Goal: Task Accomplishment & Management: Use online tool/utility

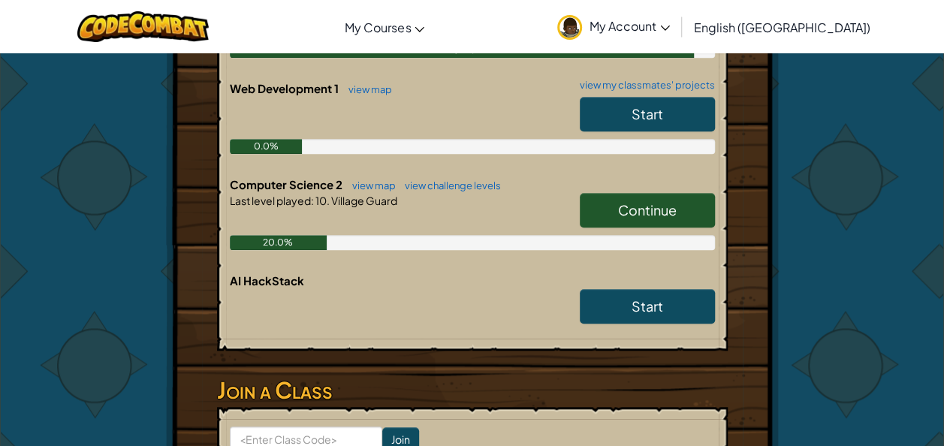
scroll to position [490, 0]
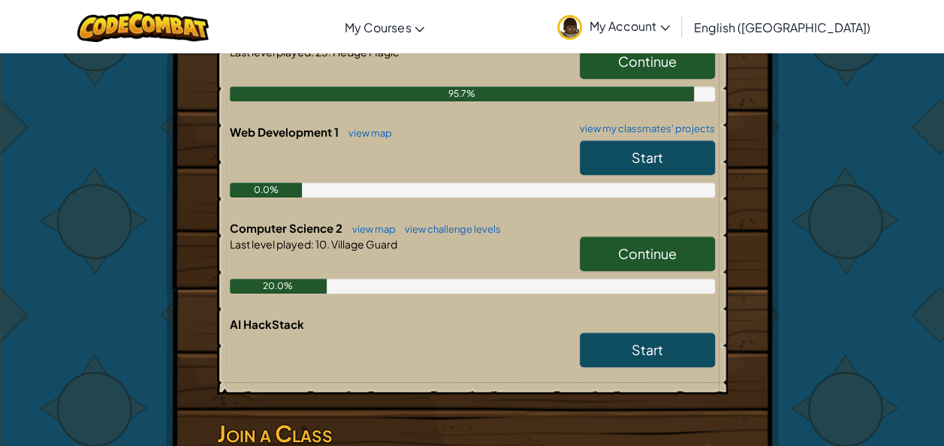
click at [634, 248] on span "Continue" at bounding box center [647, 253] width 59 height 17
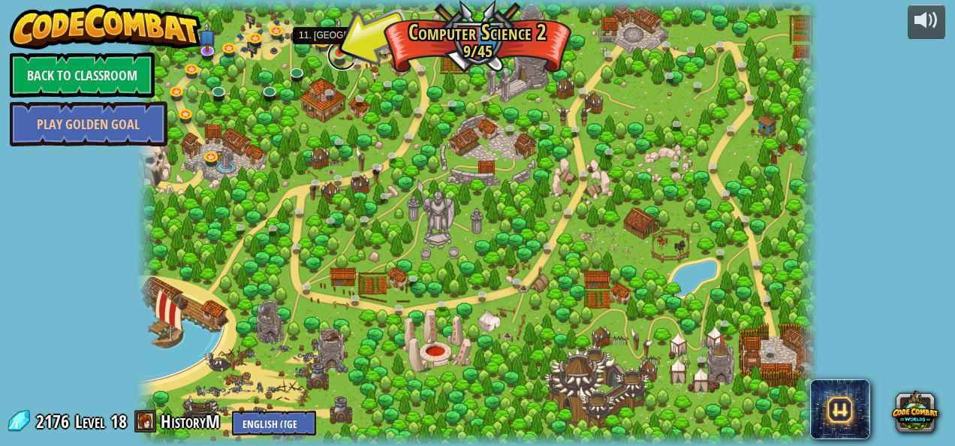
click at [343, 55] on link at bounding box center [342, 56] width 30 height 30
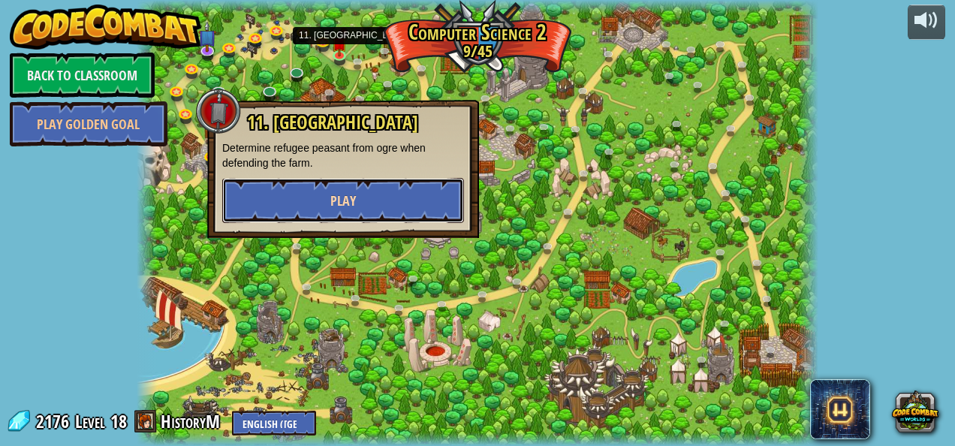
click at [315, 198] on button "Play" at bounding box center [343, 200] width 242 height 45
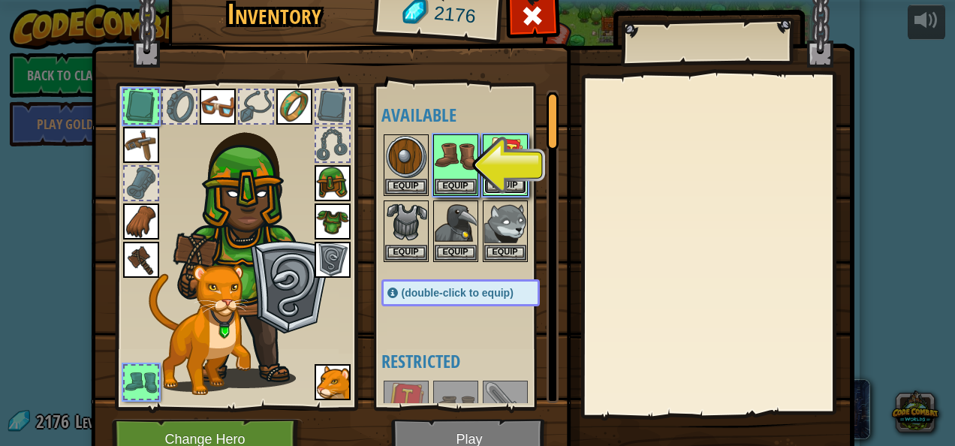
click at [494, 188] on button "Equip" at bounding box center [505, 186] width 42 height 16
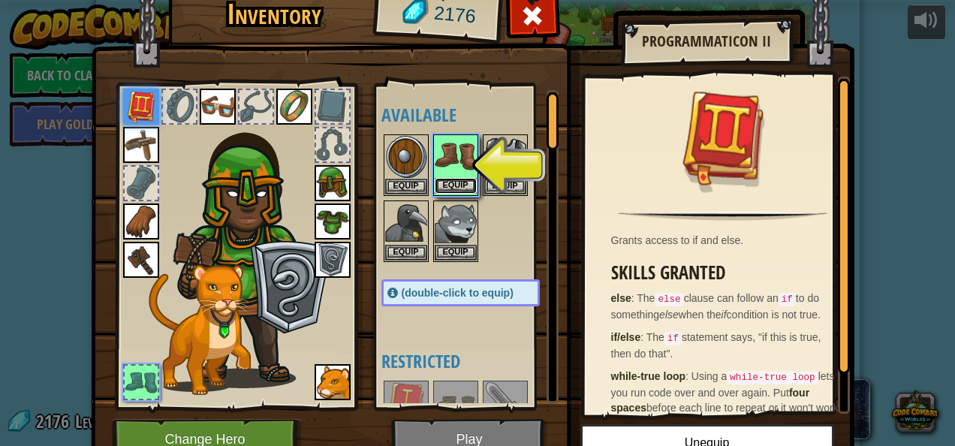
click at [451, 180] on button "Equip" at bounding box center [456, 186] width 42 height 16
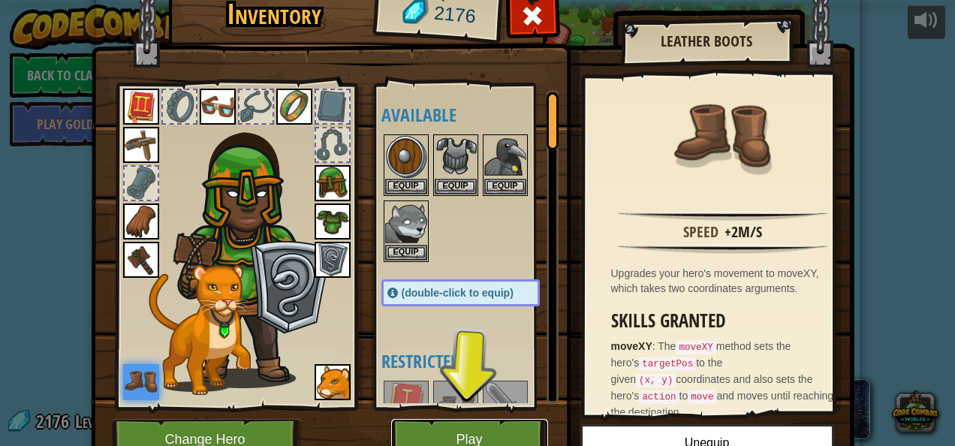
click at [460, 436] on button "Play" at bounding box center [469, 439] width 157 height 41
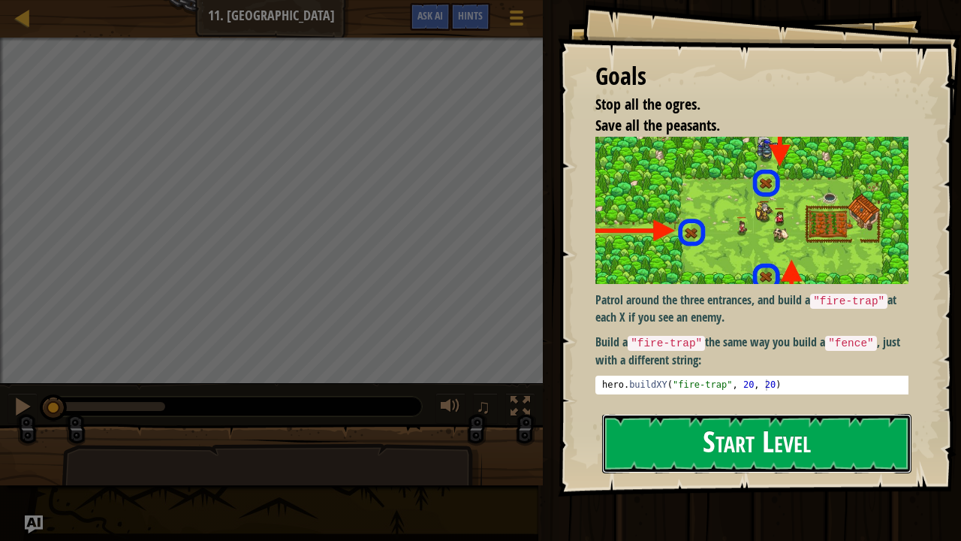
click at [677, 445] on button "Start Level" at bounding box center [756, 443] width 309 height 59
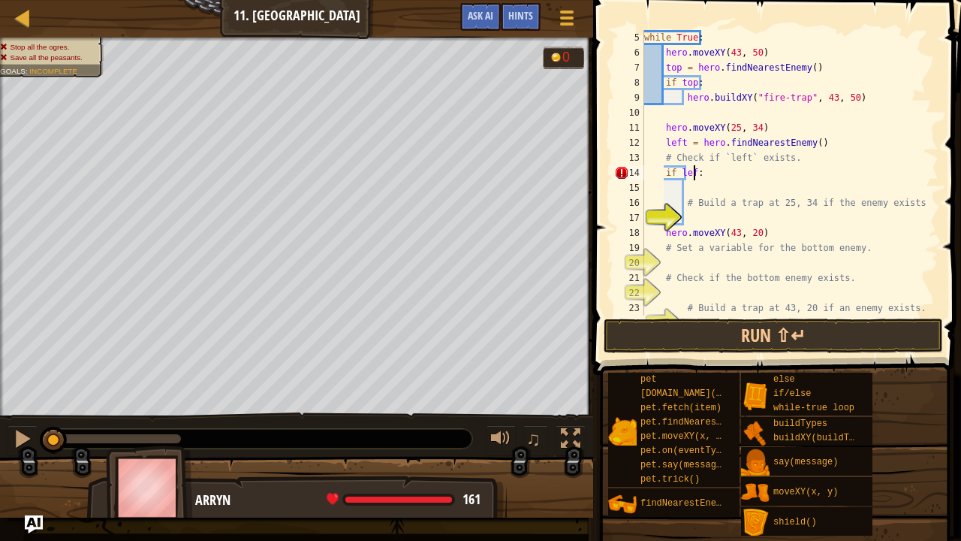
scroll to position [7, 4]
type textarea "if left:"
click at [688, 192] on div "while True : hero . moveXY ( 43 , 50 ) top = hero . findNearestEnemy ( ) if top…" at bounding box center [784, 187] width 286 height 315
click at [689, 219] on div "while True : hero . moveXY ( 43 , 50 ) top = hero . findNearestEnemy ( ) if top…" at bounding box center [784, 187] width 286 height 315
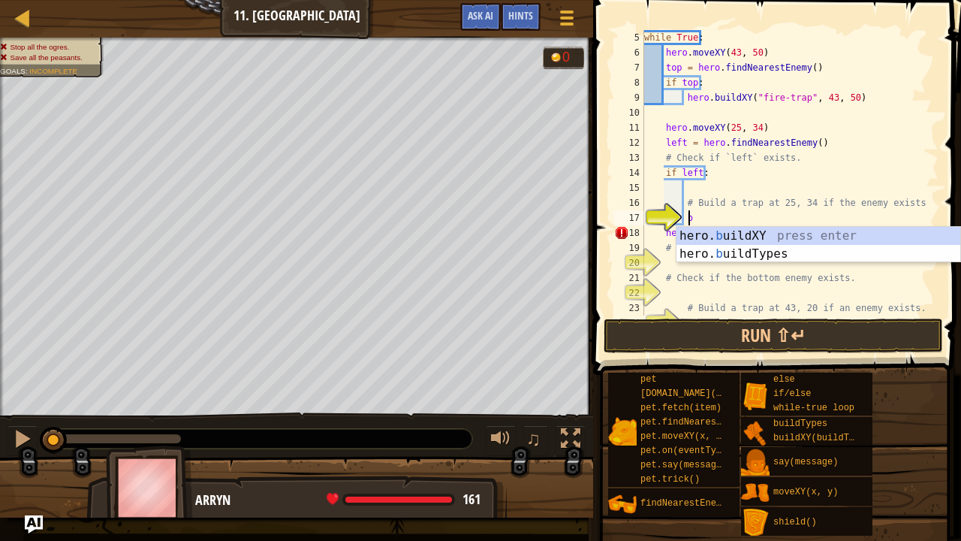
scroll to position [7, 3]
click at [734, 231] on div "hero. b uildXY press enter hero. b uildTypes press enter" at bounding box center [819, 263] width 285 height 72
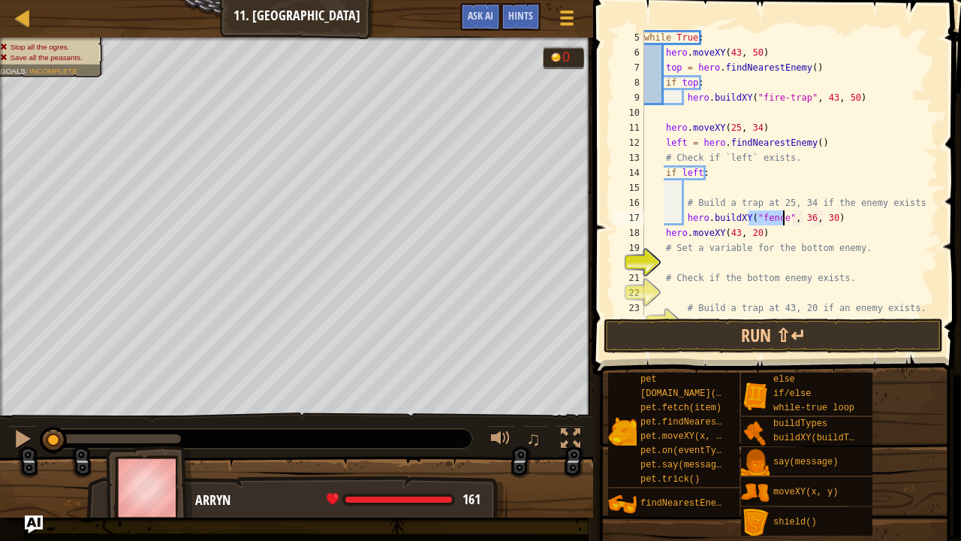
click at [773, 217] on div "while True : hero . moveXY ( 43 , 50 ) top = hero . findNearestEnemy ( ) if top…" at bounding box center [784, 172] width 286 height 285
click at [778, 222] on div "while True : hero . moveXY ( 43 , 50 ) top = hero . findNearestEnemy ( ) if top…" at bounding box center [784, 187] width 286 height 315
click at [820, 217] on div "while True : hero . moveXY ( 43 , 50 ) top = hero . findNearestEnemy ( ) if top…" at bounding box center [784, 187] width 286 height 315
click at [825, 213] on div "while True : hero . moveXY ( 43 , 50 ) top = hero . findNearestEnemy ( ) if top…" at bounding box center [784, 187] width 286 height 315
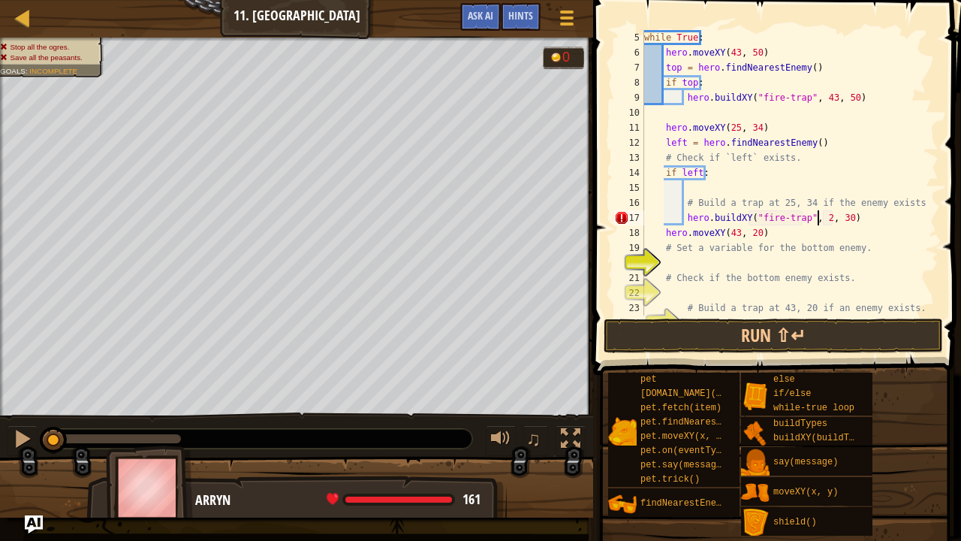
scroll to position [7, 15]
click at [843, 218] on div "while True : hero . moveXY ( 43 , 50 ) top = hero . findNearestEnemy ( ) if top…" at bounding box center [784, 187] width 286 height 315
type textarea "hero.buildXY("fire-trap", 25, 34)"
click at [680, 258] on div "while True : hero . moveXY ( 43 , 50 ) top = hero . findNearestEnemy ( ) if top…" at bounding box center [784, 187] width 286 height 315
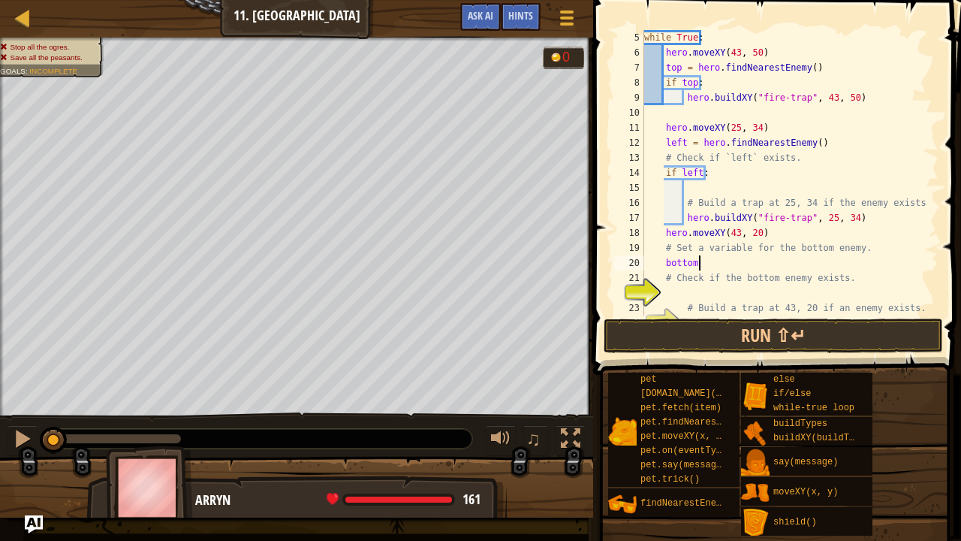
scroll to position [7, 4]
type textarea "bottom = h"
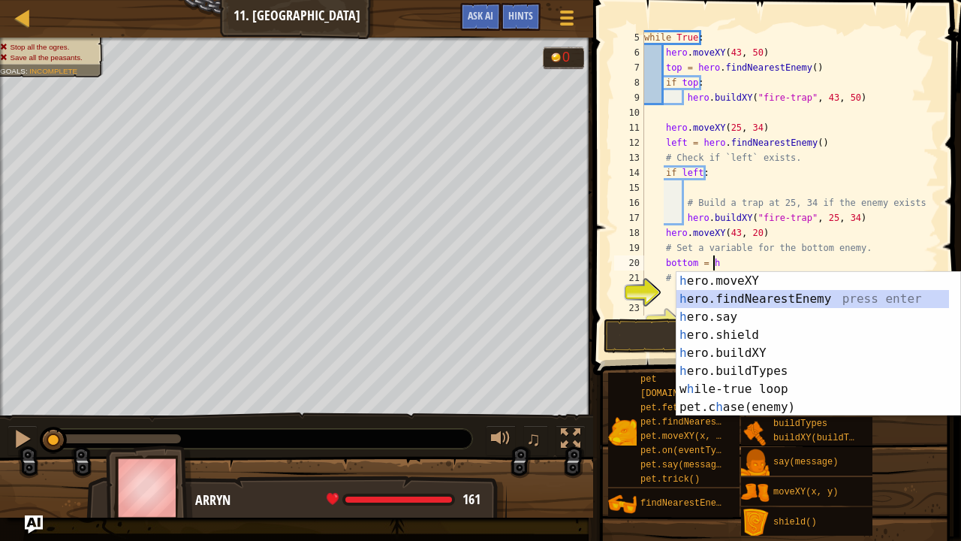
click at [752, 294] on div "h ero.moveXY press enter h ero.findNearestEnemy press enter h ero.say press ent…" at bounding box center [813, 362] width 273 height 180
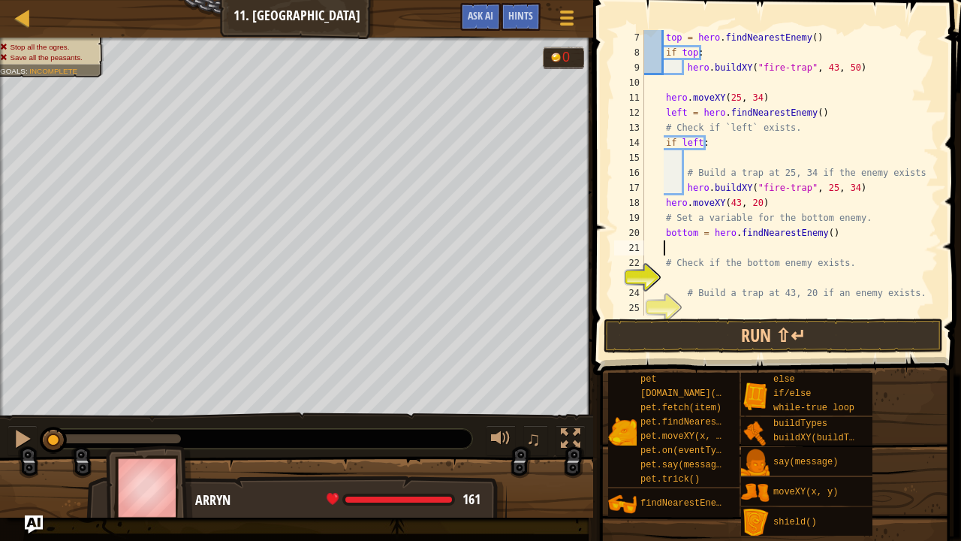
scroll to position [90, 0]
click at [731, 275] on div "top = hero . findNearestEnemy ( ) if top : hero . buildXY ( "fire-trap" , 43 , …" at bounding box center [784, 187] width 286 height 315
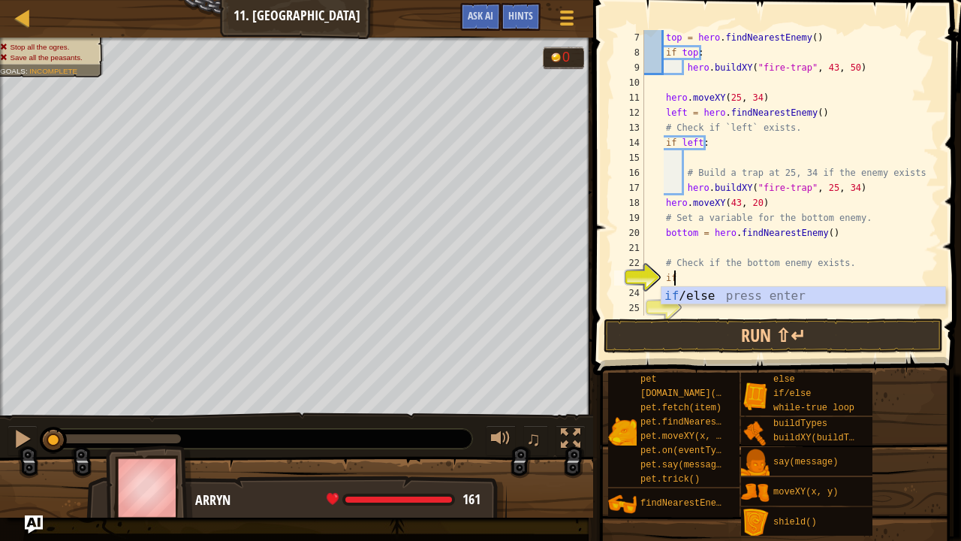
scroll to position [7, 2]
click at [717, 298] on div "if /else press enter" at bounding box center [804, 314] width 285 height 54
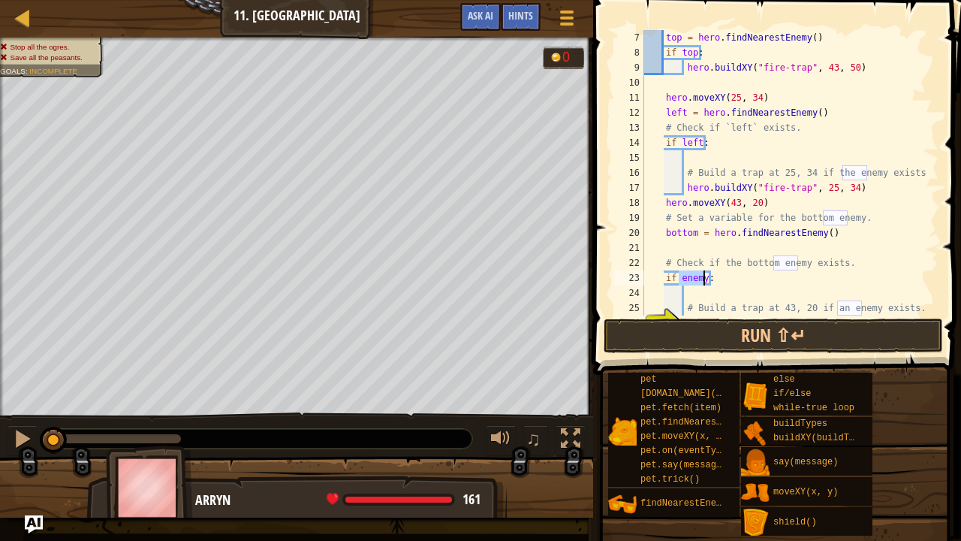
scroll to position [105, 0]
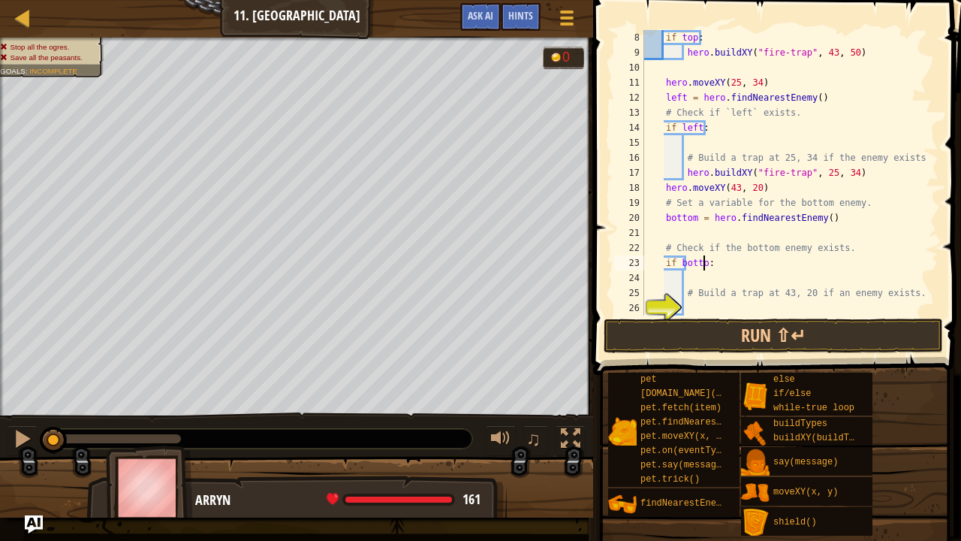
type textarea "if bottom:"
click at [732, 279] on div "if top : hero . buildXY ( "fire-trap" , 43 , 50 ) hero . moveXY ( 25 , 34 ) lef…" at bounding box center [784, 187] width 286 height 315
click at [698, 309] on div "if top : hero . buildXY ( "fire-trap" , 43 , 50 ) hero . moveXY ( 25 , 34 ) lef…" at bounding box center [784, 187] width 286 height 315
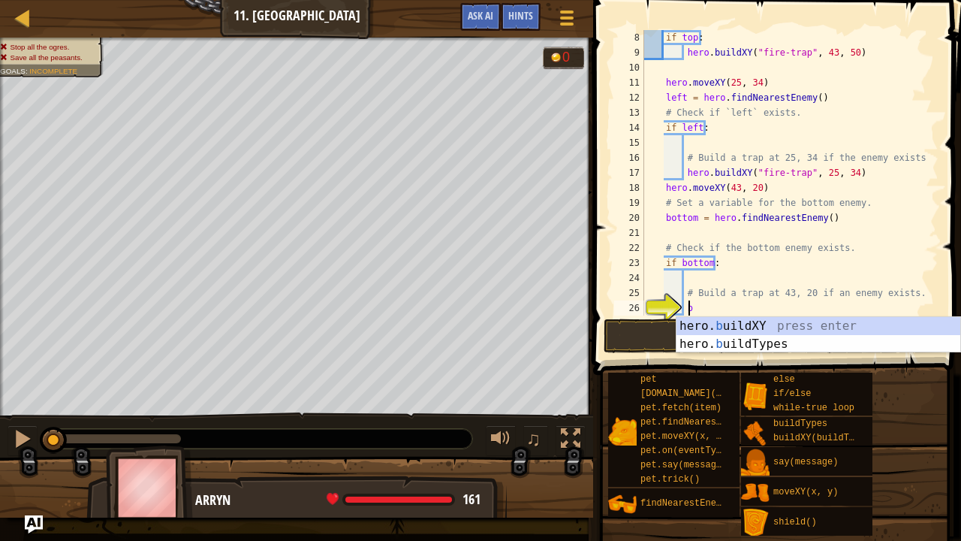
scroll to position [7, 3]
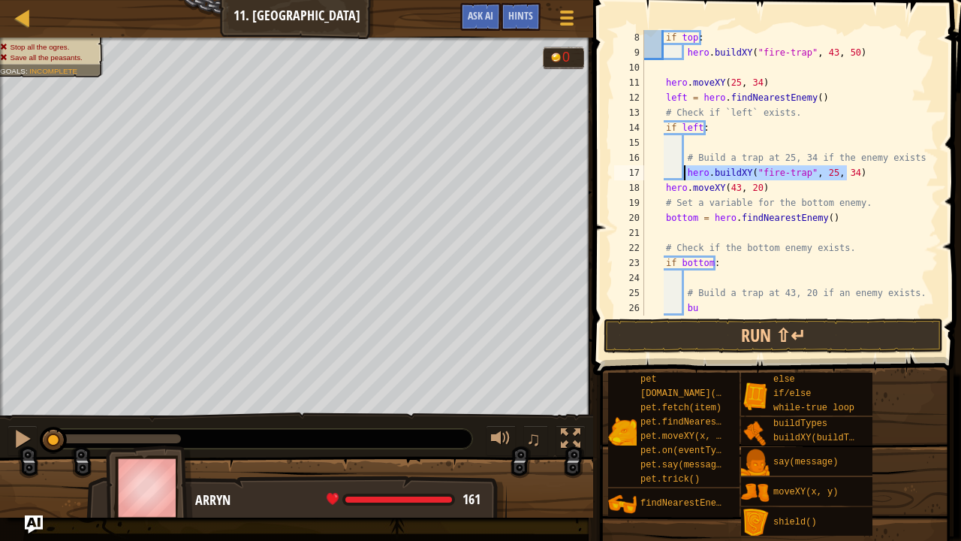
drag, startPoint x: 847, startPoint y: 173, endPoint x: 687, endPoint y: 170, distance: 160.0
click at [687, 170] on div "if top : hero . buildXY ( "fire-trap" , 43 , 50 ) hero . moveXY ( 25 , 34 ) lef…" at bounding box center [784, 187] width 286 height 315
click at [892, 202] on div "if top : hero . buildXY ( "fire-trap" , 43 , 50 ) hero . moveXY ( 25 , 34 ) lef…" at bounding box center [784, 187] width 286 height 315
click at [852, 170] on div "if top : hero . buildXY ( "fire-trap" , 43 , 50 ) hero . moveXY ( 25 , 34 ) lef…" at bounding box center [784, 187] width 286 height 315
click at [683, 173] on div "if top : hero . buildXY ( "fire-trap" , 43 , 50 ) hero . moveXY ( 25 , 34 ) lef…" at bounding box center [784, 187] width 286 height 315
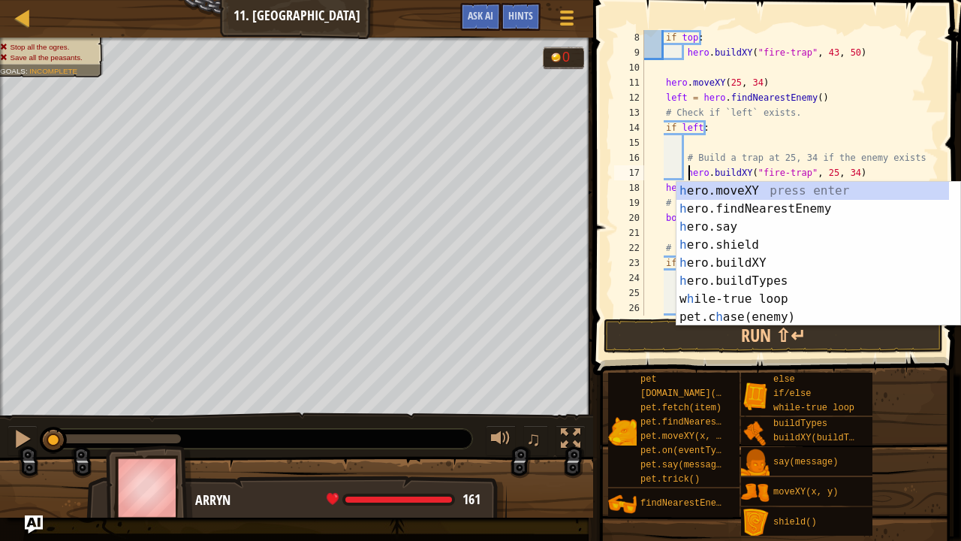
scroll to position [7, 4]
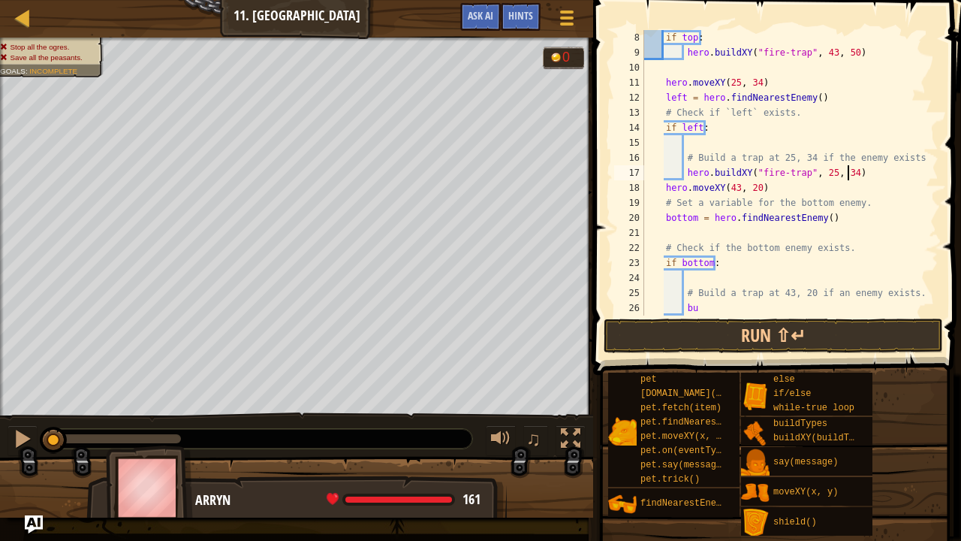
click at [864, 179] on div "if top : hero . buildXY ( "fire-trap" , 43 , 50 ) hero . moveXY ( 25 , 34 ) lef…" at bounding box center [784, 187] width 286 height 315
drag, startPoint x: 852, startPoint y: 172, endPoint x: 685, endPoint y: 177, distance: 167.5
click at [685, 177] on div "if top : hero . buildXY ( "fire-trap" , 43 , 50 ) hero . moveXY ( 25 , 34 ) lef…" at bounding box center [784, 187] width 286 height 315
click at [703, 308] on div "if top : hero . buildXY ( "fire-trap" , 43 , 50 ) hero . moveXY ( 25 , 34 ) lef…" at bounding box center [784, 187] width 286 height 315
type textarea "b"
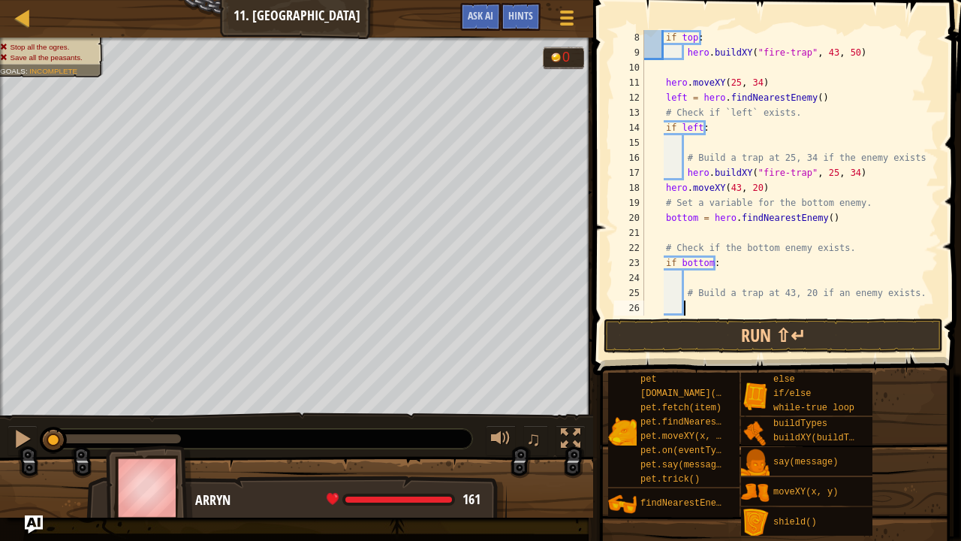
scroll to position [7, 2]
paste textarea "hero.buildXY("fire-trap", 25, 34)"
click at [822, 306] on div "if top : hero . buildXY ( "fire-trap" , 43 , 50 ) hero . moveXY ( 25 , 34 ) lef…" at bounding box center [784, 187] width 286 height 315
click at [841, 303] on div "if top : hero . buildXY ( "fire-trap" , 43 , 50 ) hero . moveXY ( 25 , 34 ) lef…" at bounding box center [784, 187] width 286 height 315
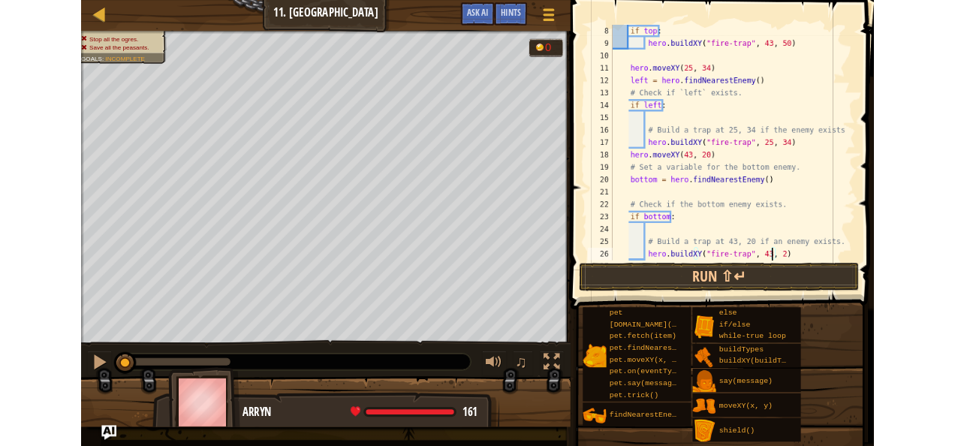
scroll to position [7, 16]
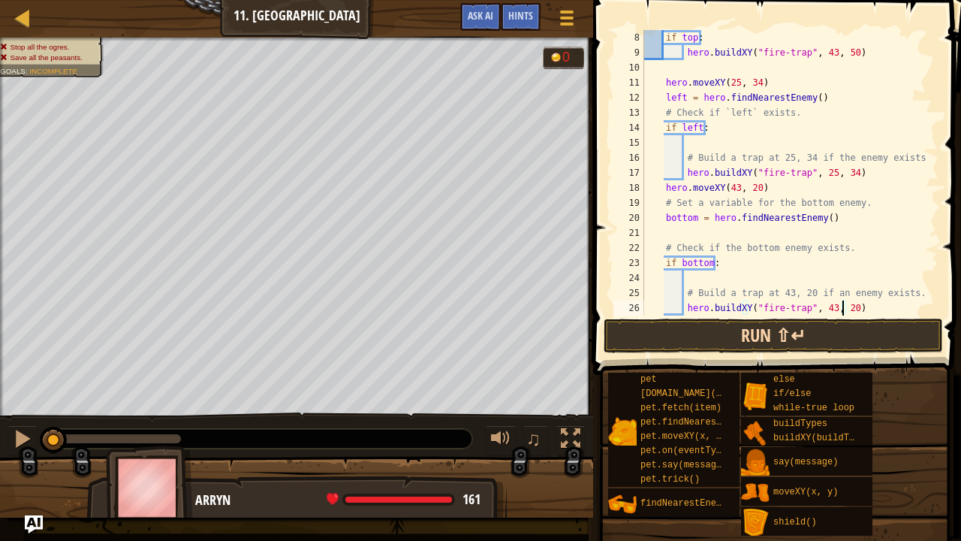
type textarea "hero.buildXY("fire-trap", 43, 20)"
click at [808, 329] on button "Run ⇧↵" at bounding box center [773, 335] width 339 height 35
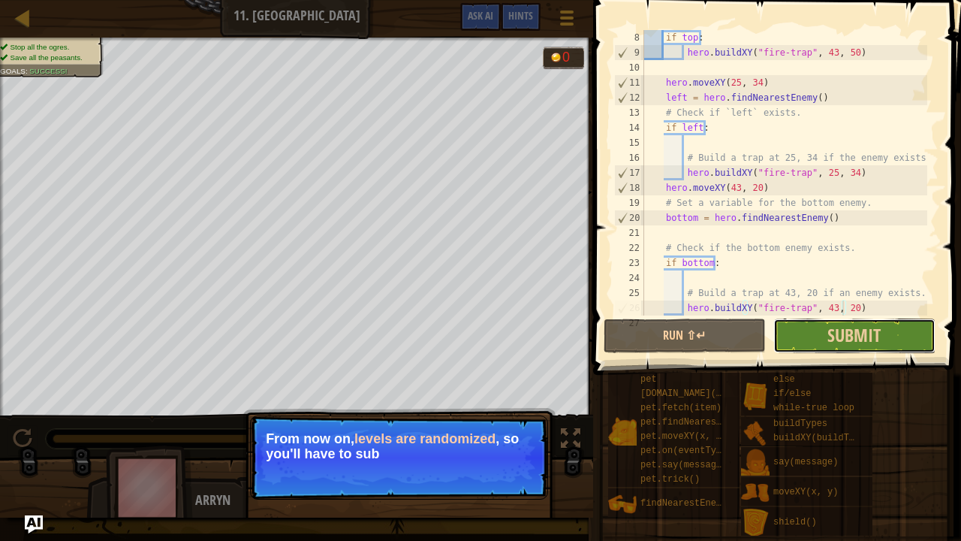
click at [820, 339] on button "Submit" at bounding box center [854, 335] width 162 height 35
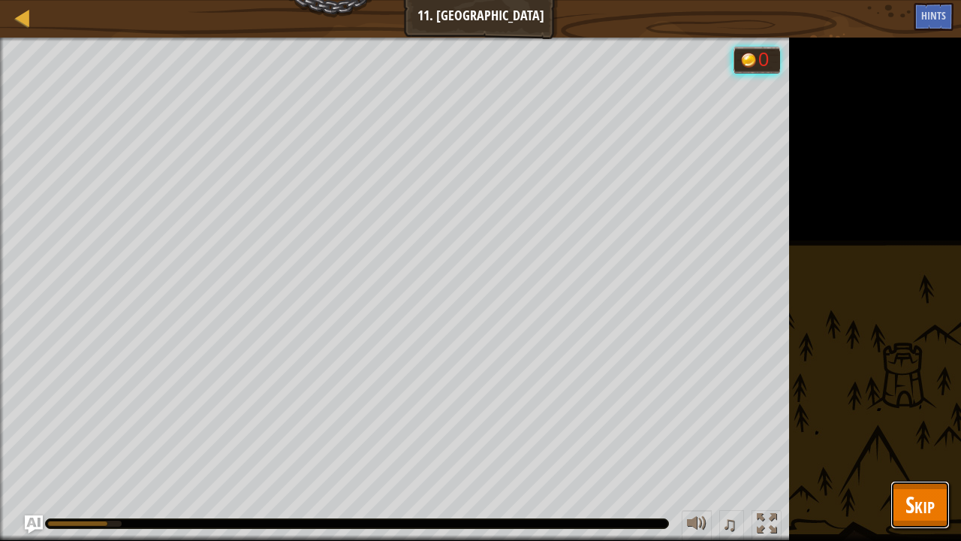
click at [918, 445] on span "Skip" at bounding box center [920, 504] width 29 height 31
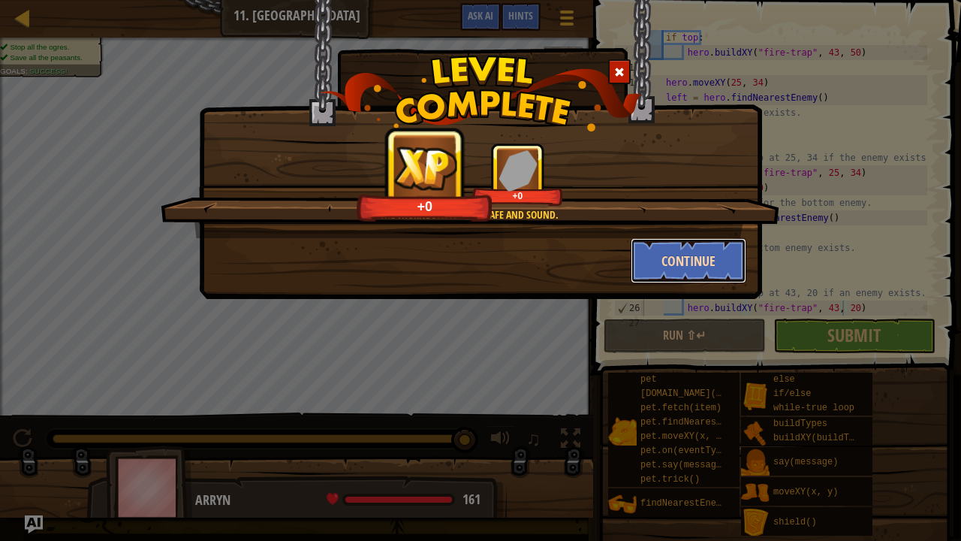
click at [686, 259] on button "Continue" at bounding box center [689, 260] width 116 height 45
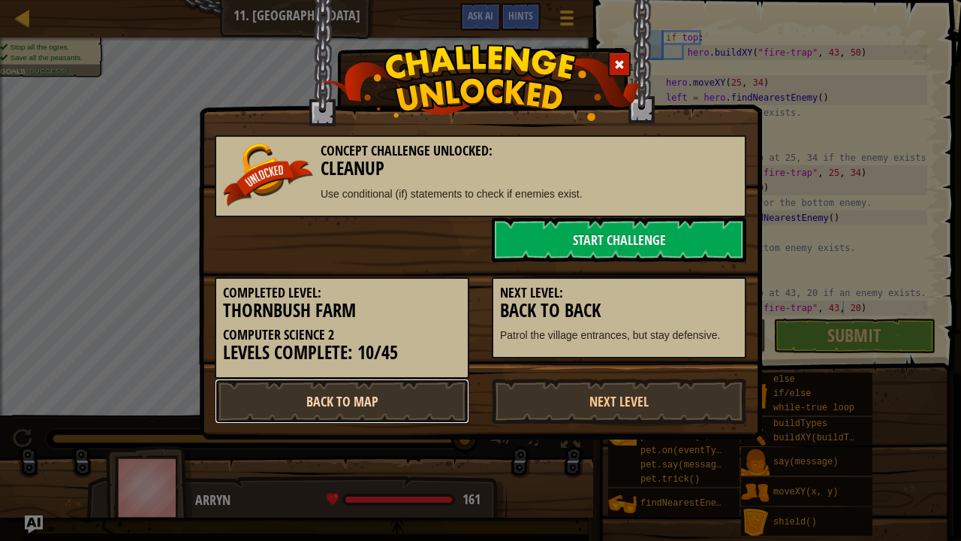
click at [434, 400] on link "Back to Map" at bounding box center [342, 400] width 255 height 45
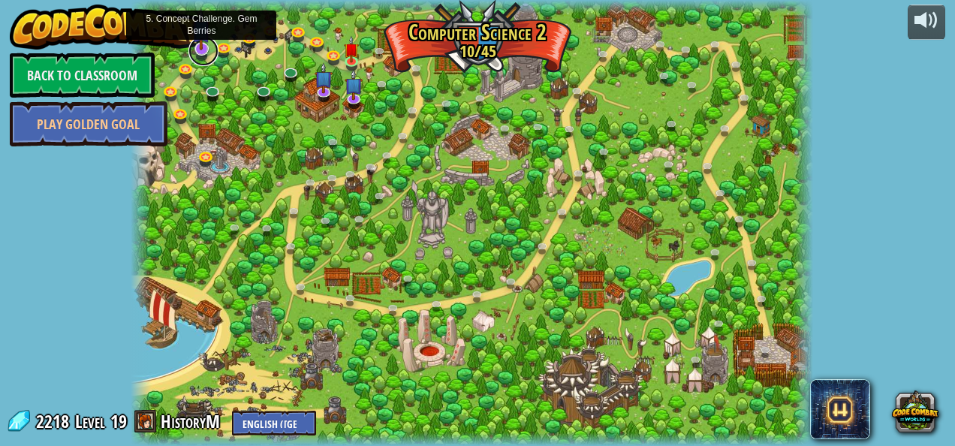
click at [201, 51] on link at bounding box center [203, 51] width 30 height 30
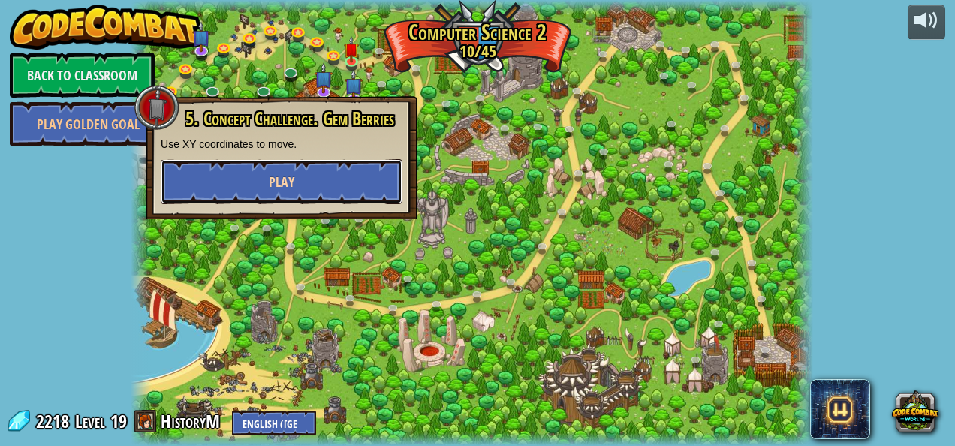
click at [248, 183] on button "Play" at bounding box center [282, 181] width 242 height 45
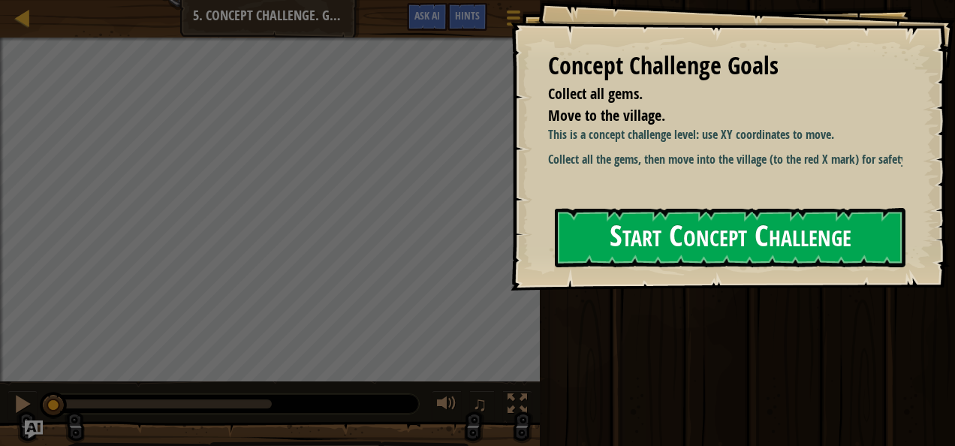
click at [662, 228] on button "Start Concept Challenge" at bounding box center [730, 237] width 351 height 59
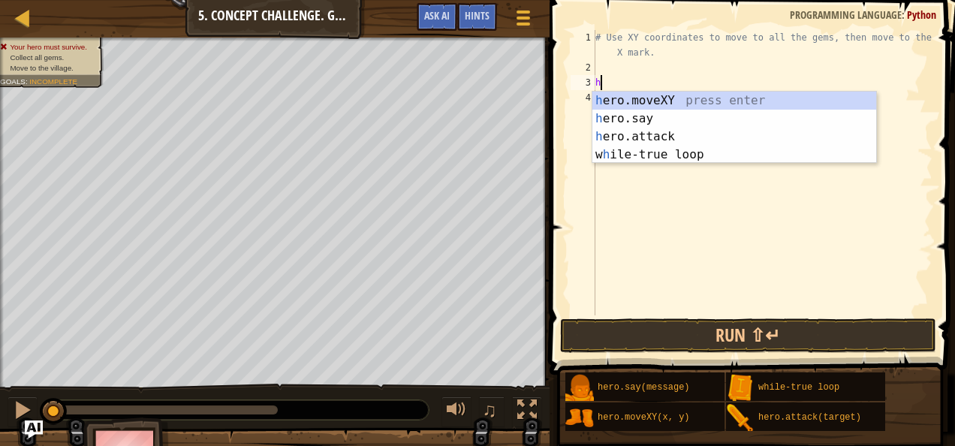
scroll to position [7, 0]
click at [698, 96] on div "h ero.moveXY press enter h ero.say press enter h ero.attack press enter w h ile…" at bounding box center [734, 146] width 285 height 108
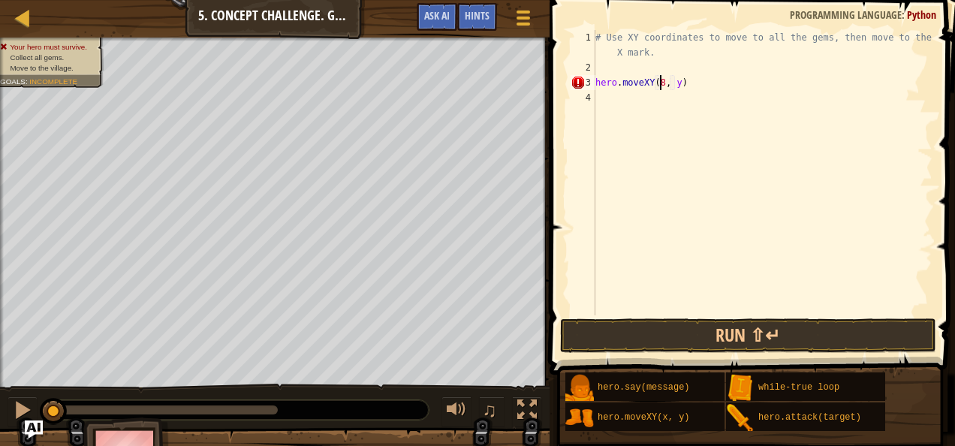
scroll to position [7, 5]
click at [673, 86] on div "# Use XY coordinates to move to all the gems, then move to the red X mark. hero…" at bounding box center [762, 195] width 340 height 330
type textarea "hero.moveXY(8, 49)"
drag, startPoint x: 695, startPoint y: 83, endPoint x: 595, endPoint y: 89, distance: 100.1
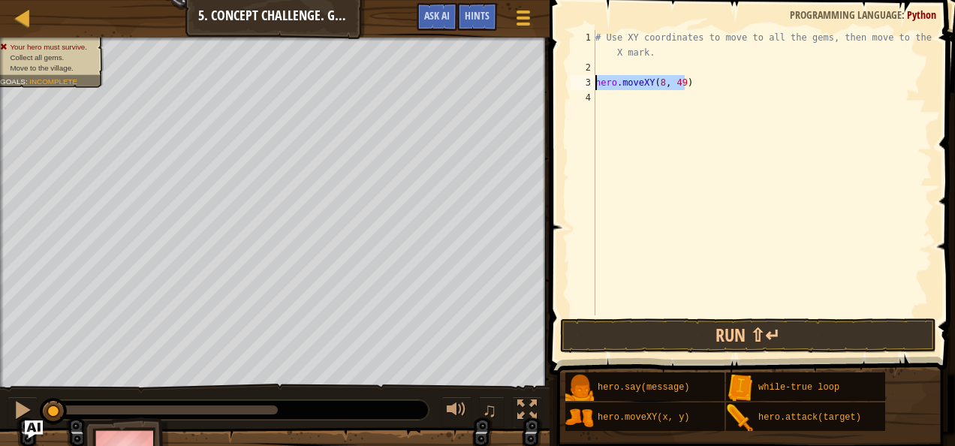
click at [595, 89] on div "hero.moveXY(8, 49) 1 2 3 4 # Use XY coordinates to move to all the gems, then m…" at bounding box center [750, 172] width 365 height 285
click at [611, 99] on div "# Use XY coordinates to move to all the gems, then move to the red X mark. hero…" at bounding box center [762, 195] width 340 height 330
type textarea "hero.moveXY(8, 49)"
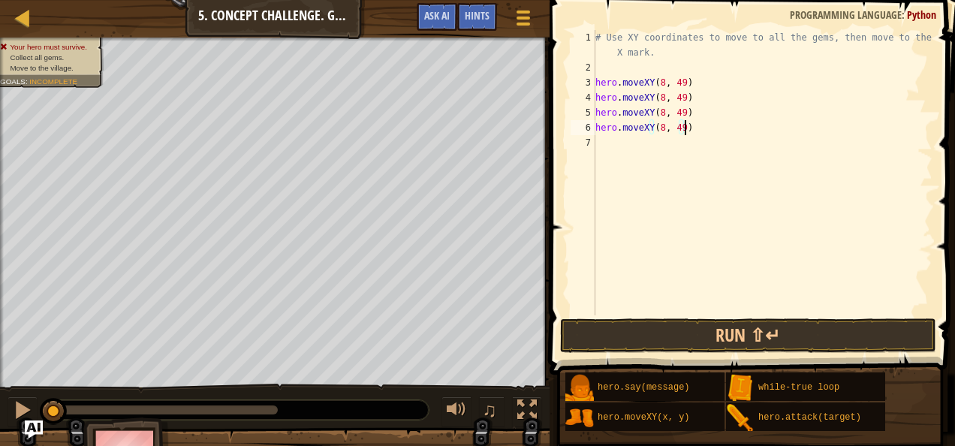
click at [678, 99] on div "# Use XY coordinates to move to all the gems, then move to the red X mark. hero…" at bounding box center [762, 195] width 340 height 330
click at [662, 110] on div "# Use XY coordinates to move to all the gems, then move to the red X mark. hero…" at bounding box center [762, 195] width 340 height 330
click at [683, 112] on div "# Use XY coordinates to move to all the gems, then move to the red X mark. hero…" at bounding box center [762, 195] width 340 height 330
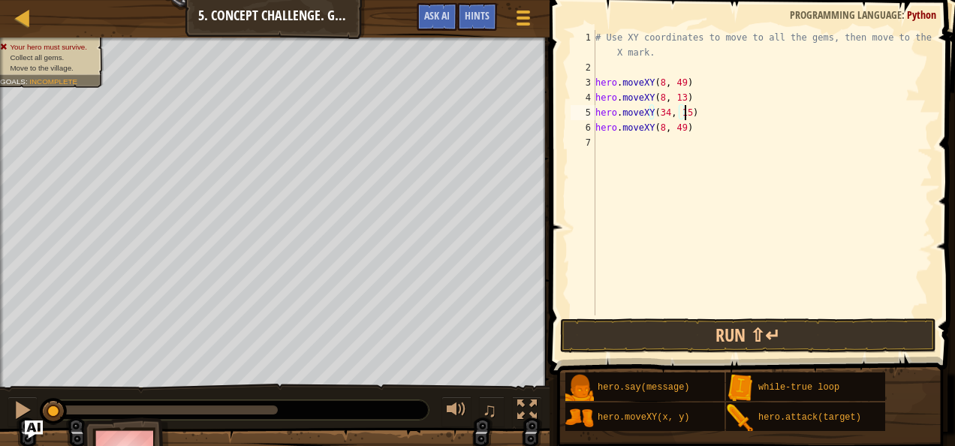
scroll to position [7, 7]
click at [659, 131] on div "# Use XY coordinates to move to all the gems, then move to the red X mark. hero…" at bounding box center [762, 195] width 340 height 330
click at [682, 127] on div "# Use XY coordinates to move to all the gems, then move to the red X mark. hero…" at bounding box center [762, 195] width 340 height 330
click at [688, 127] on div "# Use XY coordinates to move to all the gems, then move to the red X mark. hero…" at bounding box center [762, 195] width 340 height 330
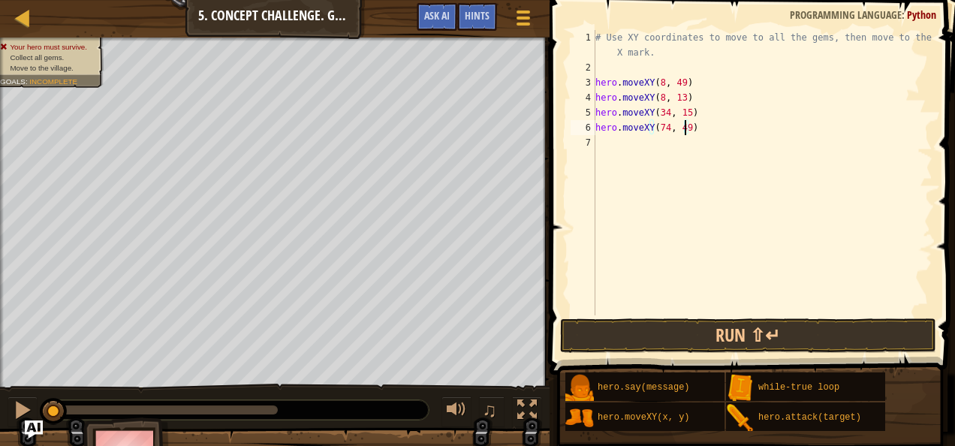
click at [683, 127] on div "# Use XY coordinates to move to all the gems, then move to the red X mark. hero…" at bounding box center [762, 195] width 340 height 330
type textarea "hero.moveXY(74, 34)"
click at [625, 139] on div "# Use XY coordinates to move to all the gems, then move to the red X mark. hero…" at bounding box center [762, 195] width 340 height 330
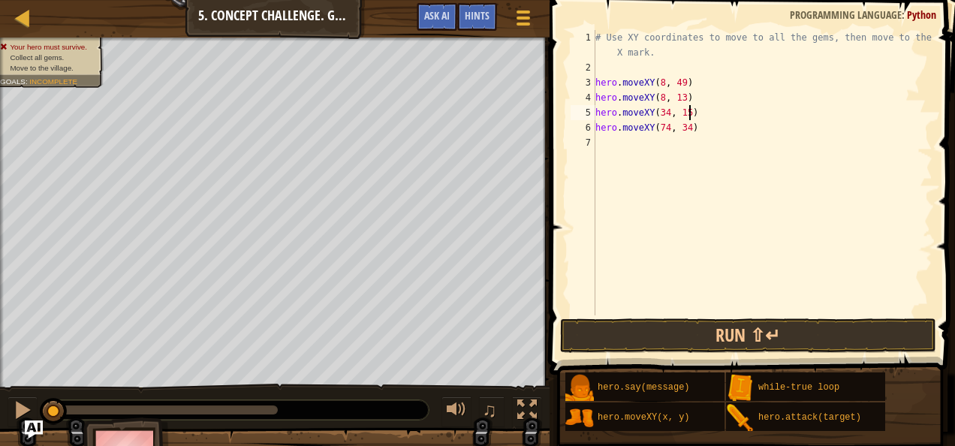
click at [690, 111] on div "# Use XY coordinates to move to all the gems, then move to the red X mark. hero…" at bounding box center [762, 195] width 340 height 330
type textarea "hero.moveXY(34, 15)"
type textarea "i"
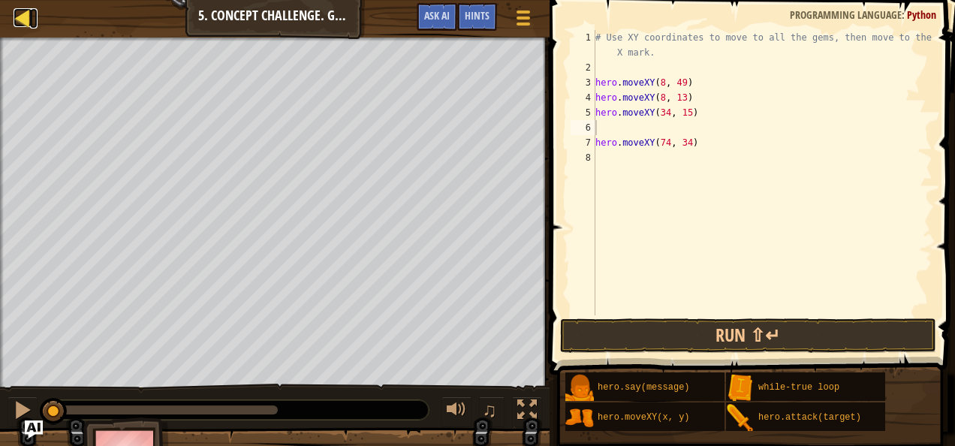
click at [23, 14] on div at bounding box center [23, 17] width 19 height 19
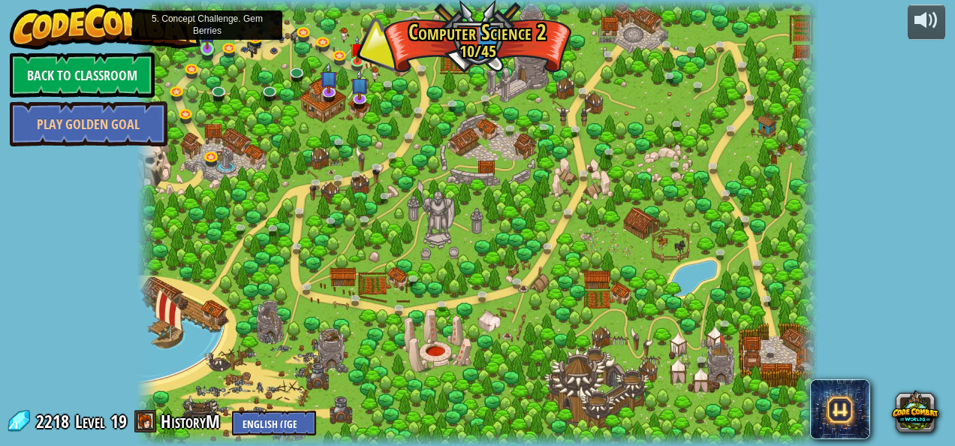
click at [205, 48] on img at bounding box center [208, 31] width 16 height 35
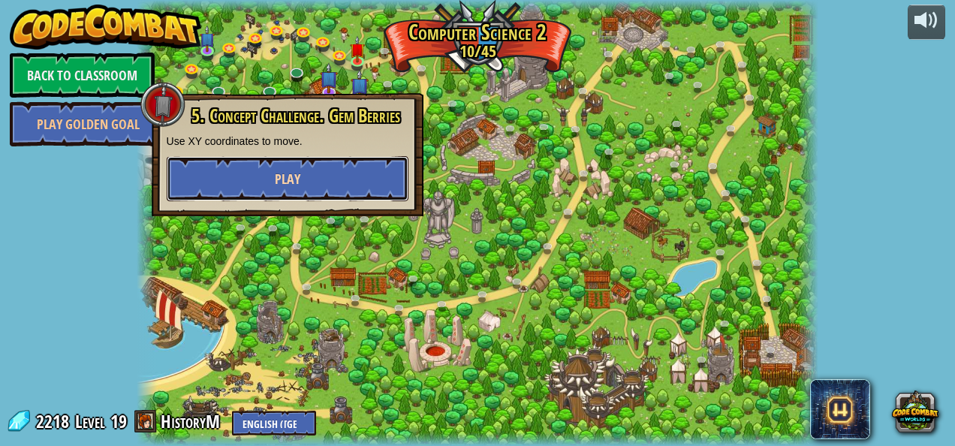
click at [237, 194] on button "Play" at bounding box center [288, 178] width 242 height 45
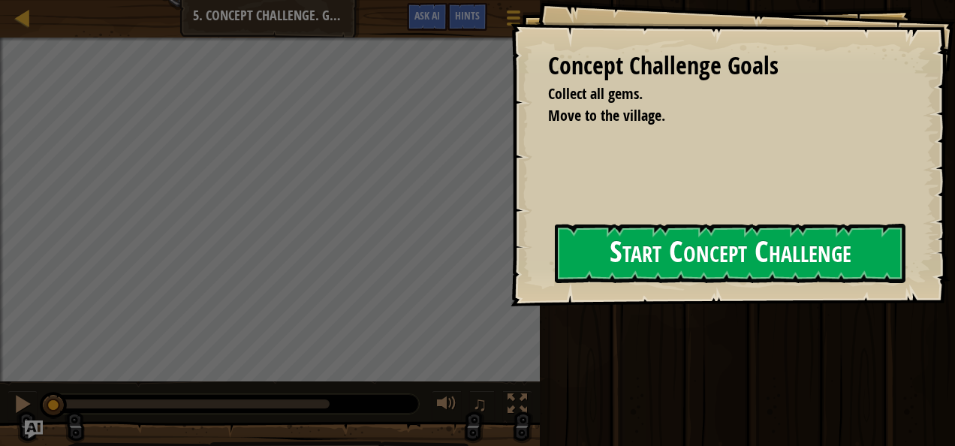
click at [628, 256] on button "Start Concept Challenge" at bounding box center [730, 253] width 351 height 59
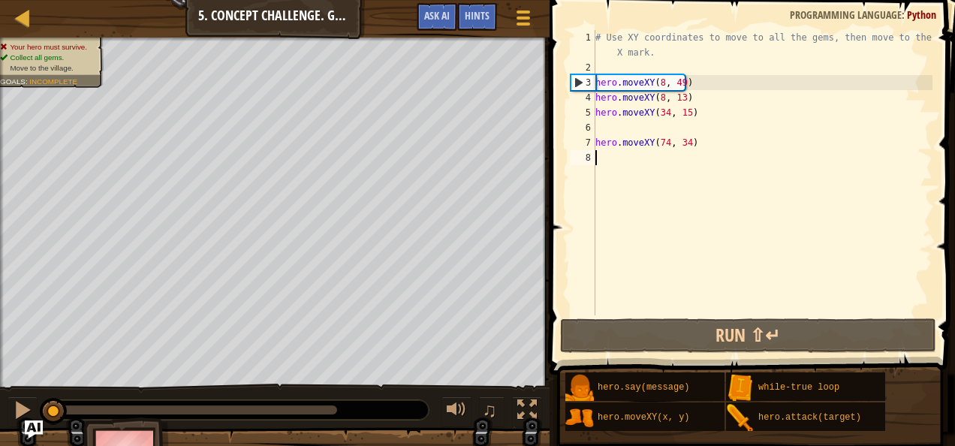
click at [624, 134] on div "# Use XY coordinates to move to all the gems, then move to the red X mark. hero…" at bounding box center [762, 195] width 340 height 330
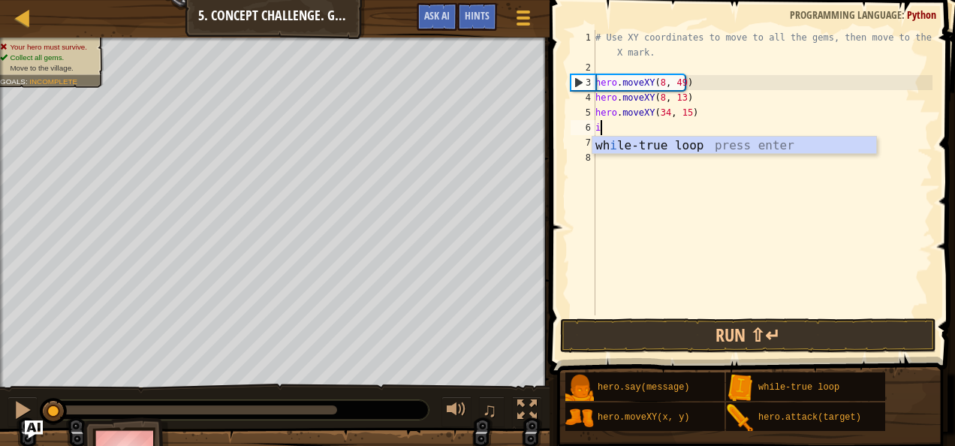
scroll to position [7, 0]
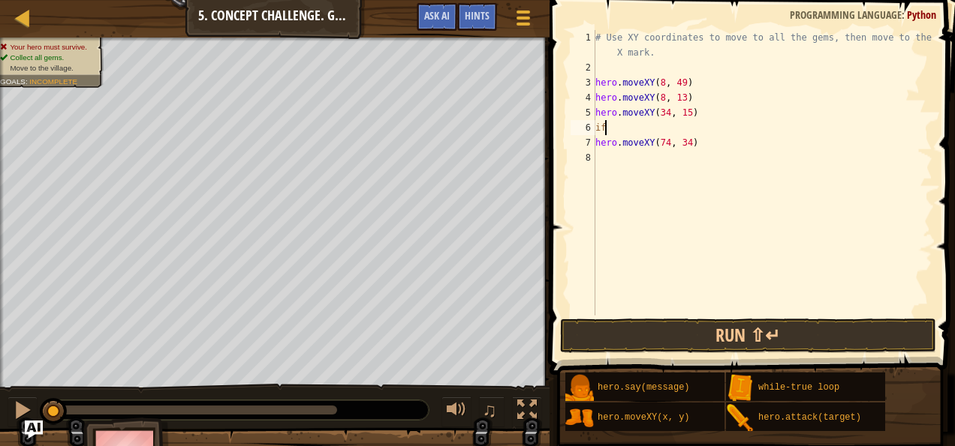
type textarea "i"
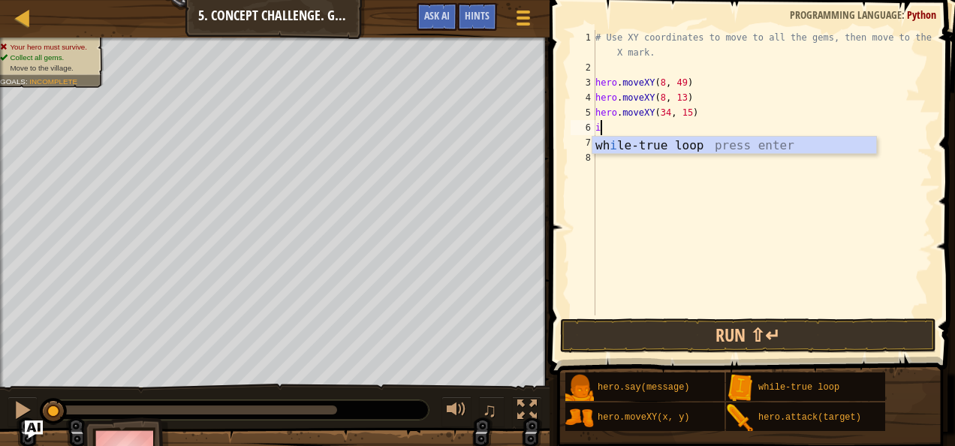
click at [625, 143] on div "wh i le-true loop press enter" at bounding box center [734, 164] width 285 height 54
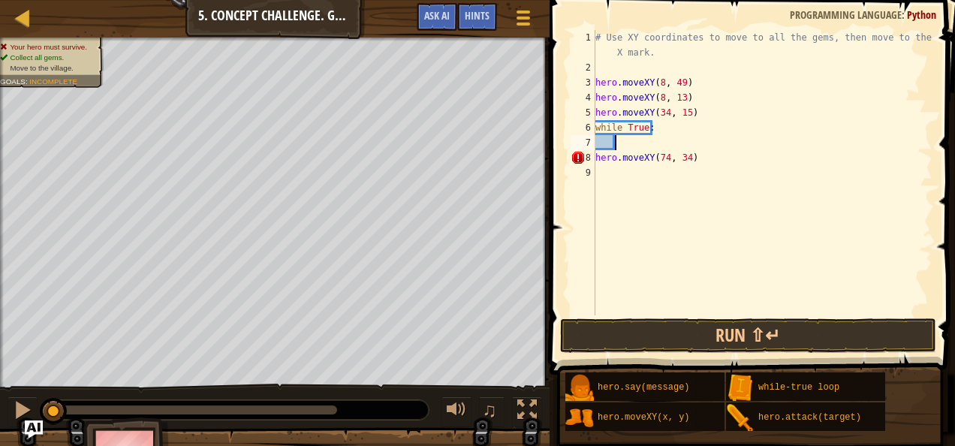
click at [623, 143] on div "# Use XY coordinates to move to all the gems, then move to the red X mark. hero…" at bounding box center [762, 195] width 340 height 330
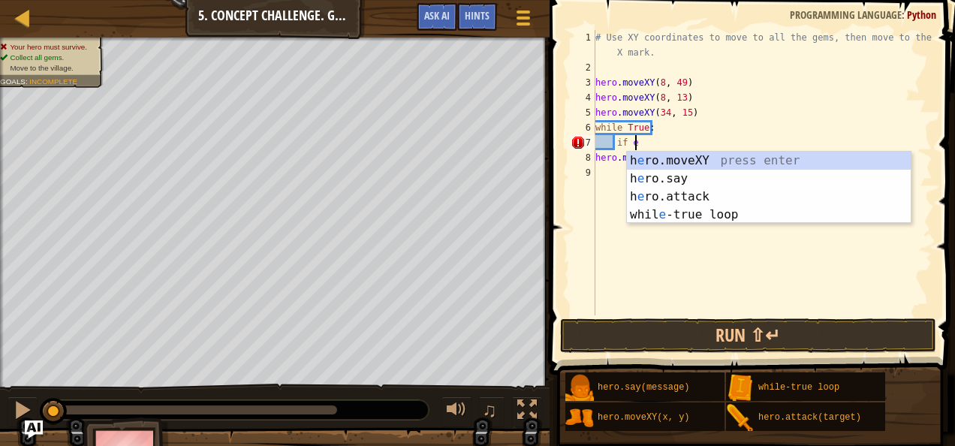
scroll to position [7, 2]
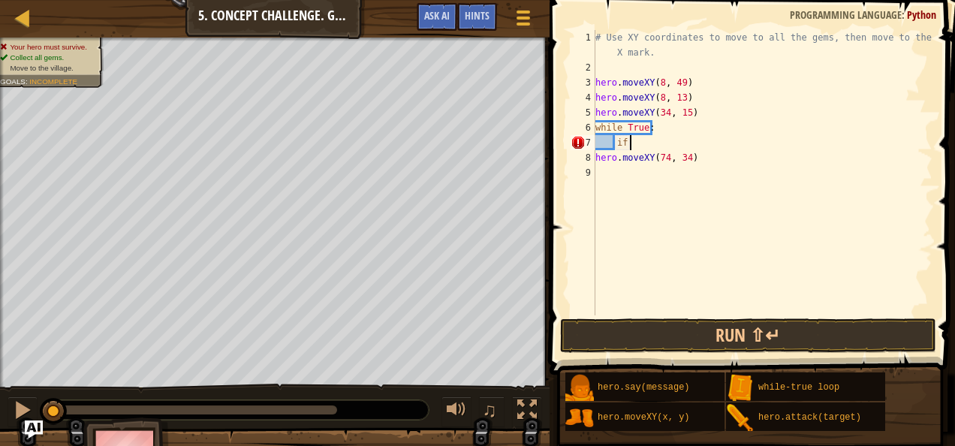
type textarea "i"
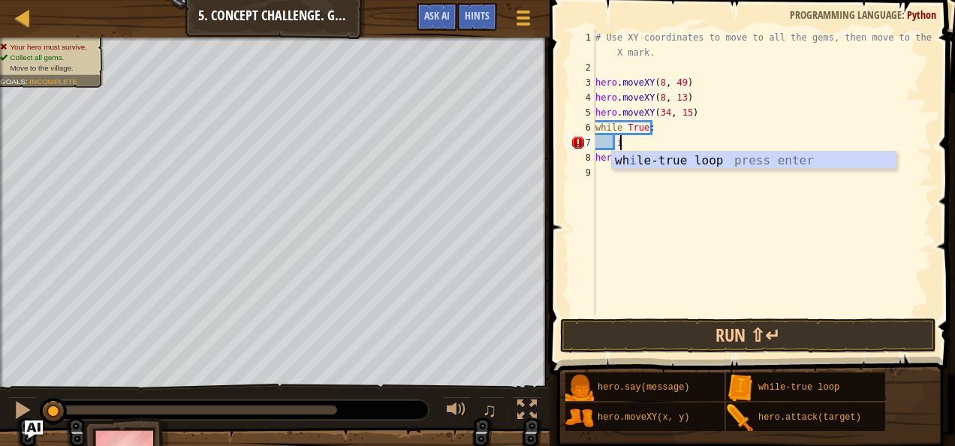
scroll to position [7, 1]
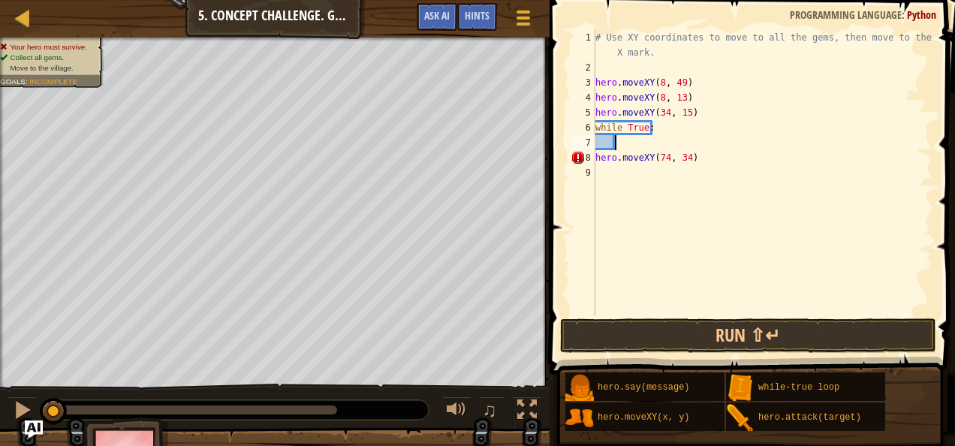
click at [654, 128] on div "# Use XY coordinates to move to all the gems, then move to the red X mark. hero…" at bounding box center [762, 195] width 340 height 330
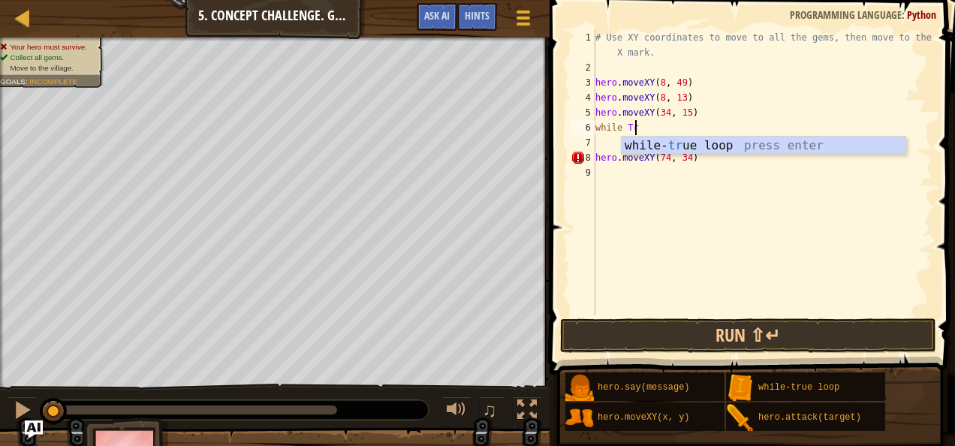
type textarea "w"
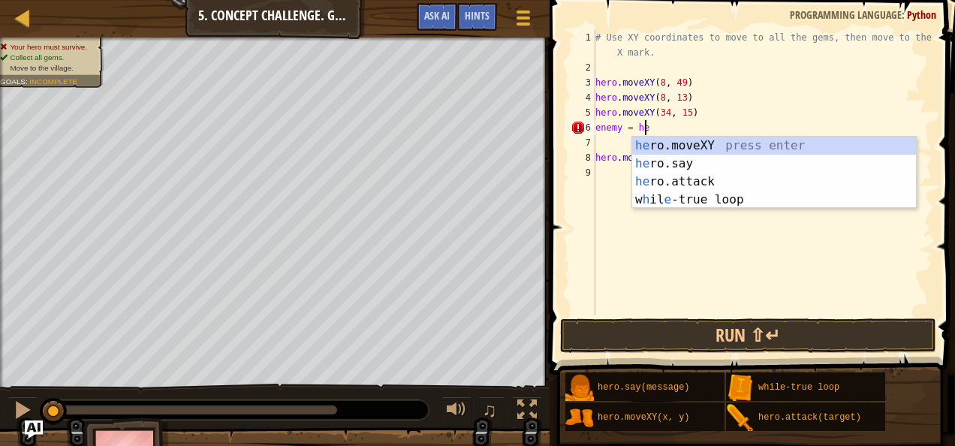
scroll to position [7, 3]
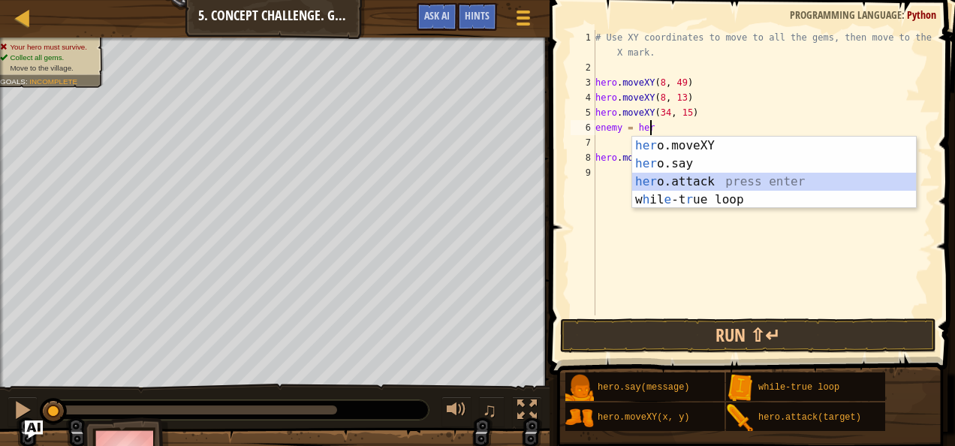
click at [648, 180] on div "her o.moveXY press enter her o.say press enter her o.attack press enter w h il …" at bounding box center [774, 191] width 285 height 108
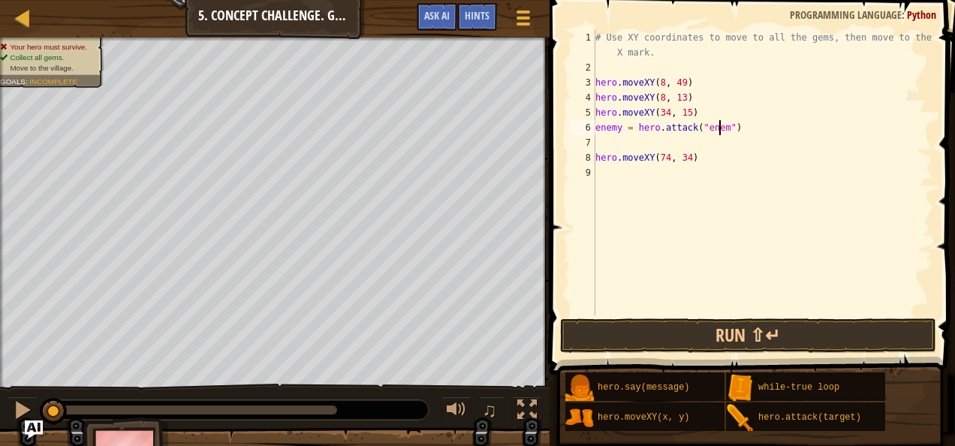
type textarea "enemy = hero.attack("enemy")"
click at [631, 141] on div "# Use XY coordinates to move to all the gems, then move to the red X mark. hero…" at bounding box center [762, 195] width 340 height 330
click at [600, 144] on div "# Use XY coordinates to move to all the gems, then move to the red X mark. hero…" at bounding box center [762, 195] width 340 height 330
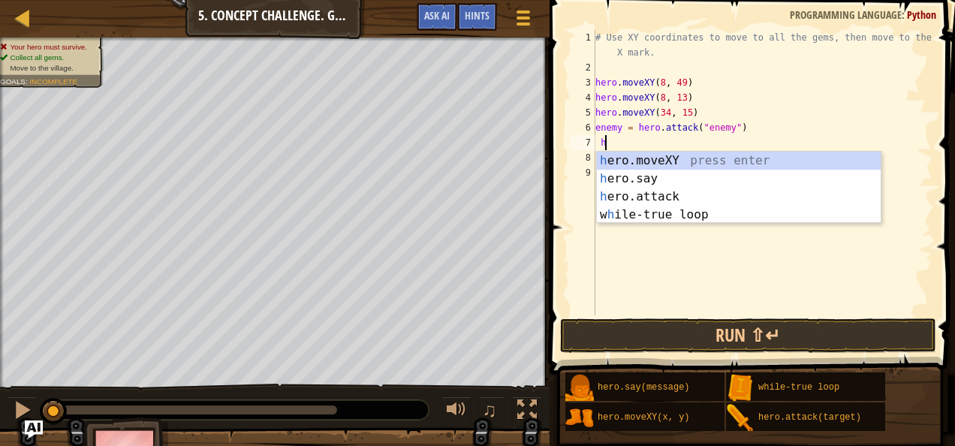
scroll to position [7, 2]
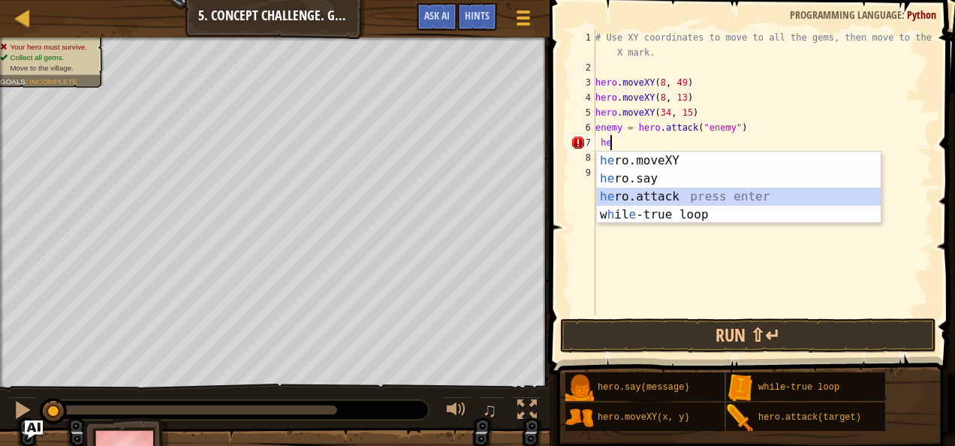
click at [617, 198] on div "he ro.moveXY press enter he ro.say press enter he ro.attack press enter w h il …" at bounding box center [739, 206] width 285 height 108
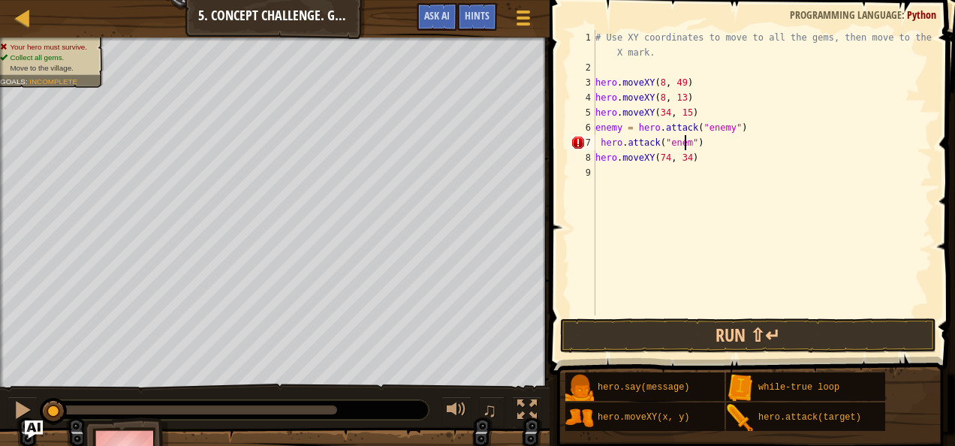
type textarea "hero.attack("enemy")"
click at [744, 175] on div "# Use XY coordinates to move to all the gems, then move to the red X mark. hero…" at bounding box center [762, 195] width 340 height 330
click at [598, 143] on div "# Use XY coordinates to move to all the gems, then move to the red X mark. hero…" at bounding box center [762, 195] width 340 height 330
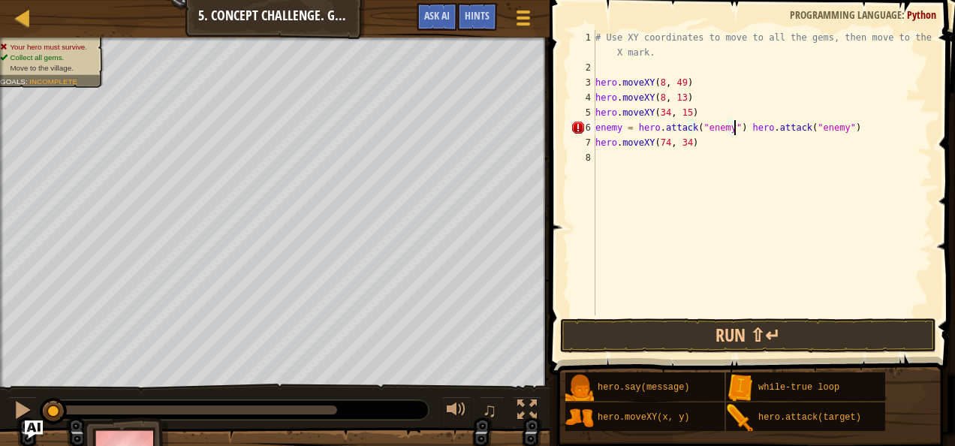
type textarea "hero.attack("enemy")"
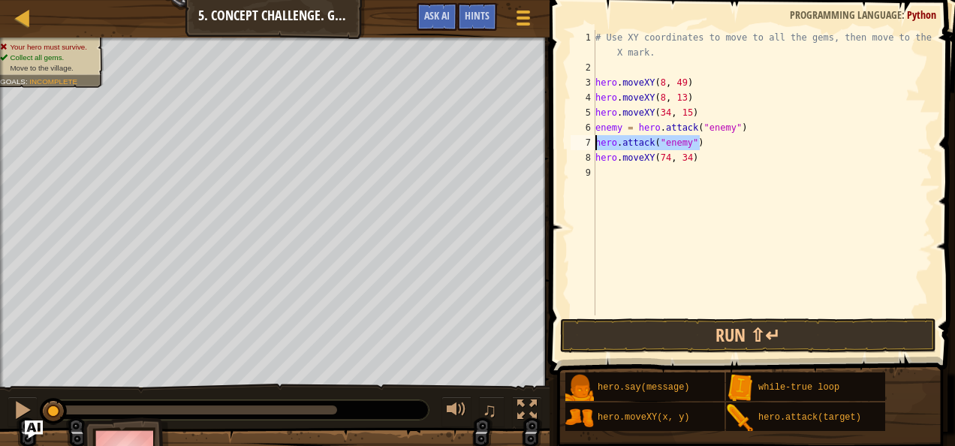
drag, startPoint x: 697, startPoint y: 146, endPoint x: 595, endPoint y: 141, distance: 102.2
click at [595, 141] on div "hero.attack("enemy") 1 2 3 4 5 6 7 8 9 # Use XY coordinates to move to all the …" at bounding box center [750, 172] width 365 height 285
click at [707, 140] on div "# Use XY coordinates to move to all the gems, then move to the red X mark. hero…" at bounding box center [762, 195] width 340 height 330
click at [695, 146] on div "# Use XY coordinates to move to all the gems, then move to the red X mark. hero…" at bounding box center [762, 195] width 340 height 330
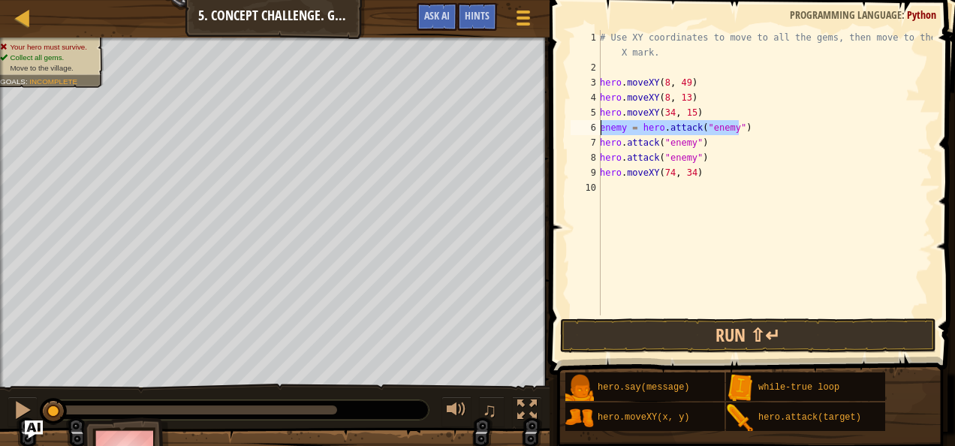
drag, startPoint x: 739, startPoint y: 125, endPoint x: 593, endPoint y: 125, distance: 145.7
click at [593, 125] on div "hero.attack("enemy") 1 2 3 4 5 6 7 8 9 10 # Use XY coordinates to move to all t…" at bounding box center [750, 172] width 365 height 285
type textarea "enemy = hero.attack("enemy")"
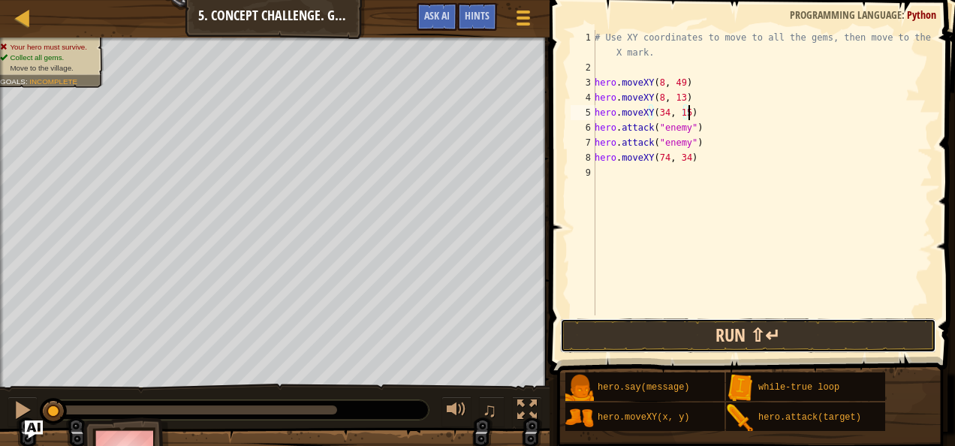
click at [674, 333] on button "Run ⇧↵" at bounding box center [748, 335] width 376 height 35
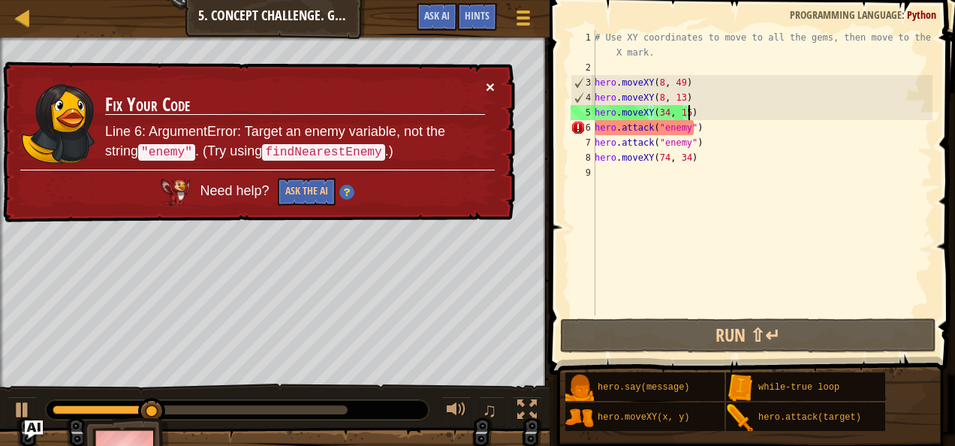
click at [489, 79] on button "×" at bounding box center [490, 87] width 9 height 16
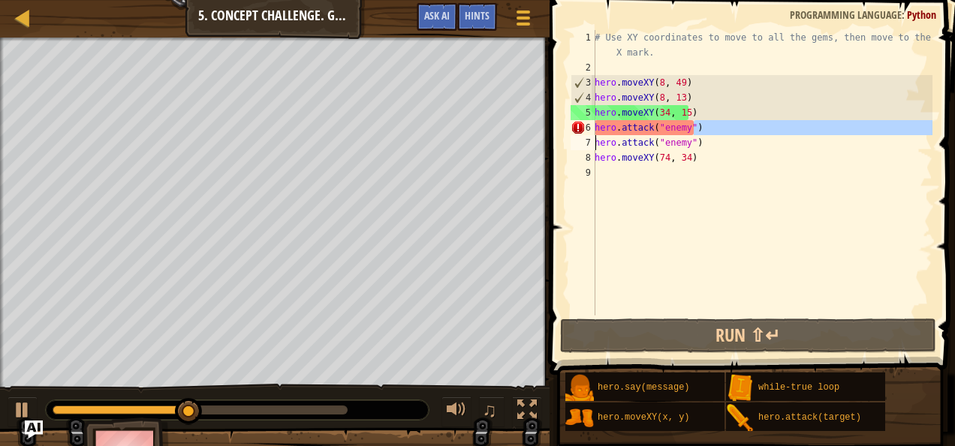
drag, startPoint x: 700, startPoint y: 133, endPoint x: 586, endPoint y: 135, distance: 114.2
click at [586, 135] on div "hero.moveXY(34, 15) 1 2 3 4 5 6 7 8 9 # Use XY coordinates to move to all the g…" at bounding box center [750, 172] width 365 height 285
type textarea "hero.attack("enemy")hero.attack("enemy")"
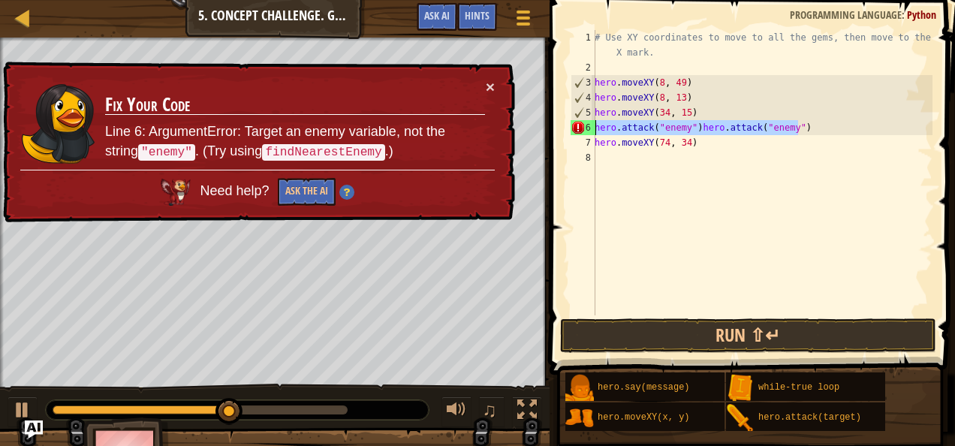
drag, startPoint x: 799, startPoint y: 128, endPoint x: 589, endPoint y: 128, distance: 210.3
click at [589, 128] on div "hero.attack("enemy")hero.attack("enemy") 1 2 3 4 5 6 7 8 # Use XY coordinates t…" at bounding box center [750, 172] width 365 height 285
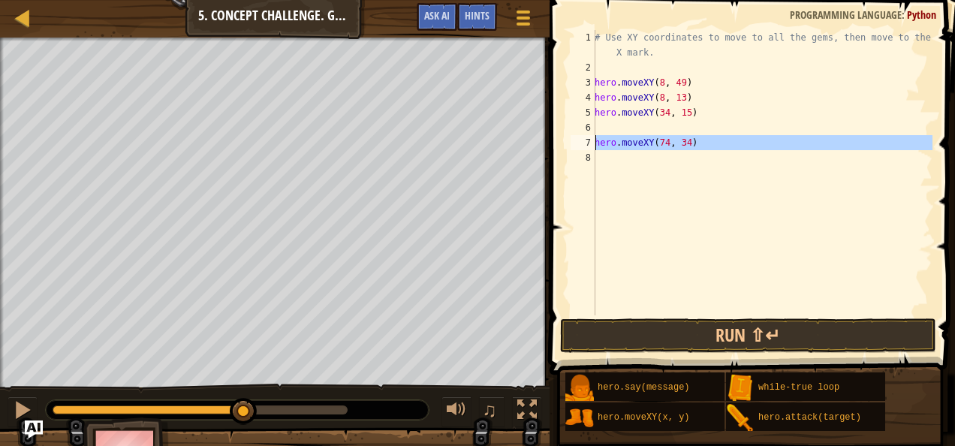
click at [594, 143] on div "7" at bounding box center [583, 142] width 25 height 15
type textarea "hero.moveXY(74, 34)"
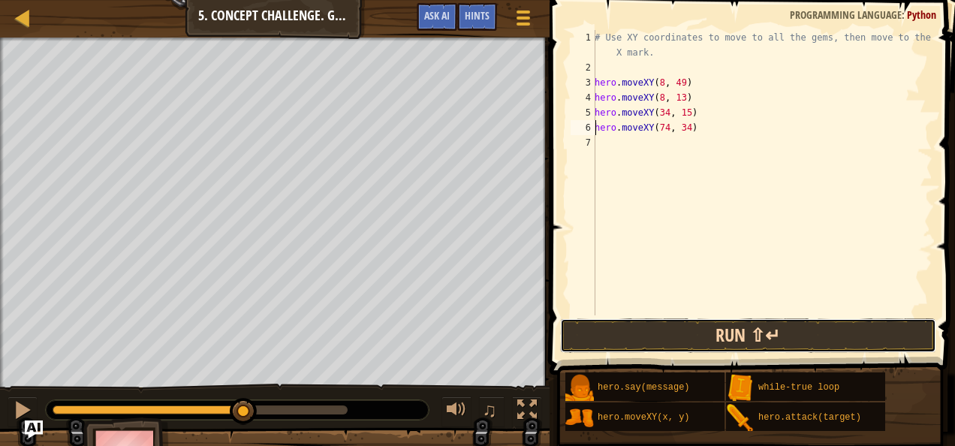
click at [652, 327] on button "Run ⇧↵" at bounding box center [748, 335] width 376 height 35
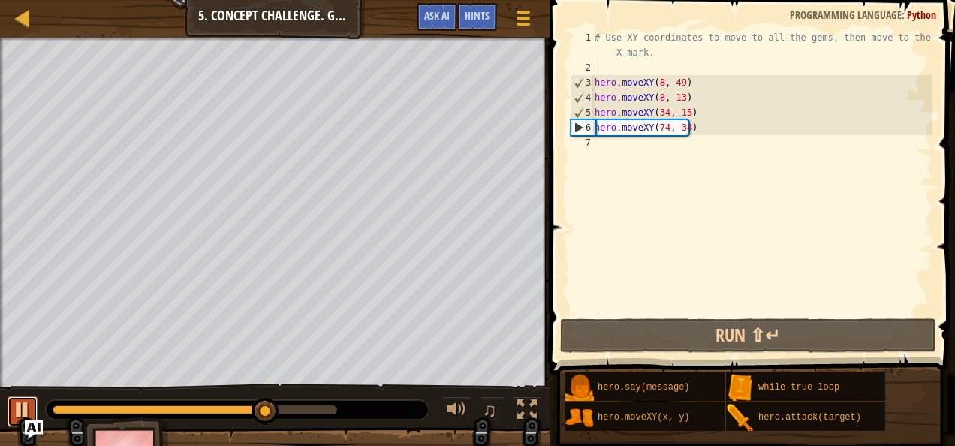
click at [29, 412] on div at bounding box center [23, 410] width 20 height 20
drag, startPoint x: 691, startPoint y: 130, endPoint x: 589, endPoint y: 128, distance: 102.2
click at [589, 128] on div "hero.moveXY(74, 34) 1 2 3 4 5 6 7 # Use XY coordinates to move to all the gems,…" at bounding box center [750, 172] width 365 height 285
click at [623, 150] on div "# Use XY coordinates to move to all the gems, then move to the red X mark. hero…" at bounding box center [762, 195] width 341 height 330
paste textarea "hero.moveXY(74, 34)"
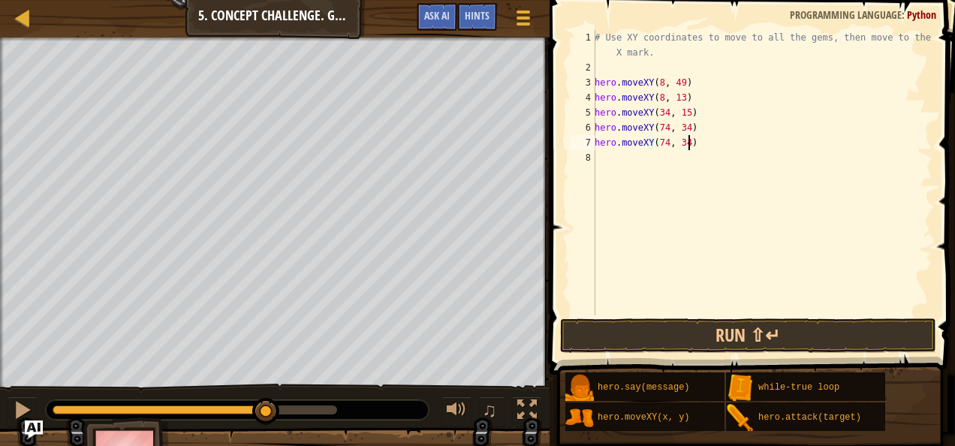
click at [662, 129] on div "# Use XY coordinates to move to all the gems, then move to the red X mark. hero…" at bounding box center [762, 195] width 341 height 330
click at [664, 126] on div "# Use XY coordinates to move to all the gems, then move to the red X mark. hero…" at bounding box center [762, 195] width 341 height 330
click at [683, 131] on div "# Use XY coordinates to move to all the gems, then move to the red X mark. hero…" at bounding box center [762, 195] width 341 height 330
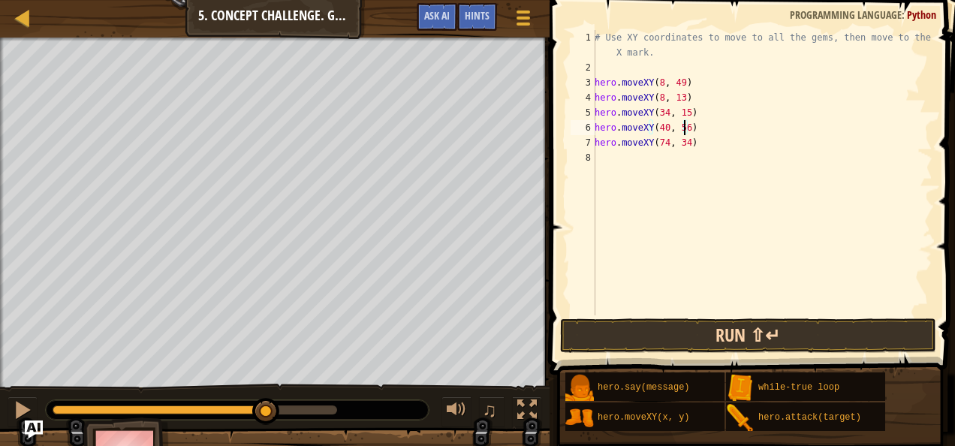
type textarea "hero.moveXY(40, 56)"
click at [595, 337] on button "Run ⇧↵" at bounding box center [748, 335] width 376 height 35
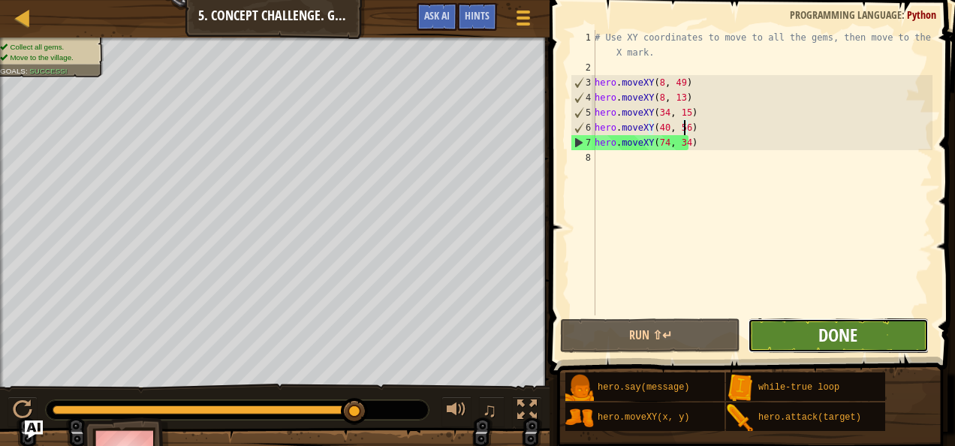
click at [825, 327] on span "Done" at bounding box center [838, 335] width 39 height 24
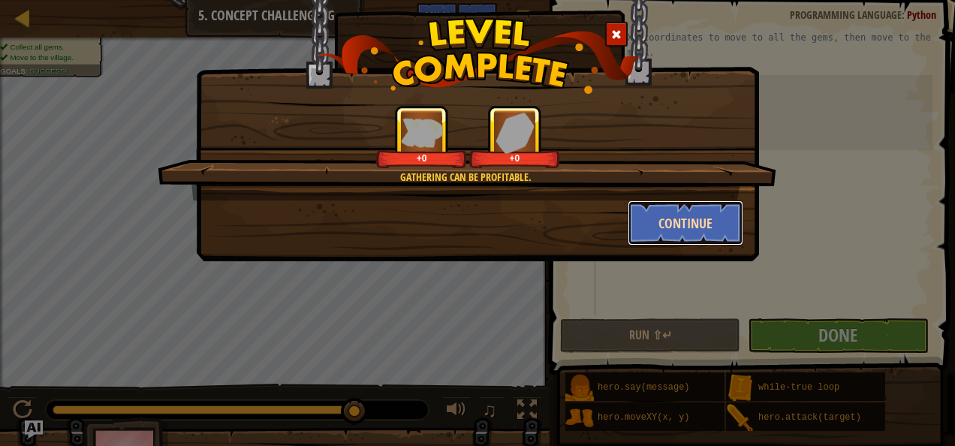
click at [704, 220] on button "Continue" at bounding box center [686, 222] width 116 height 45
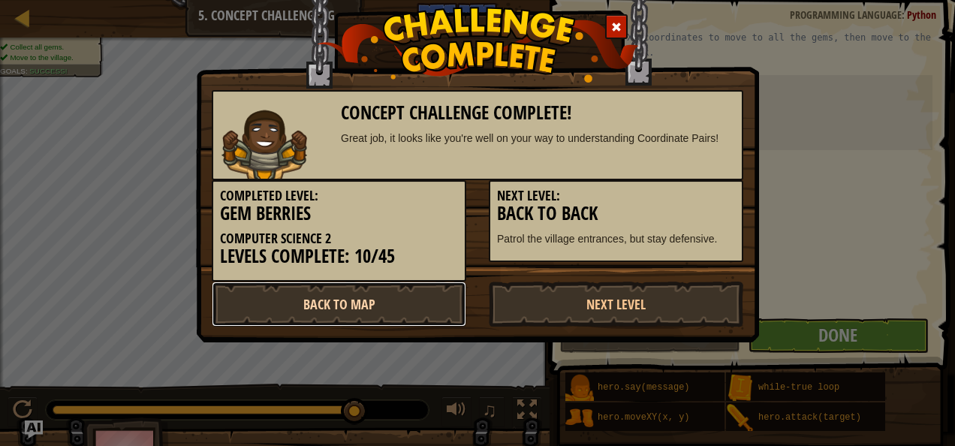
click at [437, 297] on link "Back to Map" at bounding box center [339, 304] width 255 height 45
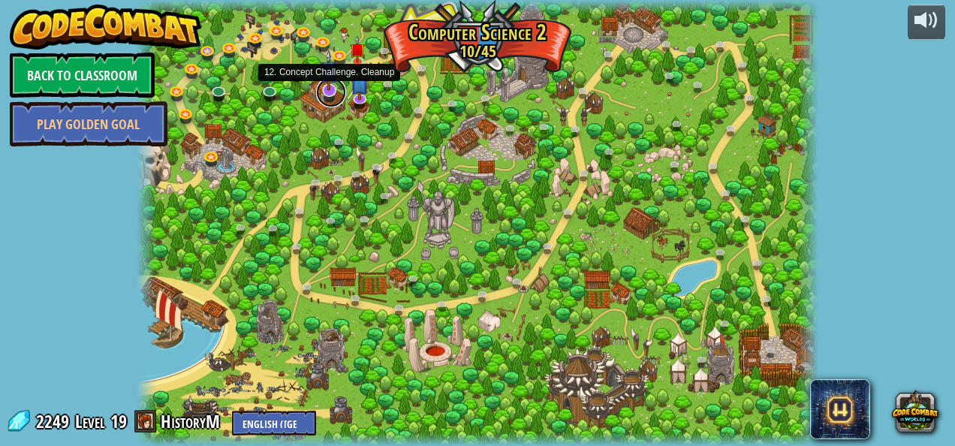
click at [329, 92] on link at bounding box center [331, 92] width 30 height 30
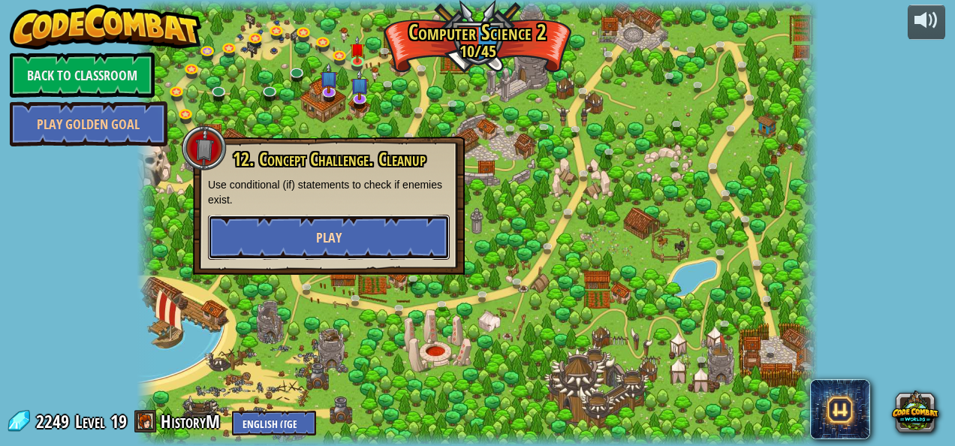
click at [363, 242] on button "Play" at bounding box center [329, 237] width 242 height 45
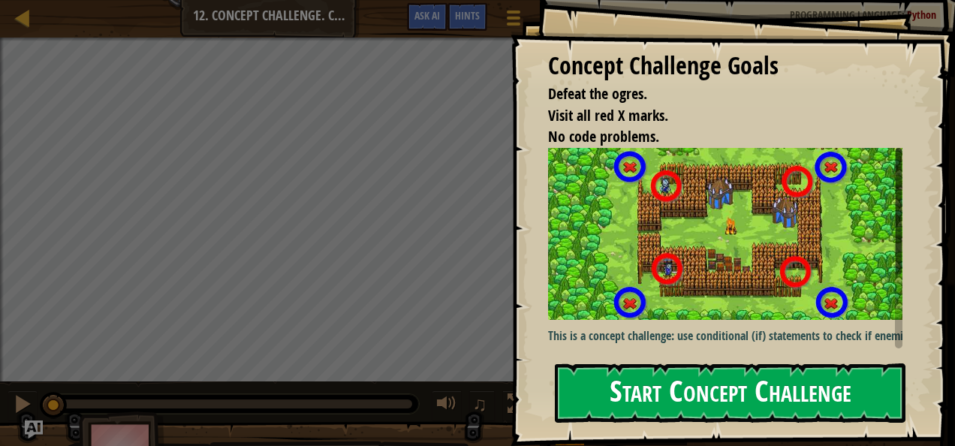
click at [705, 401] on button "Start Concept Challenge" at bounding box center [730, 392] width 351 height 59
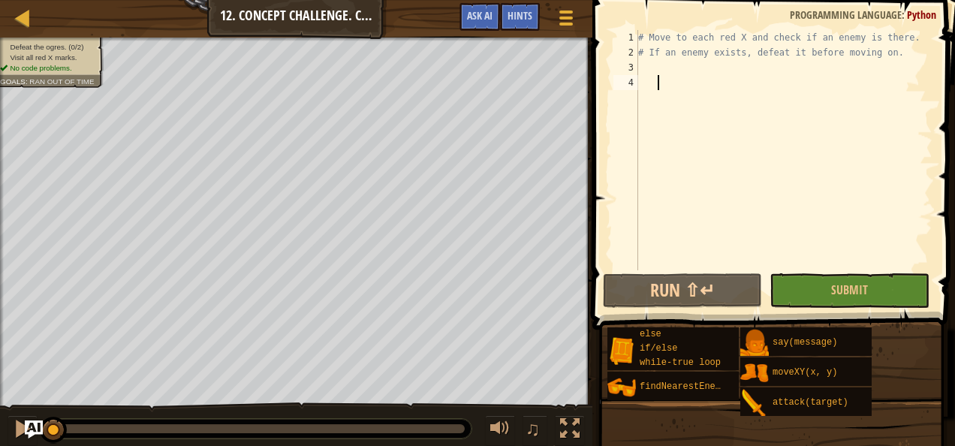
click at [647, 73] on div "# Move to each red X and check if an enemy is there. # If an enemy exists, defe…" at bounding box center [783, 165] width 297 height 270
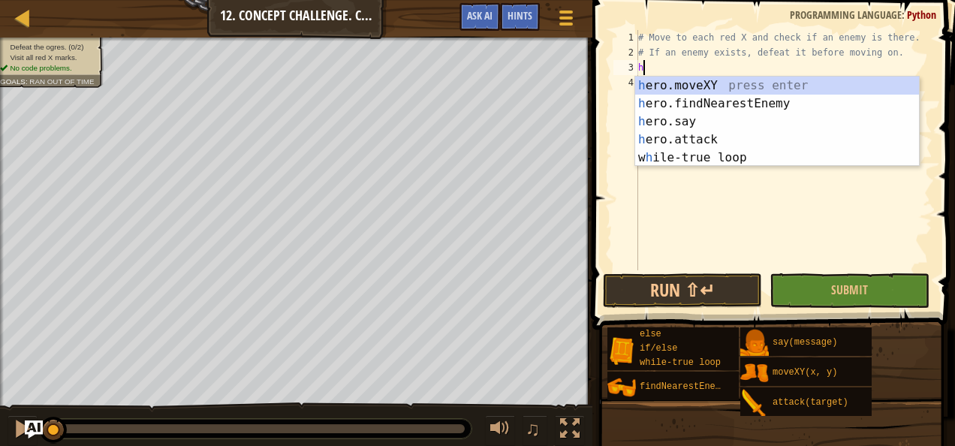
scroll to position [7, 0]
click at [654, 87] on div "her o.moveXY press enter her o.findNearestEnemy press enter her o.say press ent…" at bounding box center [777, 140] width 285 height 126
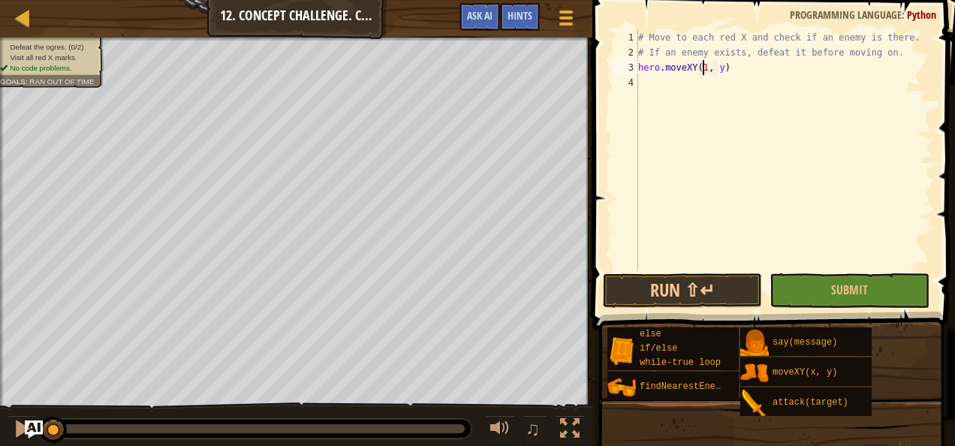
scroll to position [7, 6]
click at [722, 68] on div "# Move to each red X and check if an enemy is there. # If an enemy exists, defe…" at bounding box center [783, 165] width 297 height 270
type textarea "hero.moveXY(18, 14)"
click at [738, 68] on div "# Move to each red X and check if an enemy is there. # If an enemy exists, defe…" at bounding box center [783, 165] width 297 height 270
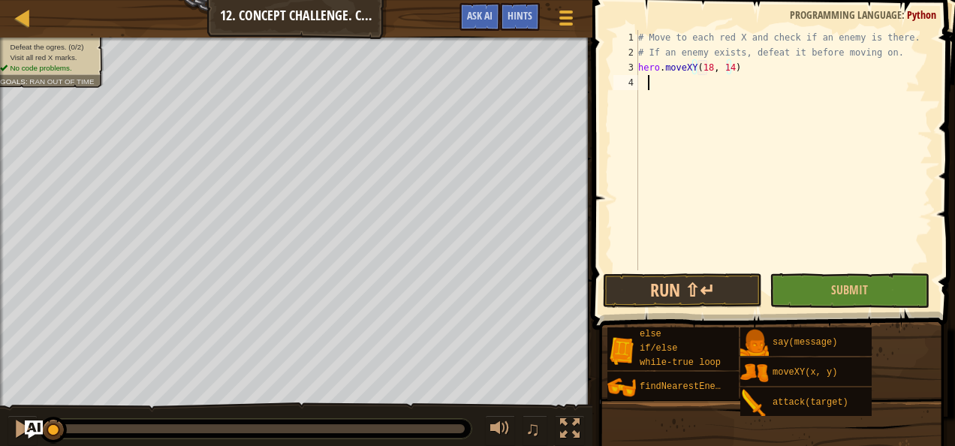
click at [647, 81] on div "# Move to each red X and check if an enemy is there. # If an enemy exists, defe…" at bounding box center [783, 165] width 297 height 270
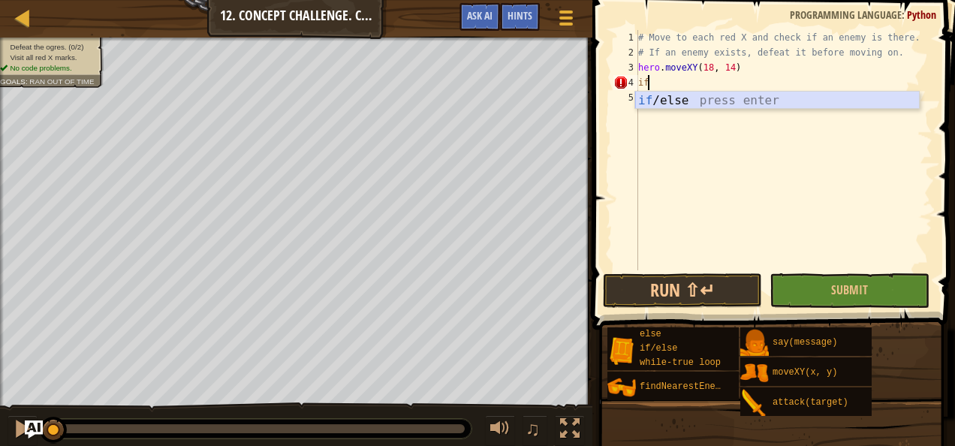
click at [659, 101] on div "if /else press enter" at bounding box center [777, 119] width 285 height 54
type textarea "if enemy:"
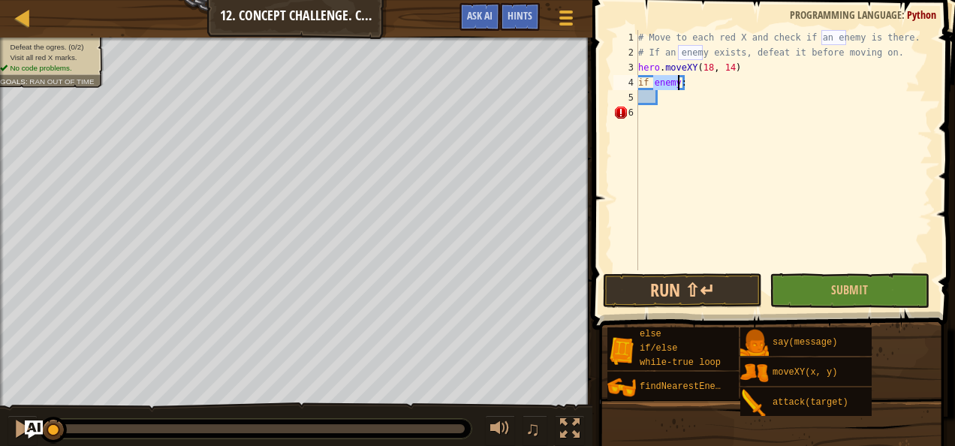
click at [668, 97] on div "# Move to each red X and check if an enemy is there. # If an enemy exists, defe…" at bounding box center [783, 165] width 297 height 270
click at [665, 101] on div "# Move to each red X and check if an enemy is there. # If an enemy exists, defe…" at bounding box center [783, 165] width 297 height 270
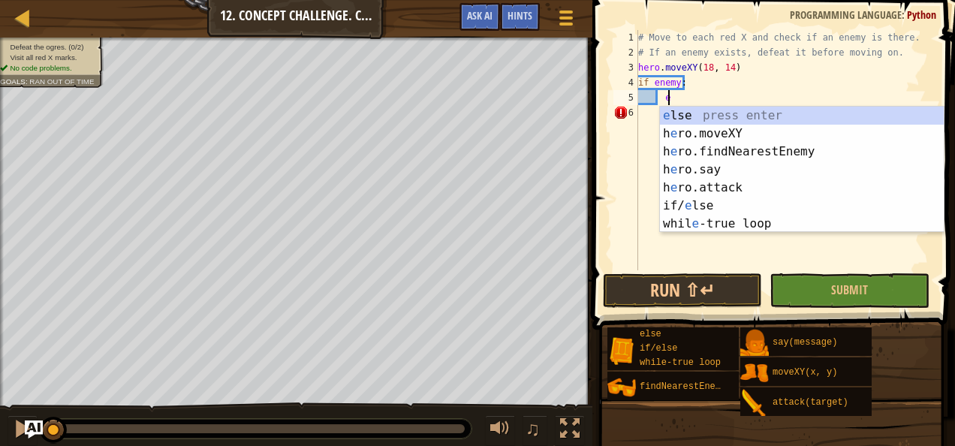
type textarea "ene"
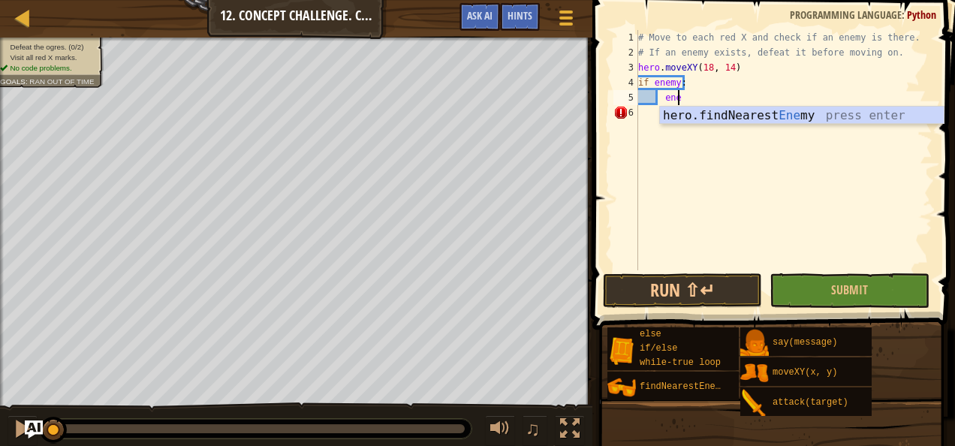
scroll to position [7, 3]
click at [699, 114] on div "hero.findNearest Ene my press enter" at bounding box center [802, 134] width 285 height 54
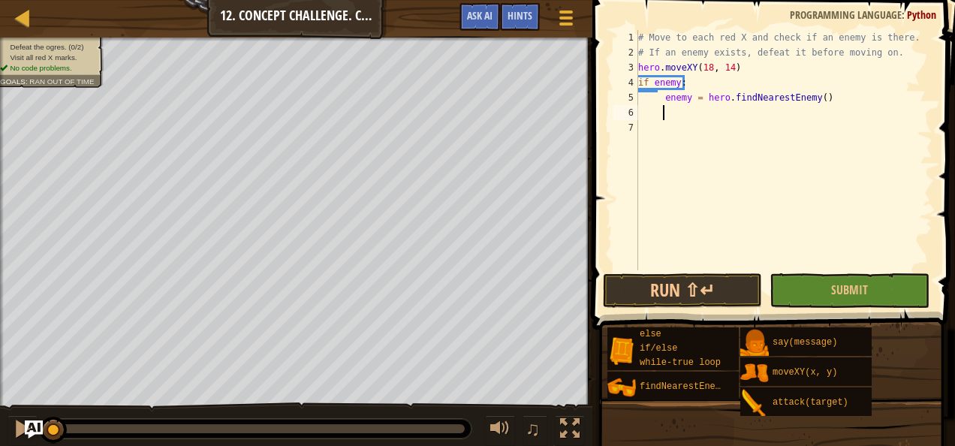
click at [662, 99] on div "# Move to each red X and check if an enemy is there. # If an enemy exists, defe…" at bounding box center [783, 165] width 297 height 270
type textarea "enemy = hero.findNearestEnemy()"
click at [665, 113] on div "# Move to each red X and check if an enemy is there. # If an enemy exists, defe…" at bounding box center [783, 165] width 297 height 270
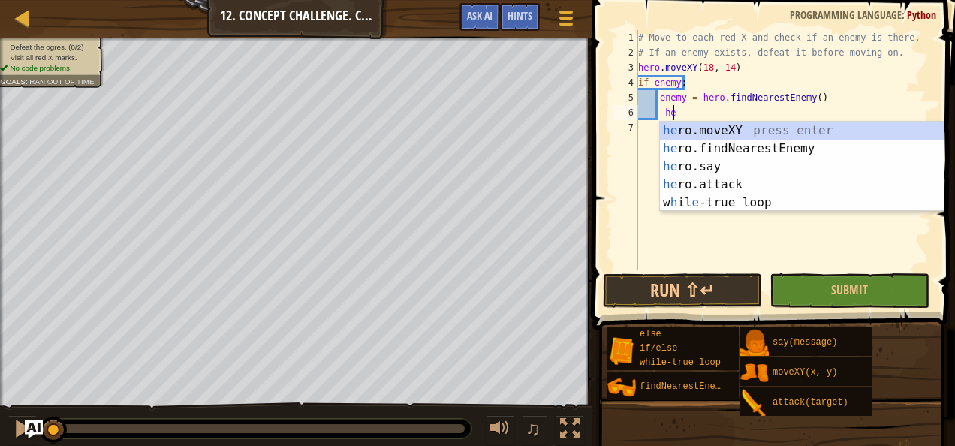
scroll to position [7, 3]
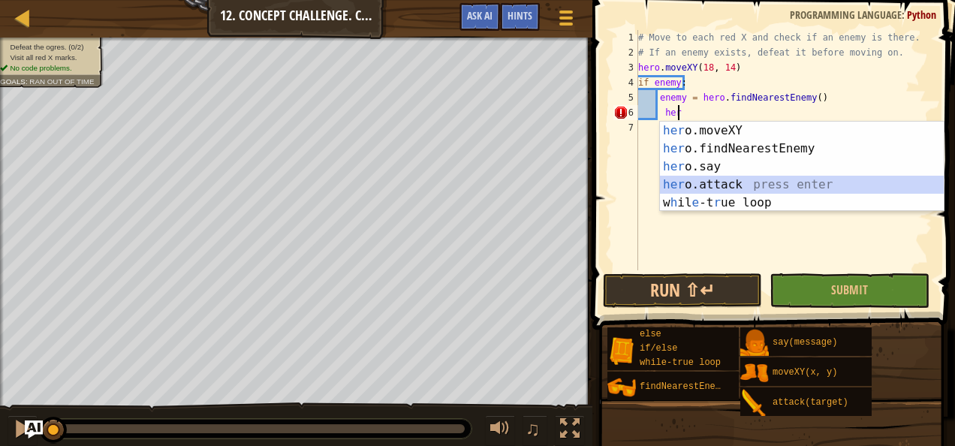
click at [681, 186] on div "her o.moveXY press enter her o.findNearestEnemy press enter her o.say press ent…" at bounding box center [802, 185] width 285 height 126
type textarea "hero.attack(enemy)"
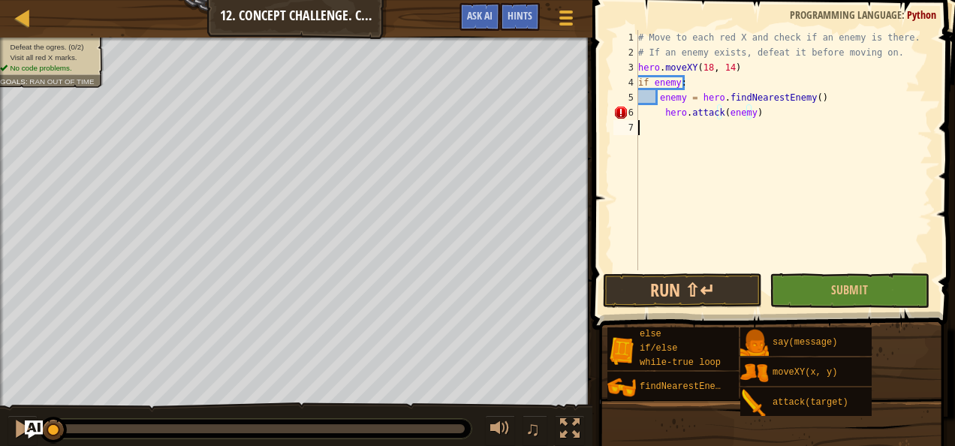
click at [673, 139] on div "# Move to each red X and check if an enemy is there. # If an enemy exists, defe…" at bounding box center [783, 165] width 297 height 270
click at [665, 110] on div "# Move to each red X and check if an enemy is there. # If an enemy exists, defe…" at bounding box center [783, 165] width 297 height 270
type textarea "hero.attack(enemy)"
click at [673, 140] on div "# Move to each red X and check if an enemy is there. # If an enemy exists, defe…" at bounding box center [783, 165] width 297 height 270
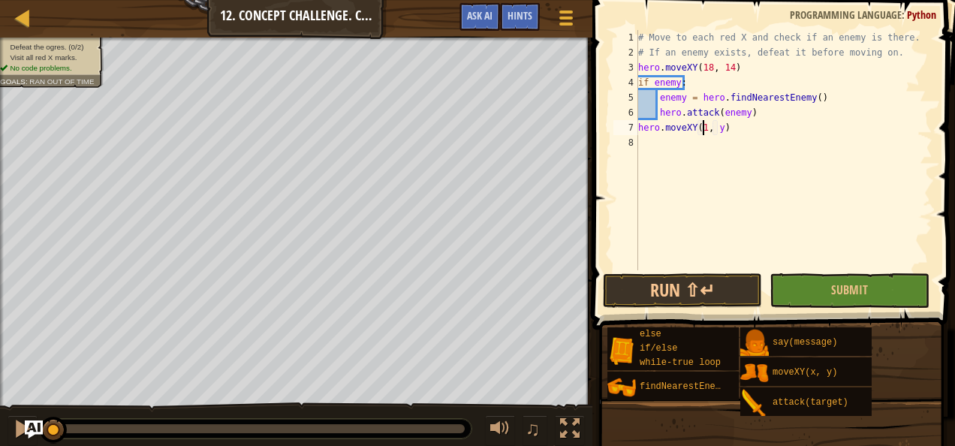
scroll to position [7, 6]
click at [722, 126] on div "# Move to each red X and check if an enemy is there. # If an enemy exists, defe…" at bounding box center [783, 165] width 297 height 270
type textarea "hero.moveXY(18, 54)"
click at [734, 129] on div "# Move to each red X and check if an enemy is there. # If an enemy exists, defe…" at bounding box center [783, 165] width 297 height 270
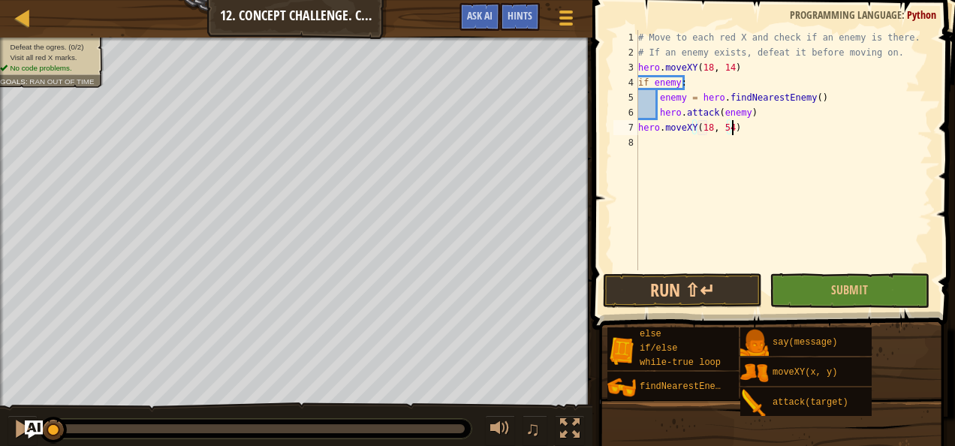
scroll to position [7, 0]
click at [705, 141] on div "# Move to each red X and check if an enemy is there. # If an enemy exists, defe…" at bounding box center [783, 165] width 297 height 270
click at [708, 140] on div "# Move to each red X and check if an enemy is there. # If an enemy exists, defe…" at bounding box center [783, 165] width 297 height 270
click at [721, 143] on div "# Move to each red X and check if an enemy is there. # If an enemy exists, defe…" at bounding box center [783, 165] width 297 height 270
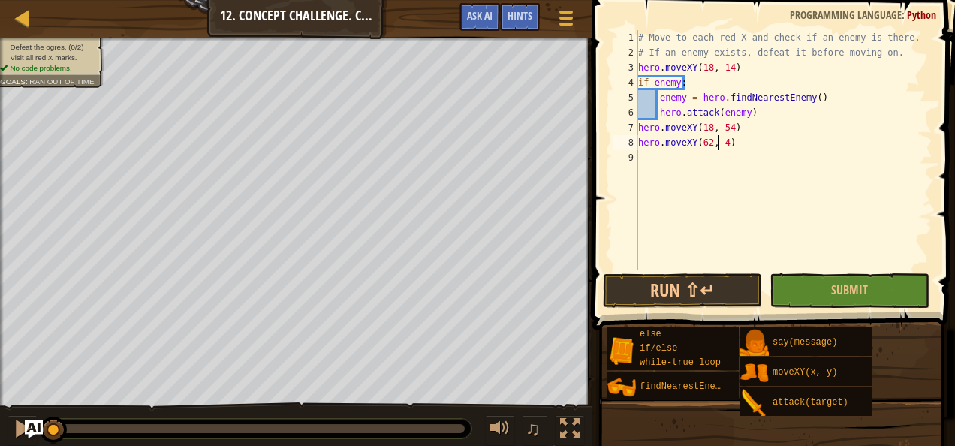
type textarea "hero.moveXY(62, 54)"
drag, startPoint x: 742, startPoint y: 141, endPoint x: 638, endPoint y: 146, distance: 104.5
click at [638, 146] on div "hero.moveXY(62, 54) 1 2 3 4 5 6 7 8 9 # Move to each red X and check if an enem…" at bounding box center [772, 150] width 322 height 240
click at [650, 155] on div "# Move to each red X and check if an enemy is there. # If an enemy exists, defe…" at bounding box center [783, 165] width 297 height 270
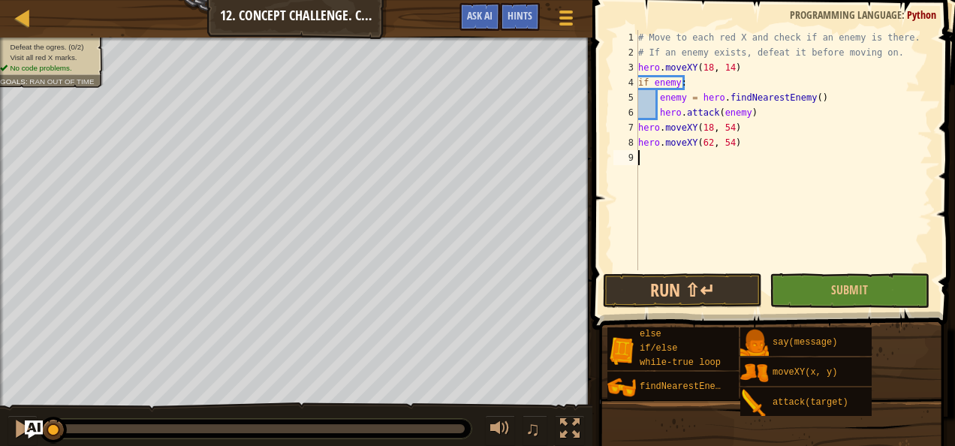
scroll to position [7, 0]
click at [728, 159] on div "# Move to each red X and check if an enemy is there. # If an enemy exists, defe…" at bounding box center [787, 165] width 293 height 270
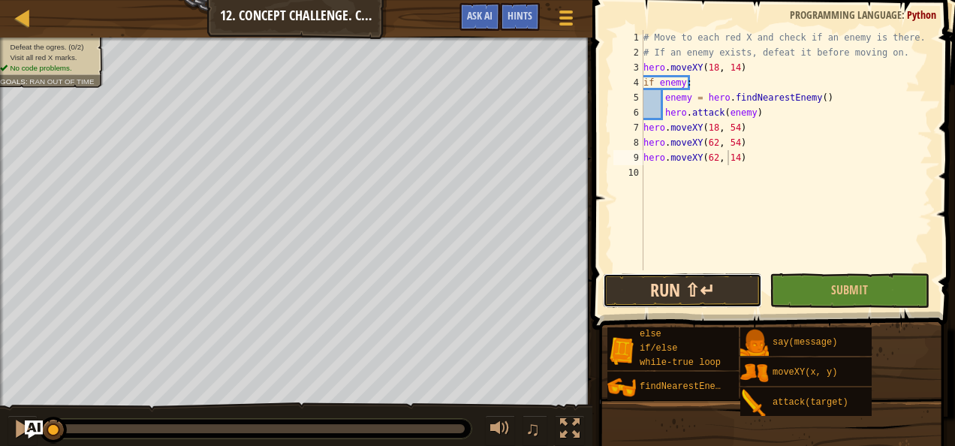
click at [700, 291] on button "Run ⇧↵" at bounding box center [682, 290] width 159 height 35
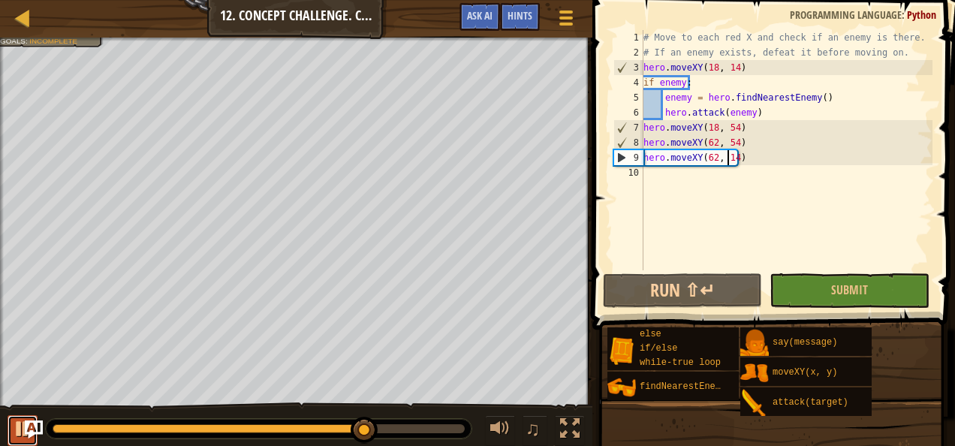
click at [20, 426] on div at bounding box center [23, 429] width 20 height 20
click at [760, 114] on div "# Move to each red X and check if an enemy is there. # If an enemy exists, defe…" at bounding box center [787, 165] width 293 height 270
click at [748, 110] on div "# Move to each red X and check if an enemy is there. # If an enemy exists, defe…" at bounding box center [787, 165] width 293 height 270
click at [758, 111] on div "# Move to each red X and check if an enemy is there. # If an enemy exists, defe…" at bounding box center [787, 165] width 293 height 270
drag, startPoint x: 747, startPoint y: 69, endPoint x: 641, endPoint y: 68, distance: 106.6
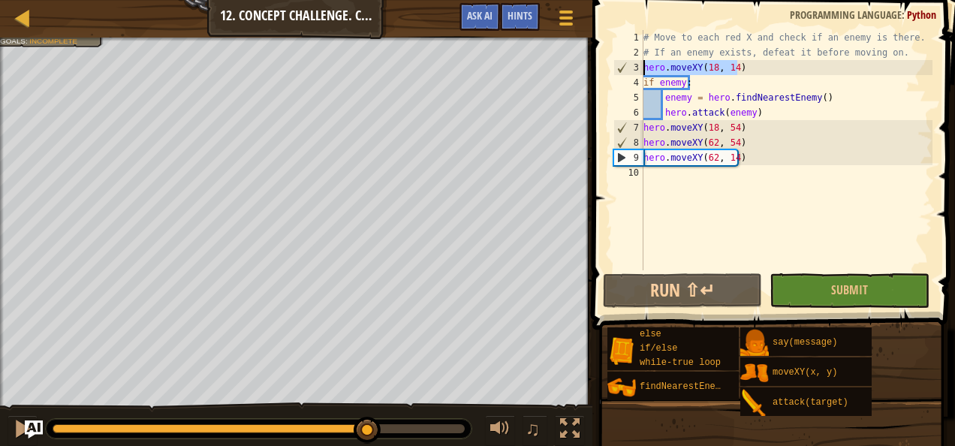
click at [641, 68] on div "hero.attack(enemy) 1 2 3 4 5 6 7 8 9 10 # Move to each red X and check if an en…" at bounding box center [772, 150] width 322 height 240
click at [757, 110] on div "# Move to each red X and check if an enemy is there. # If an enemy exists, defe…" at bounding box center [787, 165] width 293 height 270
type textarea "hero.attack(enemy)"
click at [754, 111] on div "# Move to each red X and check if an enemy is there. # If an enemy exists, defe…" at bounding box center [787, 165] width 293 height 270
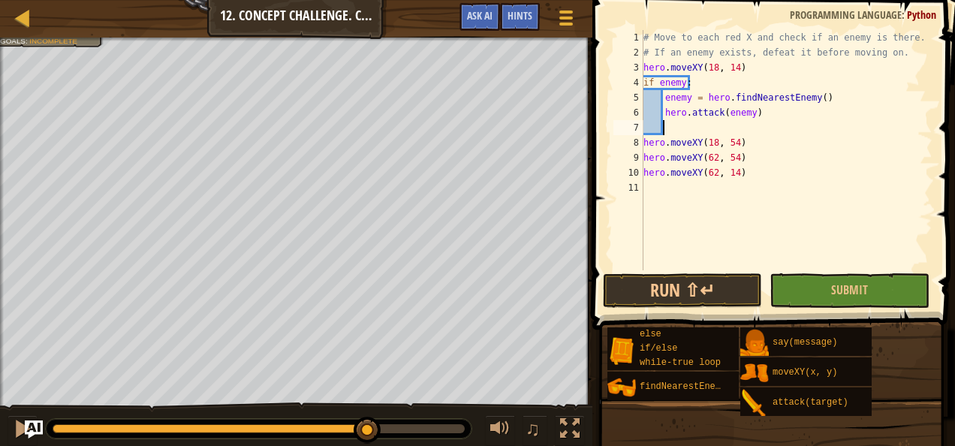
scroll to position [7, 0]
paste textarea "hero.moveXY(18, 14)"
type textarea "hero.moveXY(18, 14)"
drag, startPoint x: 740, startPoint y: 65, endPoint x: 641, endPoint y: 67, distance: 99.1
click at [641, 67] on div "hero.moveXY(18, 14) 1 2 3 4 5 6 7 8 9 10 11 # Move to each red X and check if a…" at bounding box center [772, 150] width 322 height 240
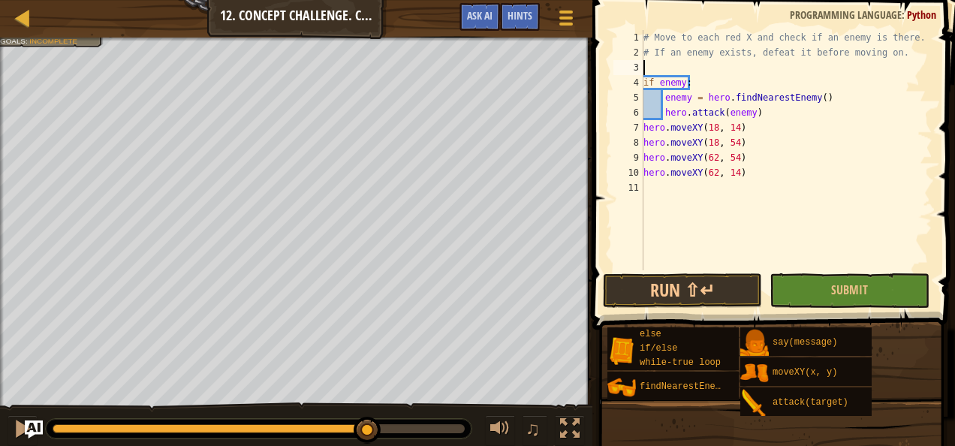
type textarea "# If an enemy exists, defeat it before moving on."
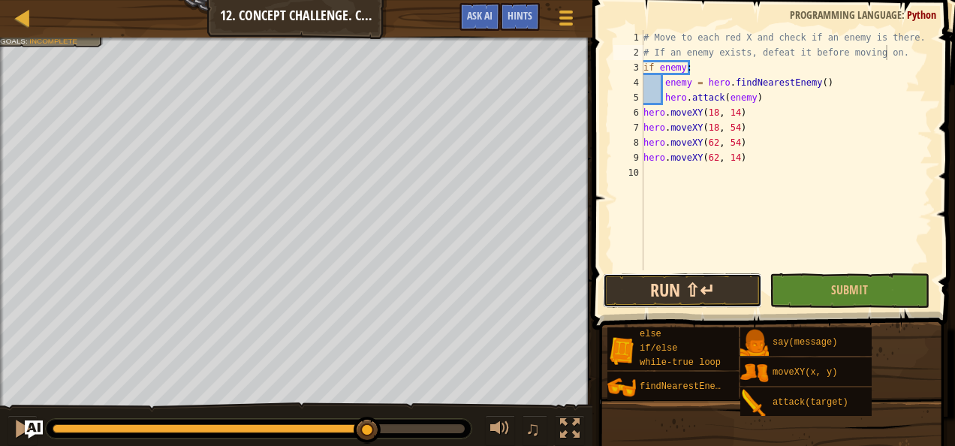
click at [710, 296] on button "Run ⇧↵" at bounding box center [682, 290] width 159 height 35
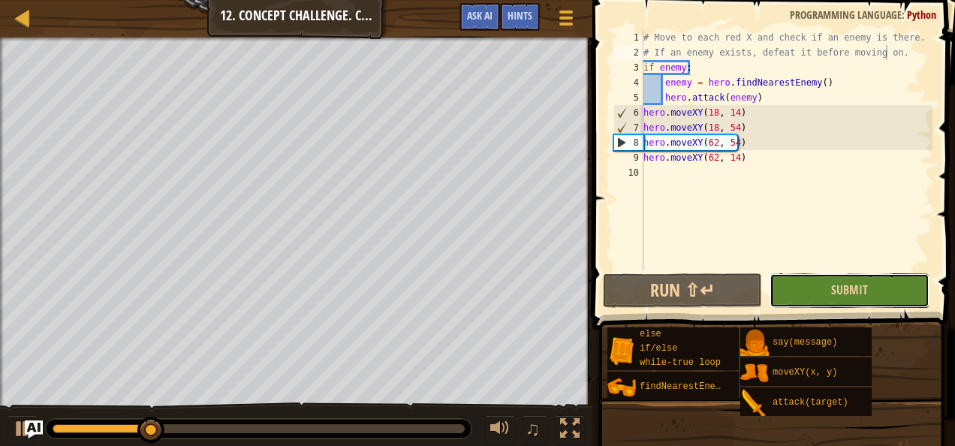
click at [816, 287] on button "Submit" at bounding box center [849, 290] width 159 height 35
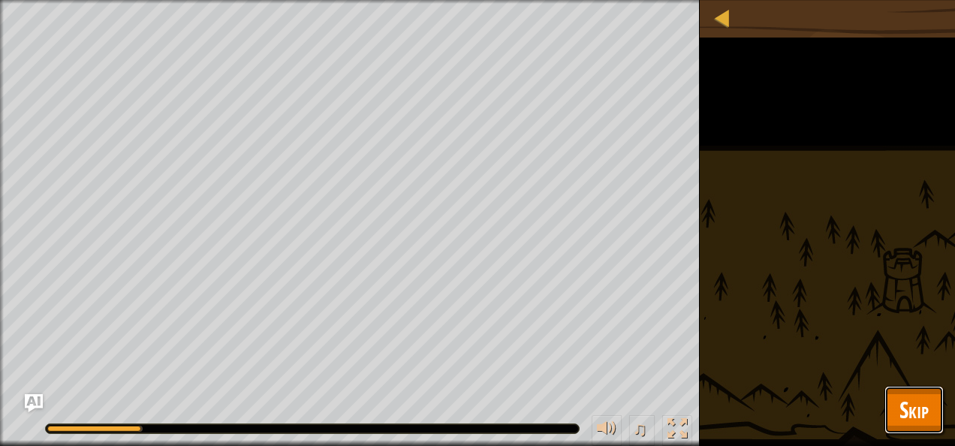
click at [909, 395] on span "Skip" at bounding box center [914, 409] width 29 height 31
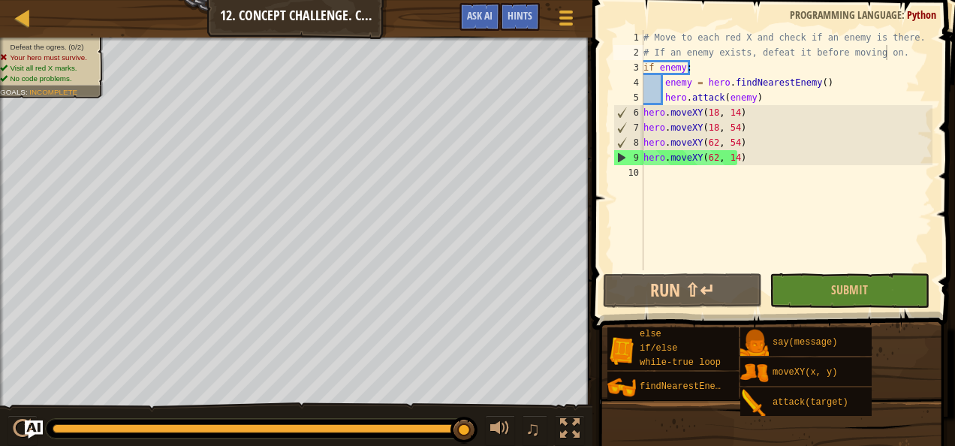
click at [665, 211] on div "# Move to each red X and check if an enemy is there. # If an enemy exists, defe…" at bounding box center [787, 165] width 293 height 270
click at [809, 82] on div "# Move to each red X and check if an enemy is there. # If an enemy exists, defe…" at bounding box center [787, 165] width 293 height 270
click at [691, 67] on div "# Move to each red X and check if an enemy is there. # If an enemy exists, defe…" at bounding box center [787, 165] width 293 height 270
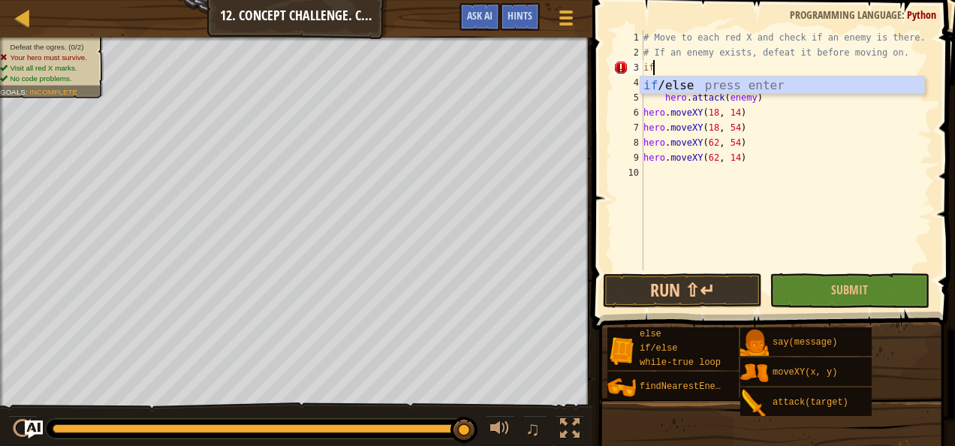
type textarea "i"
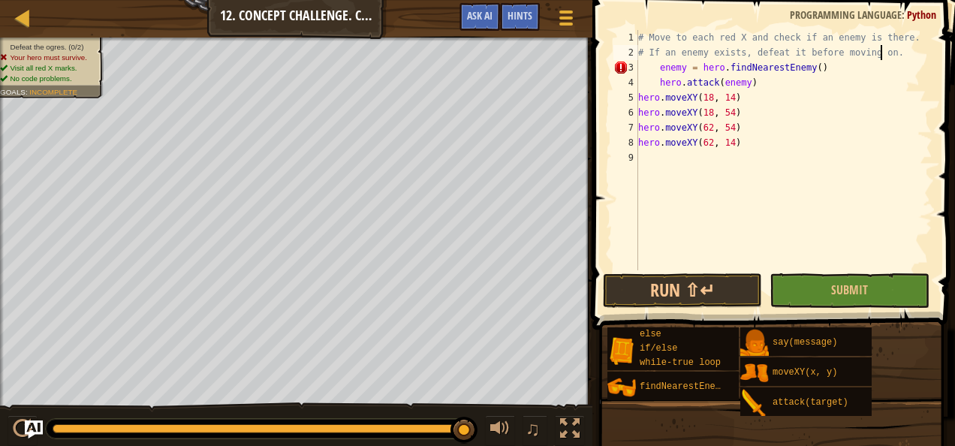
click at [656, 68] on div "# Move to each red X and check if an enemy is there. # If an enemy exists, defe…" at bounding box center [783, 165] width 297 height 270
click at [643, 67] on div "# Move to each red X and check if an enemy is there. # If an enemy exists, defe…" at bounding box center [783, 165] width 297 height 270
drag, startPoint x: 747, startPoint y: 83, endPoint x: 629, endPoint y: 81, distance: 117.9
click at [629, 81] on div "enemy = hero.findNearestEnemy() 1 2 3 4 5 6 7 8 9 # Move to each red X and chec…" at bounding box center [772, 150] width 322 height 240
type textarea "hero.attack(enemy)"
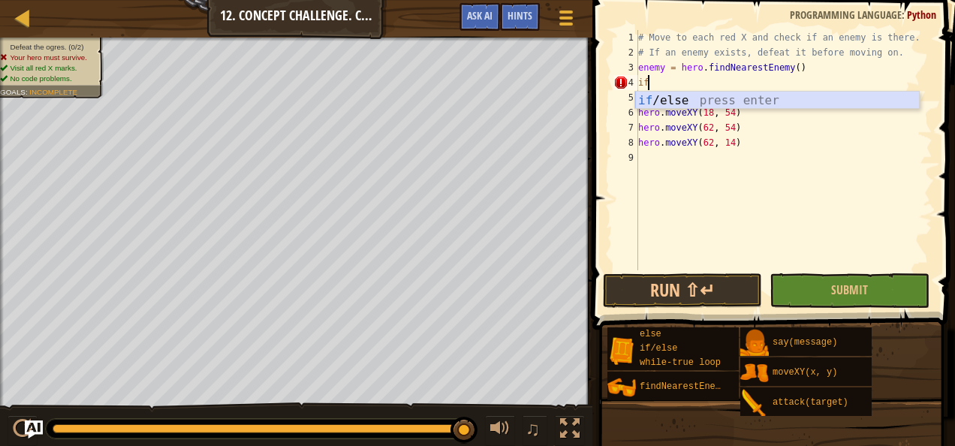
click at [656, 95] on div "if /else press enter" at bounding box center [777, 119] width 285 height 54
type textarea "if enemy:"
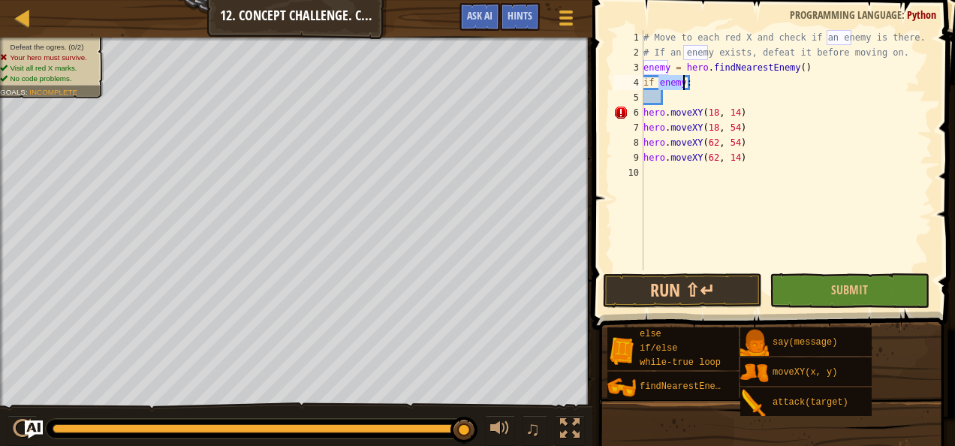
click at [671, 95] on div "# Move to each red X and check if an enemy is there. # If an enemy exists, defe…" at bounding box center [787, 165] width 293 height 270
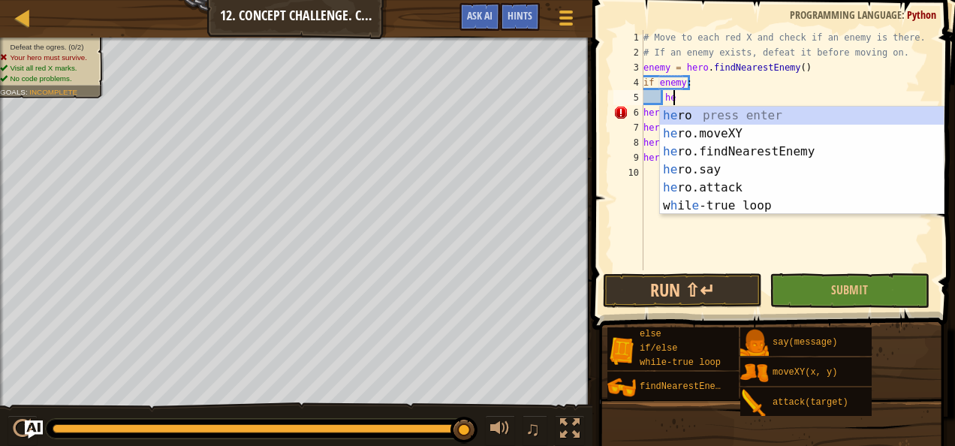
scroll to position [7, 2]
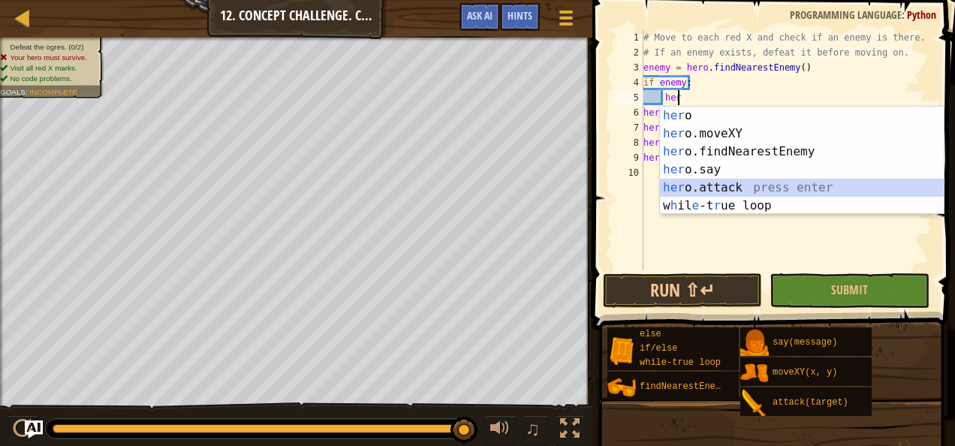
click at [680, 185] on div "her o press enter her o.moveXY press enter her o.findNearestEnemy press enter h…" at bounding box center [802, 179] width 285 height 144
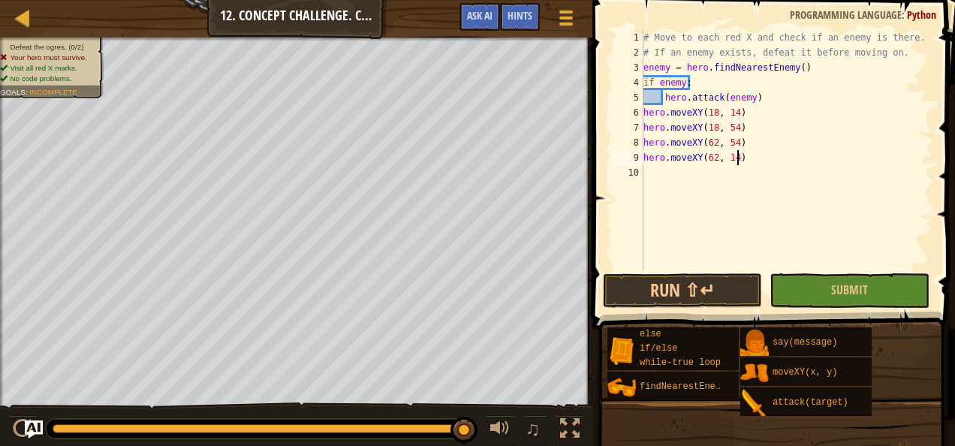
click at [779, 159] on div "# Move to each red X and check if an enemy is there. # If an enemy exists, defe…" at bounding box center [787, 165] width 293 height 270
click at [733, 285] on button "Run ⇧↵" at bounding box center [682, 290] width 159 height 35
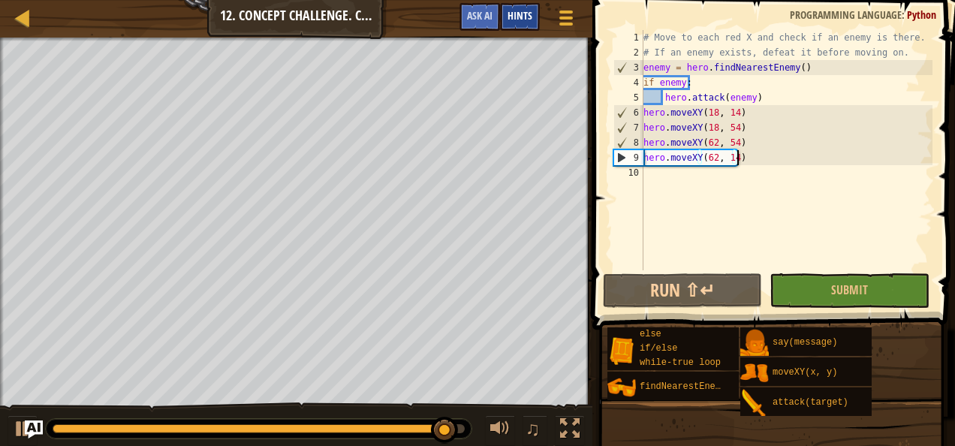
click at [523, 11] on span "Hints" at bounding box center [520, 15] width 25 height 14
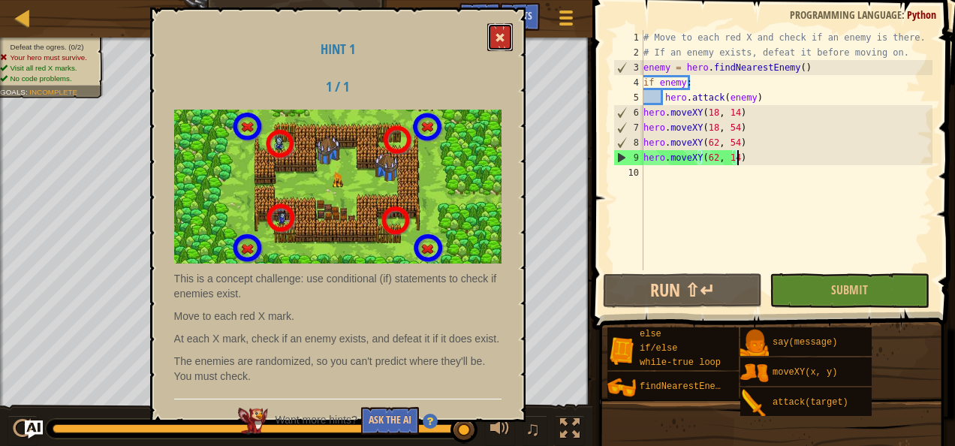
click at [503, 27] on button at bounding box center [500, 37] width 26 height 28
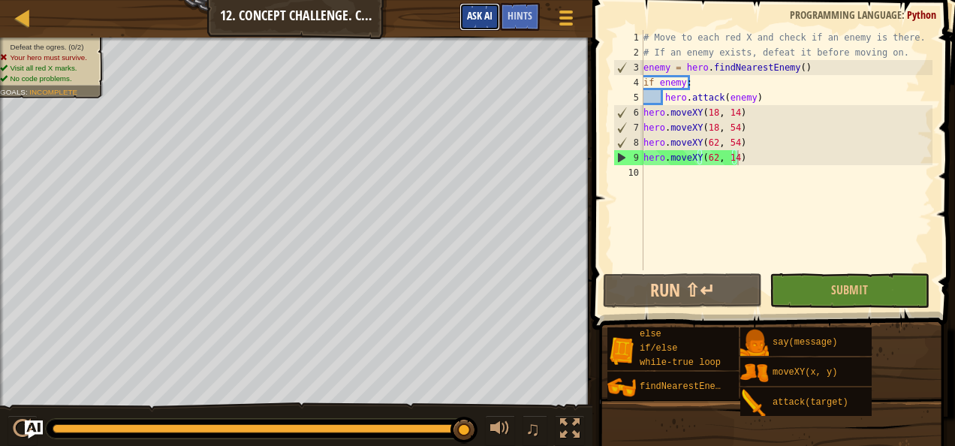
click at [476, 20] on span "Ask AI" at bounding box center [480, 15] width 26 height 14
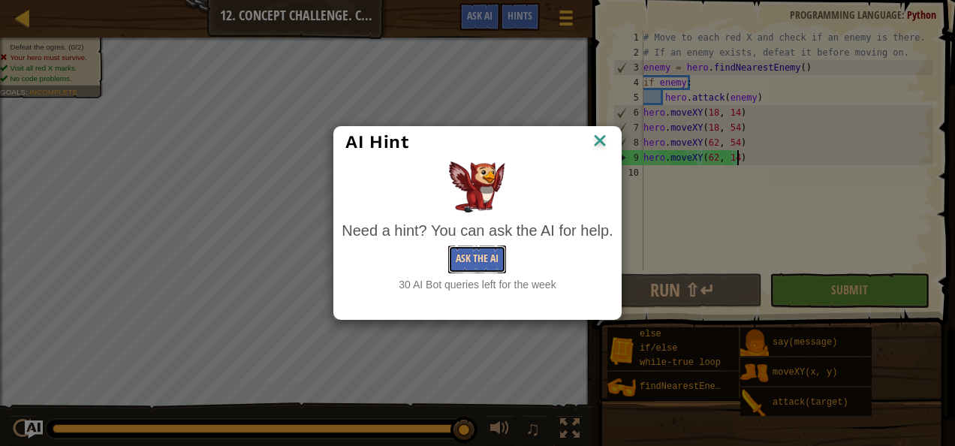
click at [470, 264] on button "Ask the AI" at bounding box center [477, 260] width 58 height 28
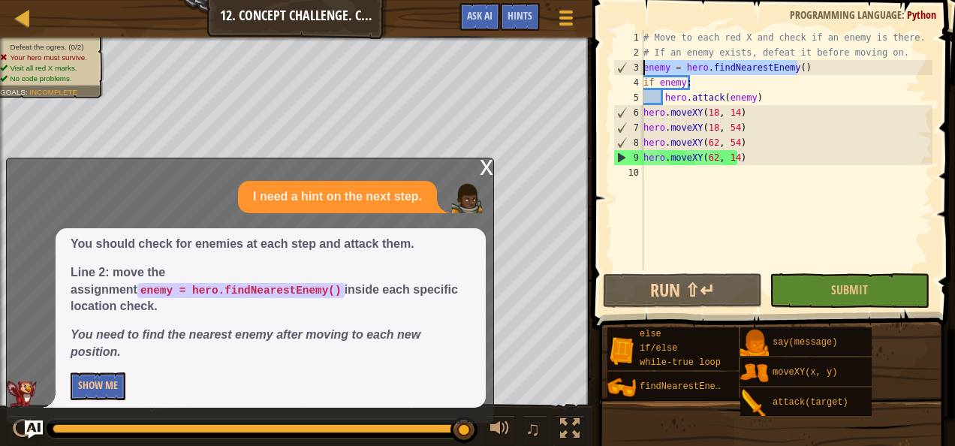
drag, startPoint x: 800, startPoint y: 70, endPoint x: 642, endPoint y: 67, distance: 157.7
click at [642, 67] on div "hero.moveXY(62, 14) 1 2 3 4 5 6 7 8 9 10 # Move to each red X and check if an e…" at bounding box center [772, 150] width 322 height 240
click at [740, 112] on div "# Move to each red X and check if an enemy is there. # If an enemy exists, defe…" at bounding box center [787, 165] width 293 height 270
type textarea "hero.moveXY(18, 14)"
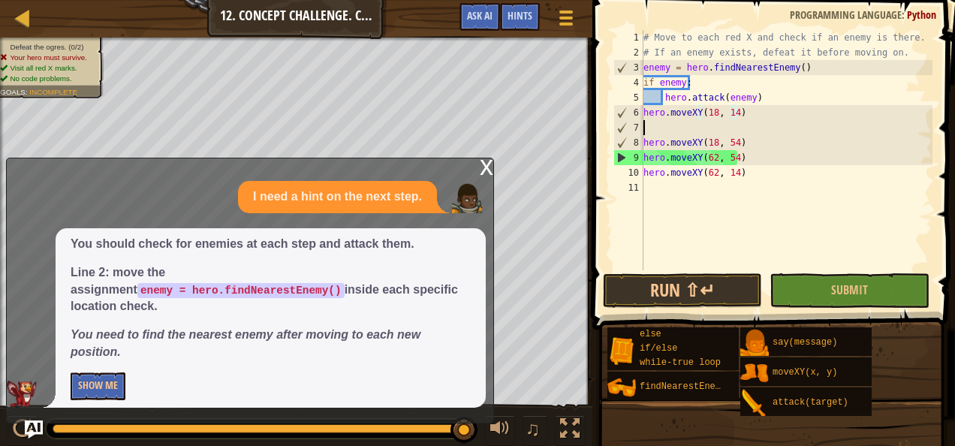
scroll to position [7, 0]
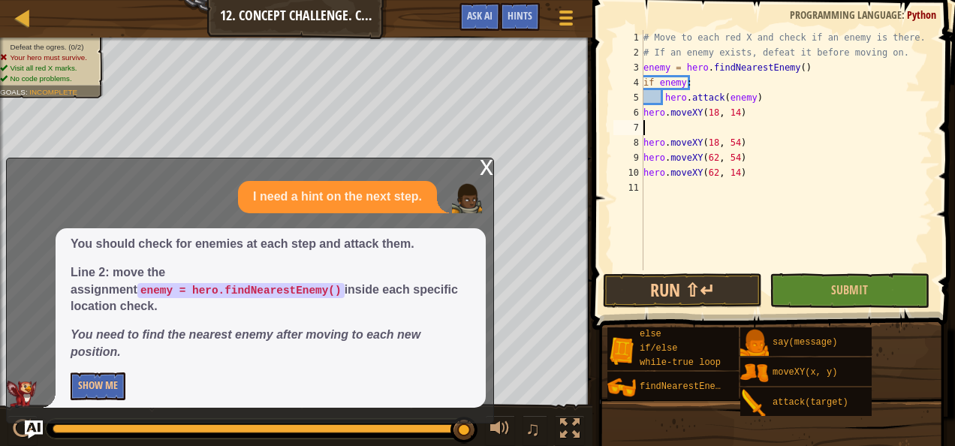
paste textarea "enemy = hero.findNearestEnemy()"
click at [739, 143] on div "# Move to each red X and check if an enemy is there. # If an enemy exists, defe…" at bounding box center [787, 165] width 293 height 270
type textarea "hero.moveXY(18, 54)"
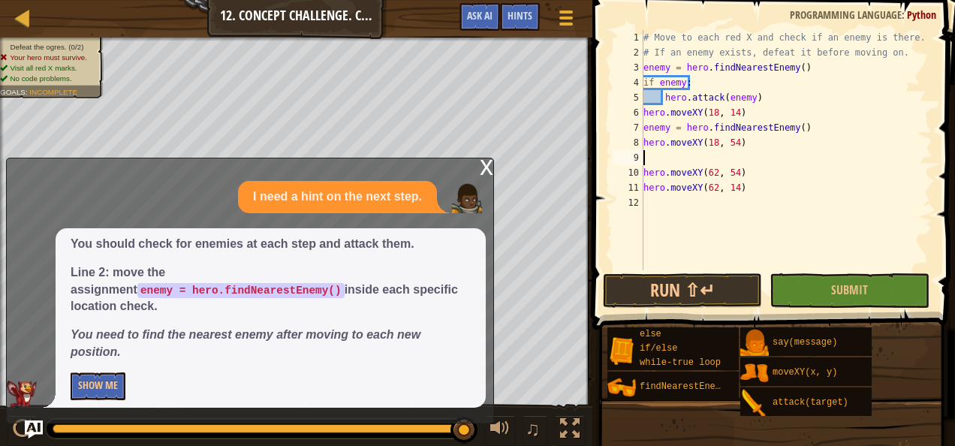
paste textarea "enemy = hero.findNearestEnemy()"
click at [736, 173] on div "# Move to each red X and check if an enemy is there. # If an enemy exists, defe…" at bounding box center [787, 165] width 293 height 270
type textarea "hero.moveXY(62, 54)"
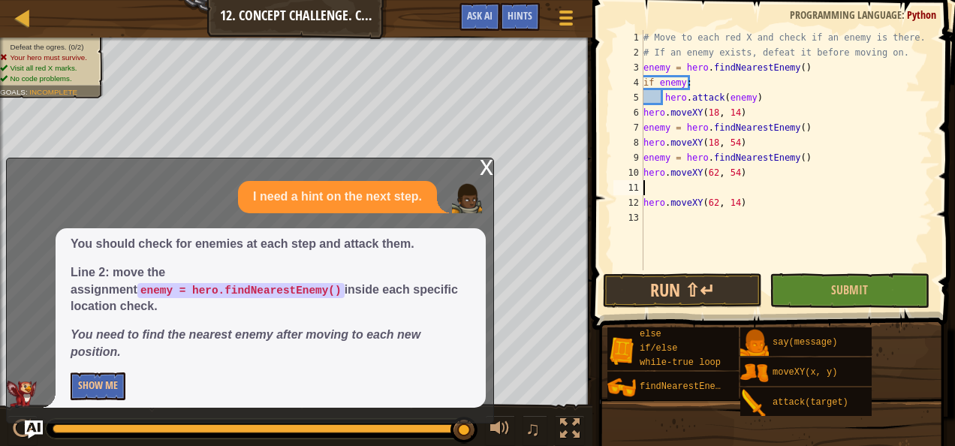
paste textarea "enemy = hero.findNearestEnemy()"
click at [738, 200] on div "# Move to each red X and check if an enemy is there. # If an enemy exists, defe…" at bounding box center [787, 165] width 293 height 270
type textarea "hero.moveXY(62, 14)"
paste textarea "enemy = hero.findNearestEnemy()"
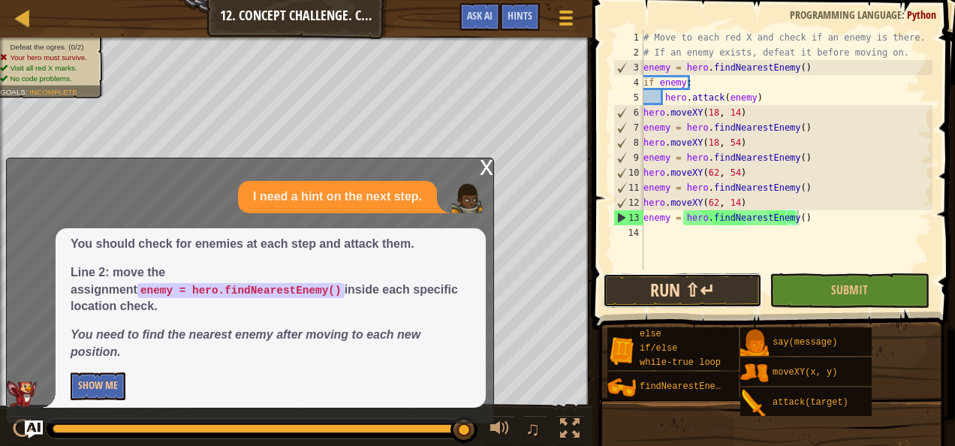
click at [717, 285] on button "Run ⇧↵" at bounding box center [682, 290] width 159 height 35
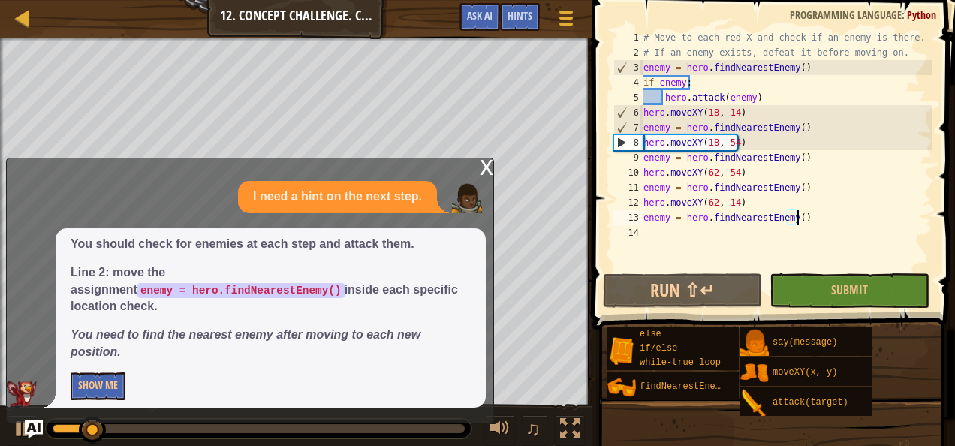
click at [491, 173] on div "x" at bounding box center [487, 165] width 14 height 15
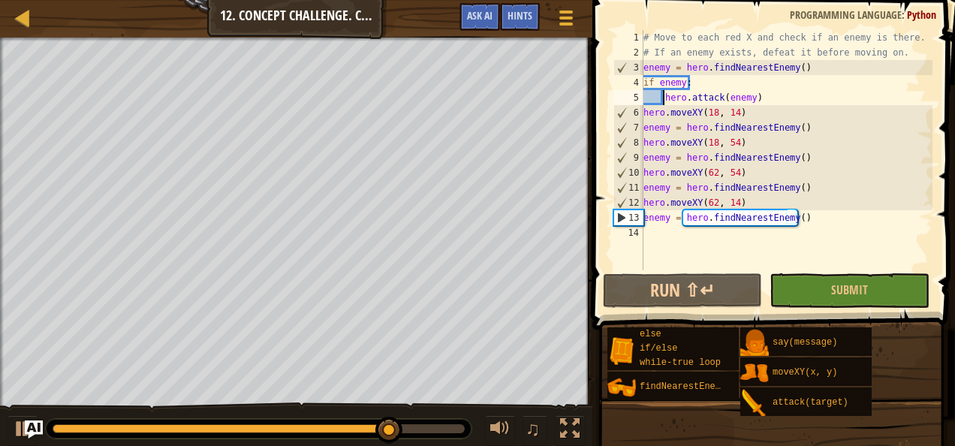
click at [662, 99] on div "# Move to each red X and check if an enemy is there. # If an enemy exists, defe…" at bounding box center [787, 165] width 293 height 270
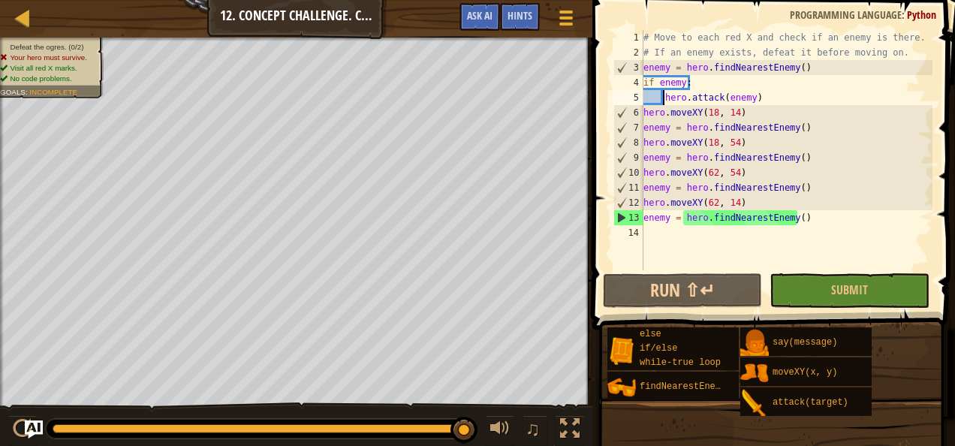
click at [643, 111] on div "6" at bounding box center [628, 112] width 29 height 15
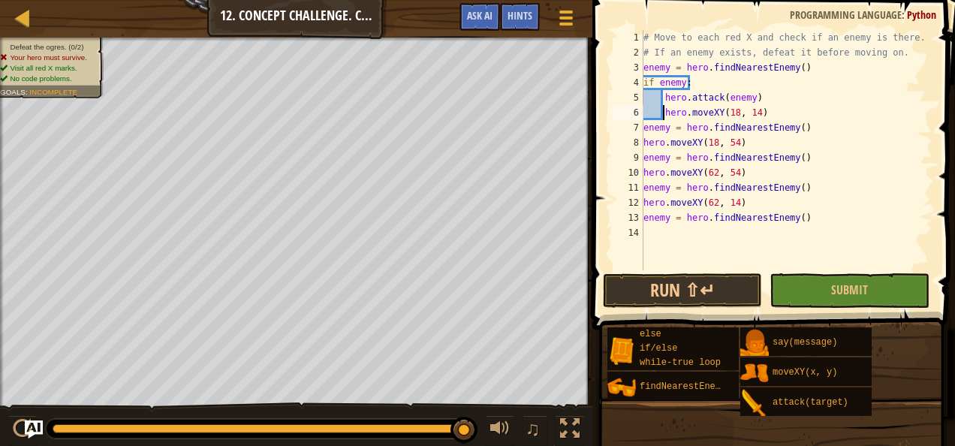
click at [641, 128] on div "7" at bounding box center [629, 127] width 30 height 15
click at [641, 144] on div "8" at bounding box center [629, 142] width 30 height 15
click at [641, 158] on div "9" at bounding box center [629, 157] width 30 height 15
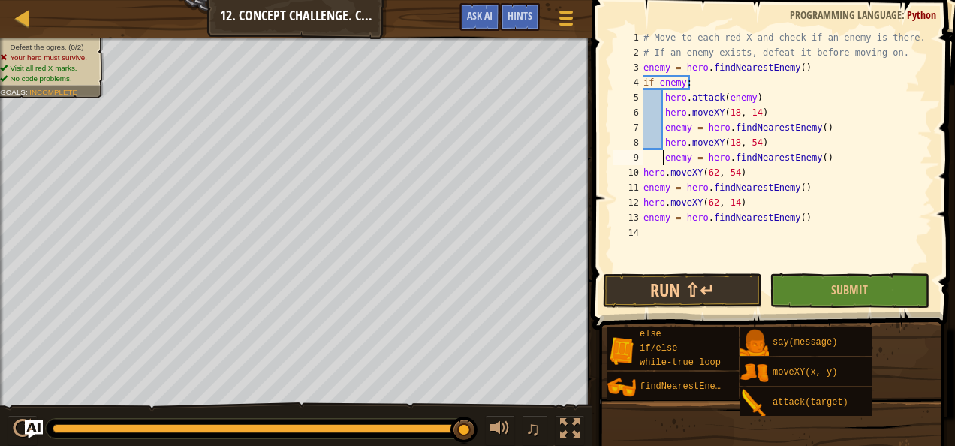
click at [641, 173] on div "10" at bounding box center [629, 172] width 30 height 15
click at [644, 188] on div "# Move to each red X and check if an enemy is there. # If an enemy exists, defe…" at bounding box center [787, 165] width 293 height 270
click at [644, 203] on div "# Move to each red X and check if an enemy is there. # If an enemy exists, defe…" at bounding box center [787, 165] width 293 height 270
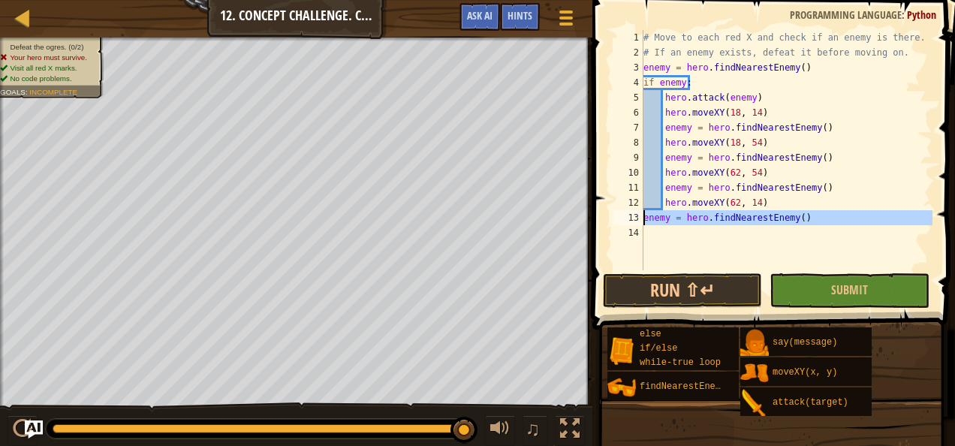
click at [641, 218] on div "13" at bounding box center [629, 217] width 30 height 15
type textarea "enemy = hero.findNearestEnemy()"
click at [692, 238] on div "# Move to each red X and check if an enemy is there. # If an enemy exists, defe…" at bounding box center [787, 165] width 293 height 270
click at [662, 216] on div "# Move to each red X and check if an enemy is there. # If an enemy exists, defe…" at bounding box center [787, 165] width 293 height 270
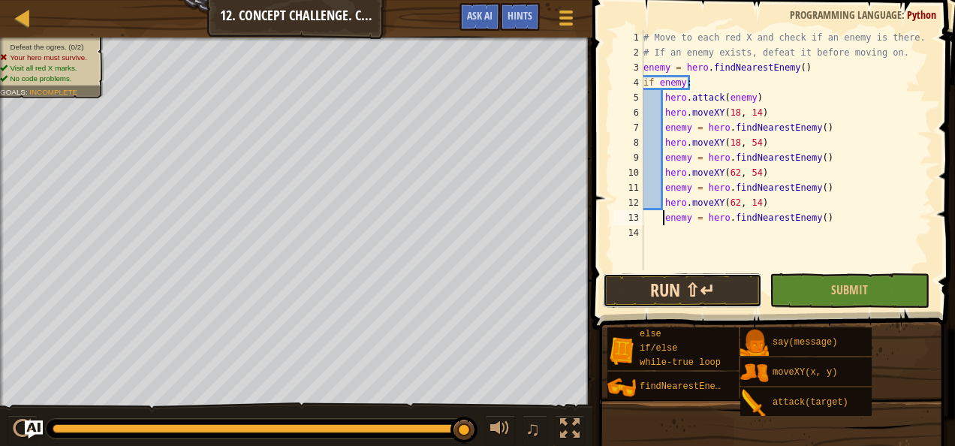
click at [736, 285] on button "Run ⇧↵" at bounding box center [682, 290] width 159 height 35
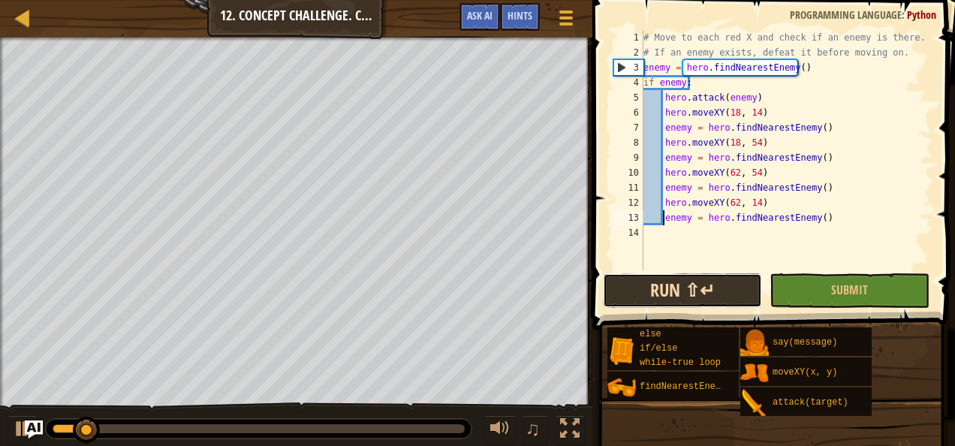
click at [736, 285] on button "Run ⇧↵" at bounding box center [682, 290] width 159 height 35
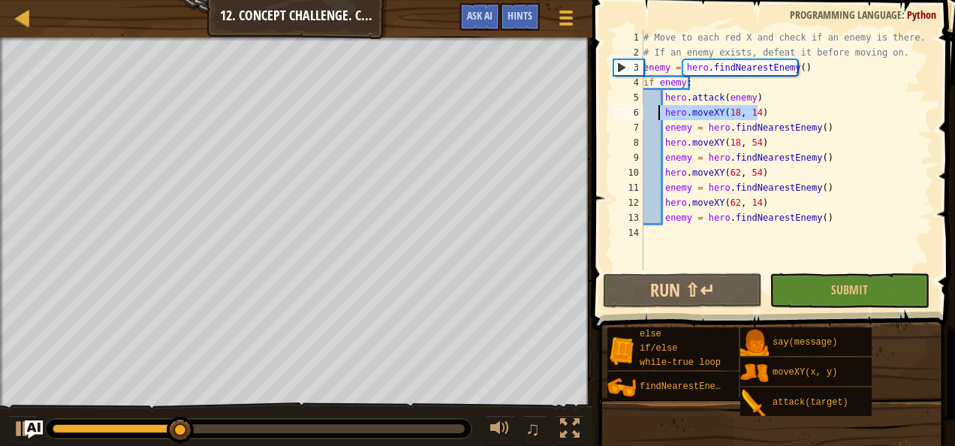
drag, startPoint x: 758, startPoint y: 112, endPoint x: 659, endPoint y: 105, distance: 98.6
click at [659, 105] on div "# Move to each red X and check if an enemy is there. # If an enemy exists, defe…" at bounding box center [787, 165] width 293 height 270
click at [801, 68] on div "# Move to each red X and check if an enemy is there. # If an enemy exists, defe…" at bounding box center [787, 165] width 293 height 270
type textarea "enemy = hero.findNearestEnemy()"
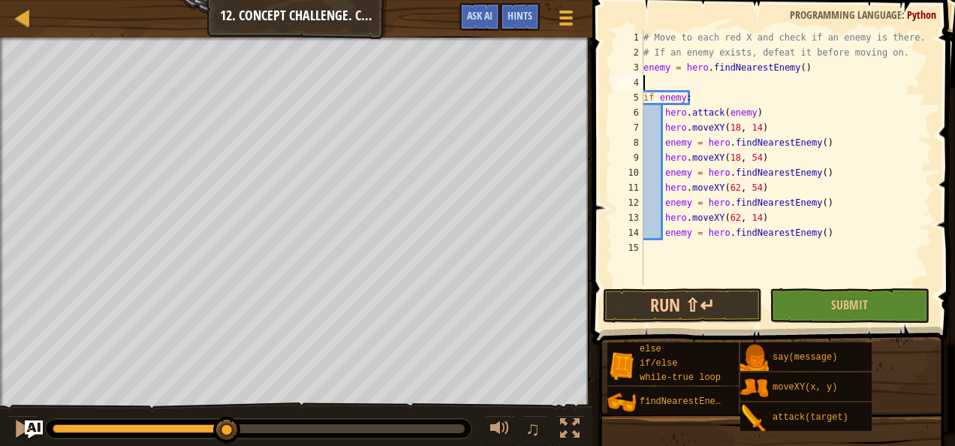
type textarea "enemy = hero.findNearestEnemy()"
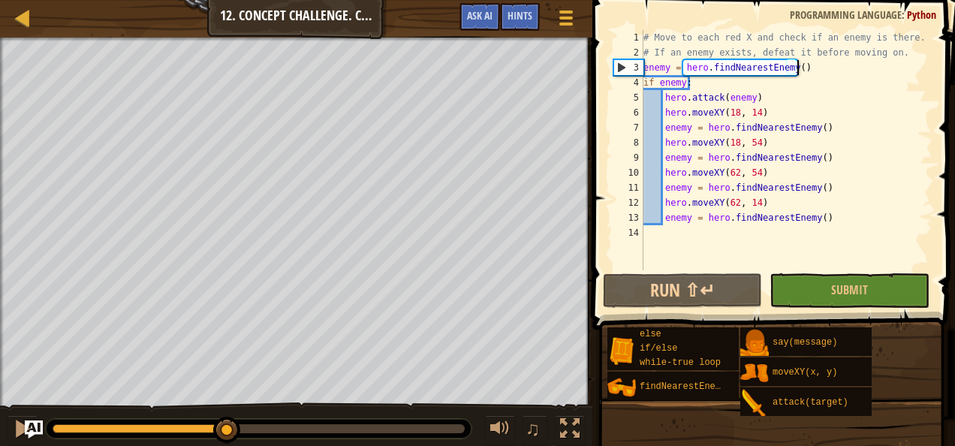
click at [644, 65] on div "# Move to each red X and check if an enemy is there. # If an enemy exists, defe…" at bounding box center [787, 165] width 292 height 270
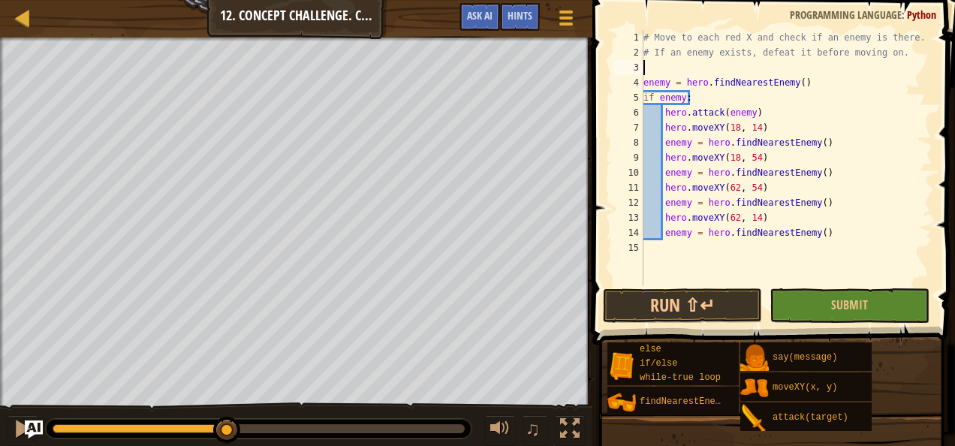
click at [652, 67] on div "# Move to each red X and check if an enemy is there. # If an enemy exists, defe…" at bounding box center [787, 172] width 292 height 285
paste textarea "hero.moveXY(18, 14)"
drag, startPoint x: 760, startPoint y: 127, endPoint x: 664, endPoint y: 129, distance: 96.1
click at [664, 129] on div "# Move to each red X and check if an enemy is there. # If an enemy exists, defe…" at bounding box center [787, 172] width 292 height 285
type textarea "hero.moveXY(18, 14)"
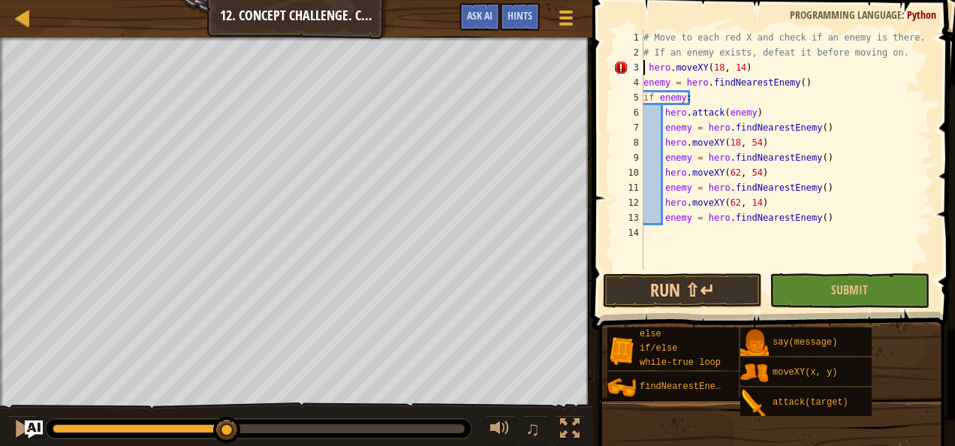
click at [646, 68] on div "# Move to each red X and check if an enemy is there. # If an enemy exists, defe…" at bounding box center [787, 165] width 292 height 270
click at [698, 302] on button "Run ⇧↵" at bounding box center [682, 290] width 159 height 35
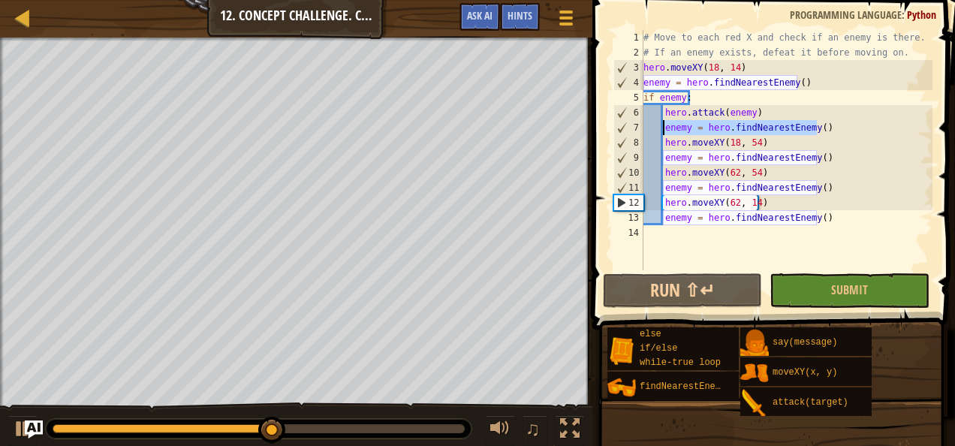
drag, startPoint x: 816, startPoint y: 129, endPoint x: 664, endPoint y: 131, distance: 152.4
click at [664, 131] on div "# Move to each red X and check if an enemy is there. # If an enemy exists, defe…" at bounding box center [787, 165] width 292 height 270
type textarea "enemy = hero.findNearestEnemy()"
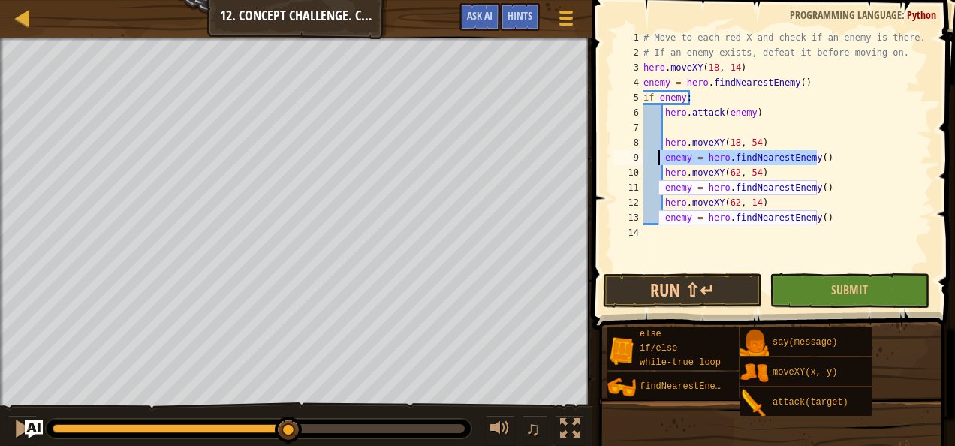
drag, startPoint x: 816, startPoint y: 158, endPoint x: 661, endPoint y: 150, distance: 155.6
click at [661, 150] on div "# Move to each red X and check if an enemy is there. # If an enemy exists, defe…" at bounding box center [787, 165] width 292 height 270
type textarea "enemy = hero.findNearestEnemy()"
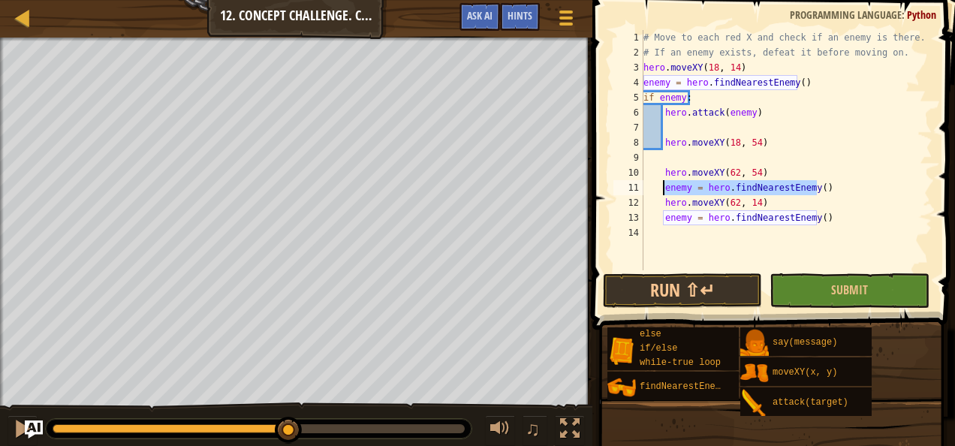
drag, startPoint x: 819, startPoint y: 188, endPoint x: 664, endPoint y: 183, distance: 154.8
click at [664, 183] on div "# Move to each red X and check if an enemy is there. # If an enemy exists, defe…" at bounding box center [787, 165] width 292 height 270
type textarea "enemy = hero.findNearestEnemy()"
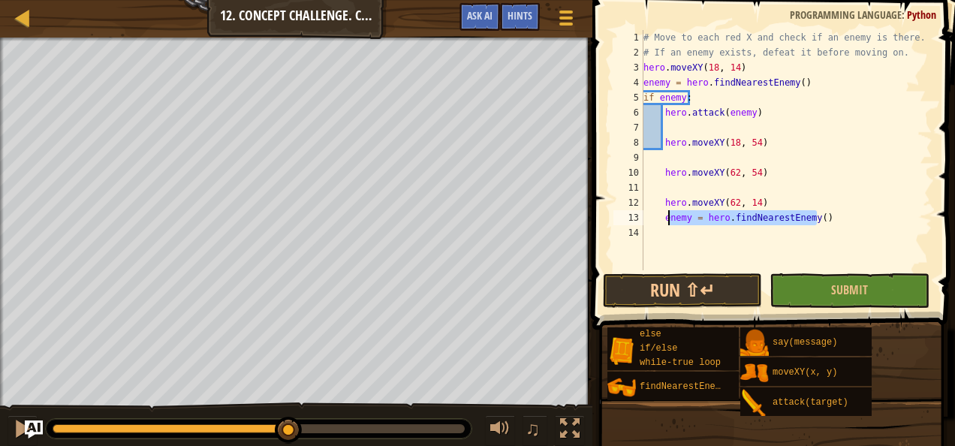
drag, startPoint x: 819, startPoint y: 218, endPoint x: 668, endPoint y: 219, distance: 150.9
click at [668, 219] on div "# Move to each red X and check if an enemy is there. # If an enemy exists, defe…" at bounding box center [787, 165] width 292 height 270
type textarea "enemy = hero.findNearestEnemy()"
click at [668, 219] on div "# Move to each red X and check if an enemy is there. # If an enemy exists, defe…" at bounding box center [787, 150] width 292 height 240
drag, startPoint x: 659, startPoint y: 218, endPoint x: 819, endPoint y: 218, distance: 159.2
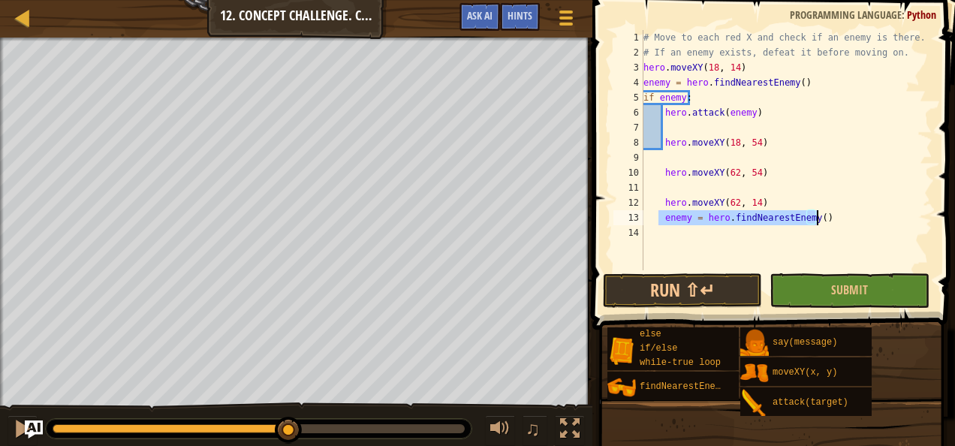
click at [819, 218] on div "# Move to each red X and check if an enemy is there. # If an enemy exists, defe…" at bounding box center [787, 165] width 292 height 270
click at [664, 202] on div "# Move to each red X and check if an enemy is there. # If an enemy exists, defe…" at bounding box center [787, 165] width 292 height 270
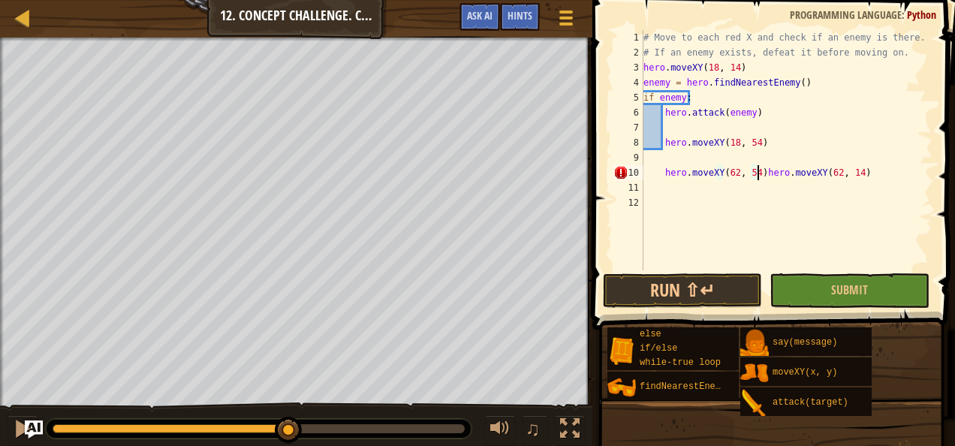
click at [664, 174] on div "# Move to each red X and check if an enemy is there. # If an enemy exists, defe…" at bounding box center [787, 165] width 292 height 270
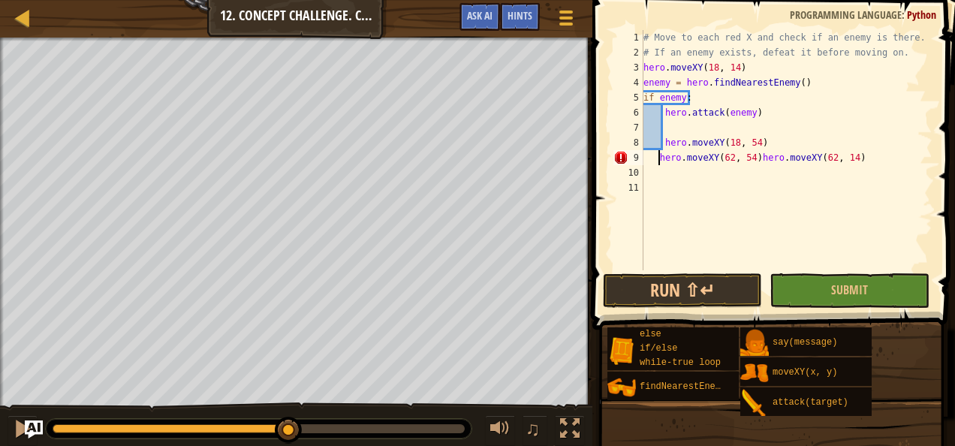
click at [750, 155] on div "# Move to each red X and check if an enemy is there. # If an enemy exists, defe…" at bounding box center [787, 165] width 292 height 270
click at [658, 158] on div "# Move to each red X and check if an enemy is there. # If an enemy exists, defe…" at bounding box center [787, 165] width 292 height 270
click at [754, 156] on div "# Move to each red X and check if an enemy is there. # If an enemy exists, defe…" at bounding box center [787, 165] width 292 height 270
click at [756, 156] on div "# Move to each red X and check if an enemy is there. # If an enemy exists, defe…" at bounding box center [787, 165] width 292 height 270
click at [661, 140] on div "# Move to each red X and check if an enemy is there. # If an enemy exists, defe…" at bounding box center [787, 165] width 292 height 270
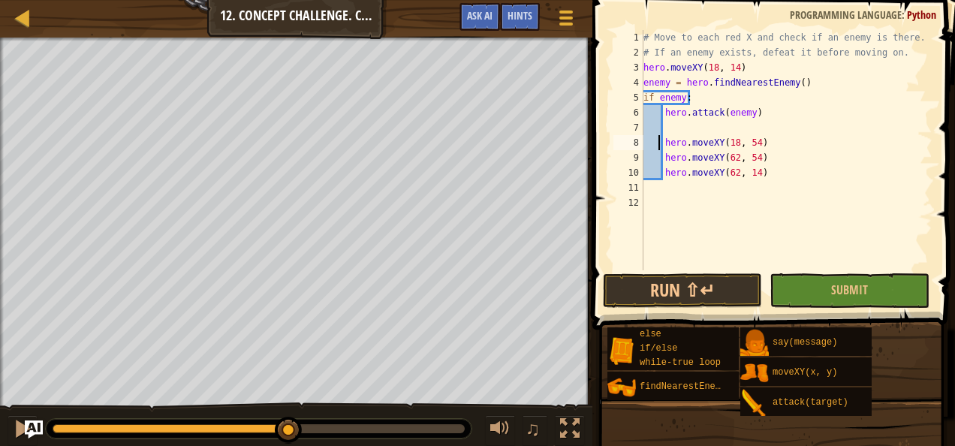
type textarea "hero.moveXY(18, 54)"
click at [677, 131] on div "# Move to each red X and check if an enemy is there. # If an enemy exists, defe…" at bounding box center [787, 165] width 292 height 270
type textarea "hero.attack(enemy)"
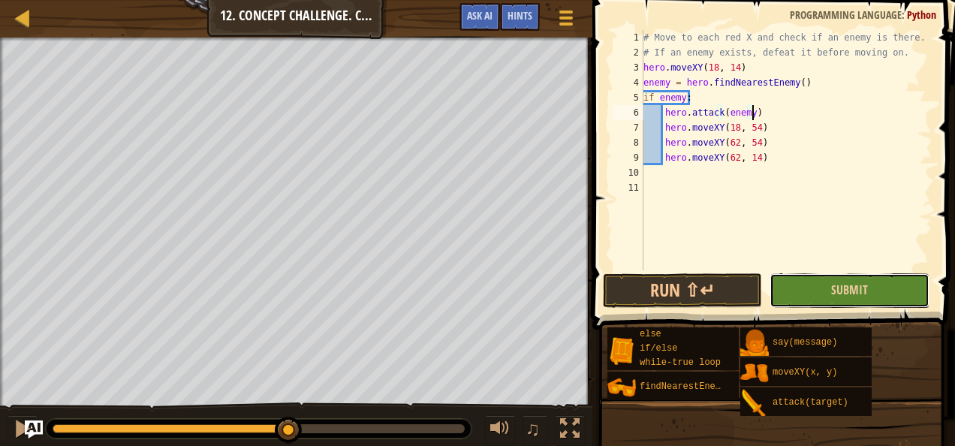
click at [816, 284] on button "Submit" at bounding box center [849, 290] width 159 height 35
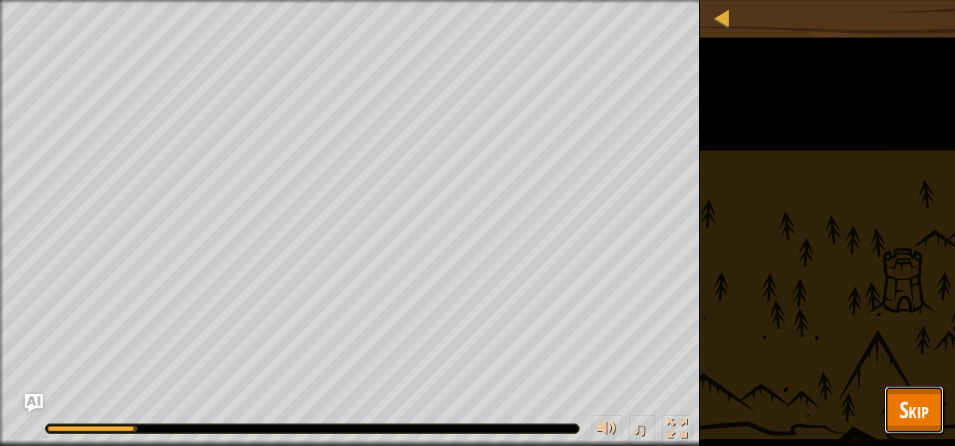
click at [888, 405] on button "Skip" at bounding box center [914, 410] width 59 height 48
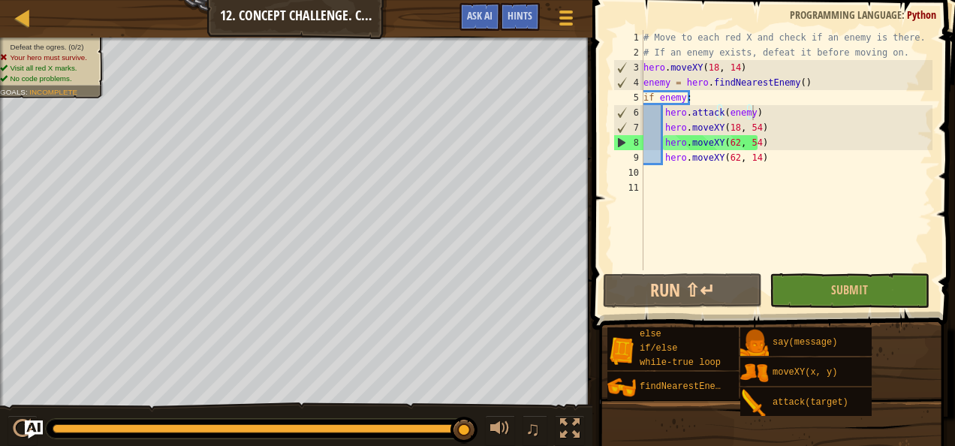
click at [752, 166] on div "# Move to each red X and check if an enemy is there. # If an enemy exists, defe…" at bounding box center [787, 165] width 292 height 270
drag, startPoint x: 758, startPoint y: 108, endPoint x: 665, endPoint y: 108, distance: 93.9
click at [665, 108] on div "# Move to each red X and check if an enemy is there. # If an enemy exists, defe…" at bounding box center [787, 165] width 292 height 270
click at [756, 126] on div "# Move to each red X and check if an enemy is there. # If an enemy exists, defe…" at bounding box center [787, 165] width 292 height 270
click at [754, 113] on div "# Move to each red X and check if an enemy is there. # If an enemy exists, defe…" at bounding box center [787, 165] width 292 height 270
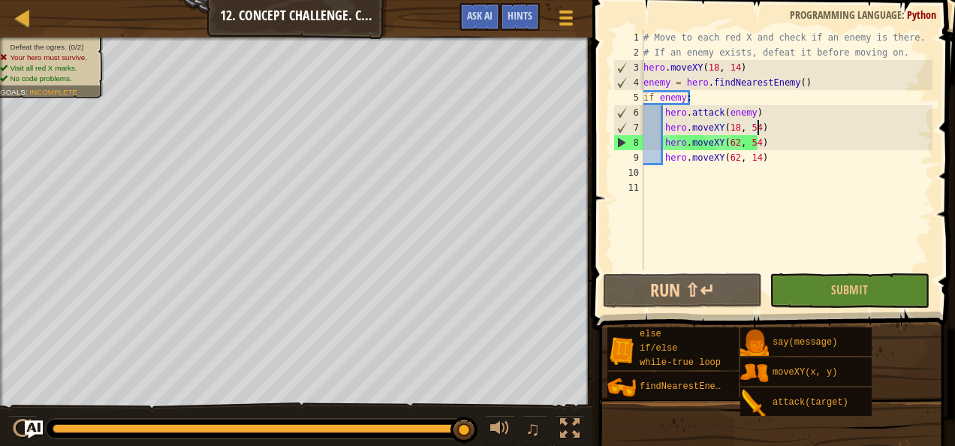
type textarea "hero.attack(enemy)"
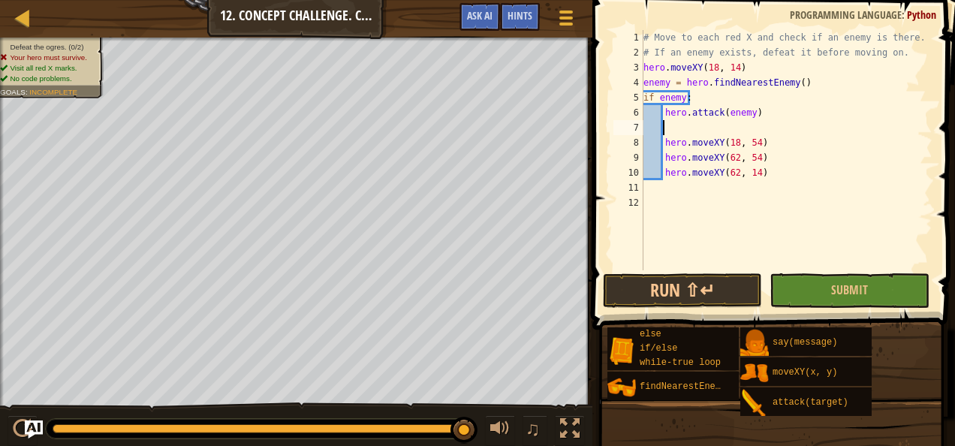
paste textarea "hero.attack(enemy)"
click at [689, 278] on button "Run ⇧↵" at bounding box center [682, 290] width 159 height 35
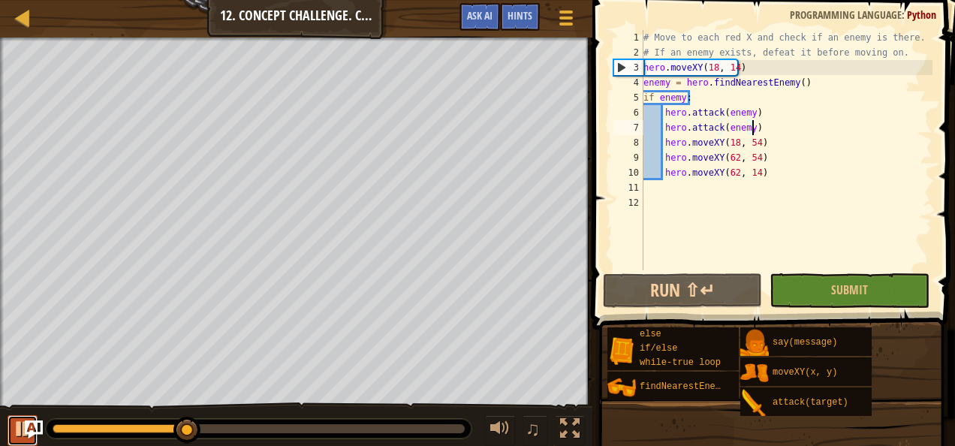
click at [20, 428] on div at bounding box center [23, 429] width 20 height 20
click at [662, 142] on div "# Move to each red X and check if an enemy is there. # If an enemy exists, defe…" at bounding box center [787, 165] width 292 height 270
type textarea "hero.moveXY(18, 54)"
click at [758, 143] on div "# Move to each red X and check if an enemy is there. # If an enemy exists, defe…" at bounding box center [787, 165] width 292 height 270
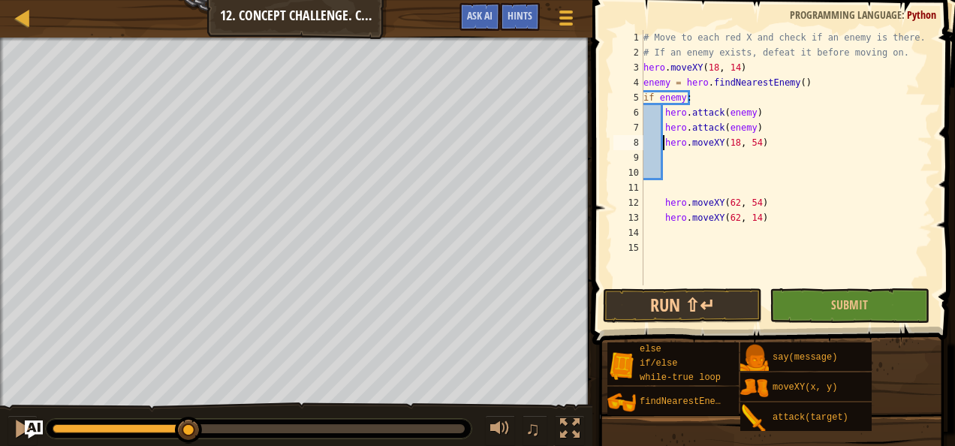
click at [662, 141] on div "# Move to each red X and check if an enemy is there. # If an enemy exists, defe…" at bounding box center [787, 172] width 292 height 285
type textarea "hero.moveXY(18, 54)"
click at [673, 155] on div "# Move to each red X and check if an enemy is there. # If an enemy exists, defe…" at bounding box center [787, 172] width 292 height 285
click at [651, 156] on div "# Move to each red X and check if an enemy is there. # If an enemy exists, defe…" at bounding box center [787, 172] width 292 height 285
click at [644, 158] on div "# Move to each red X and check if an enemy is there. # If an enemy exists, defe…" at bounding box center [787, 172] width 292 height 285
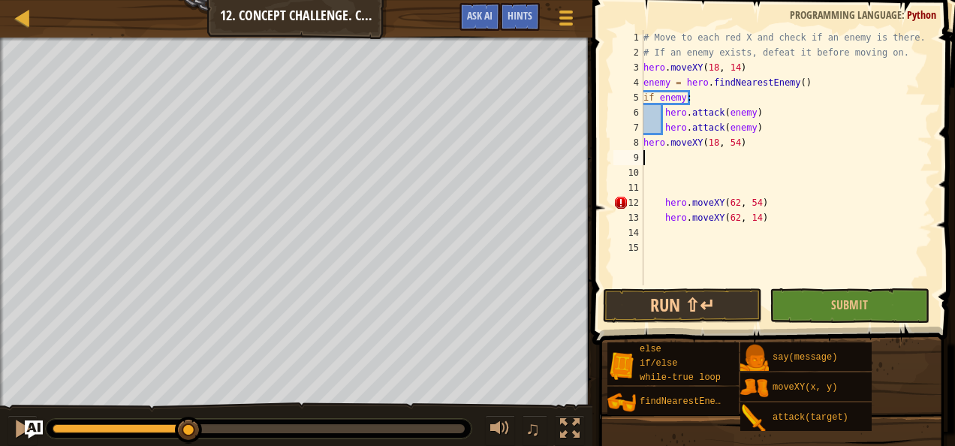
type textarea "e"
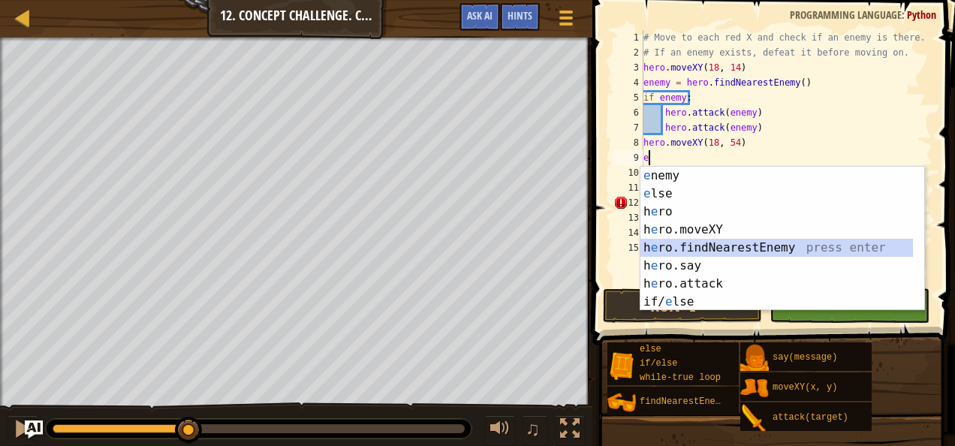
click at [667, 243] on div "e nemy press enter e lse press enter h e ro press enter h e ro.moveXY press ent…" at bounding box center [777, 257] width 273 height 180
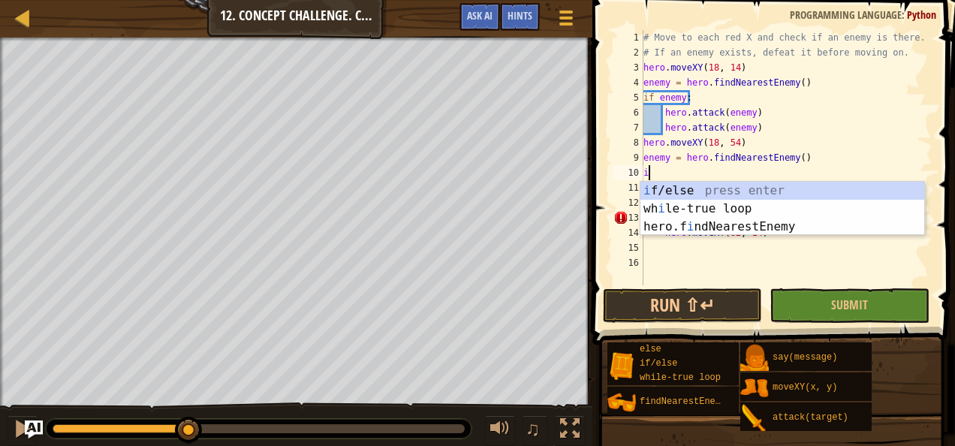
scroll to position [7, 1]
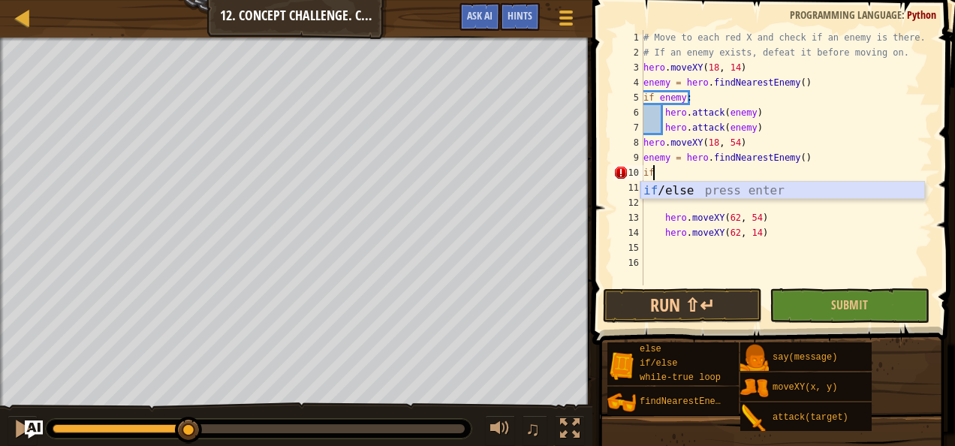
click at [677, 193] on div "if /else press enter" at bounding box center [783, 209] width 285 height 54
type textarea "if enemy:"
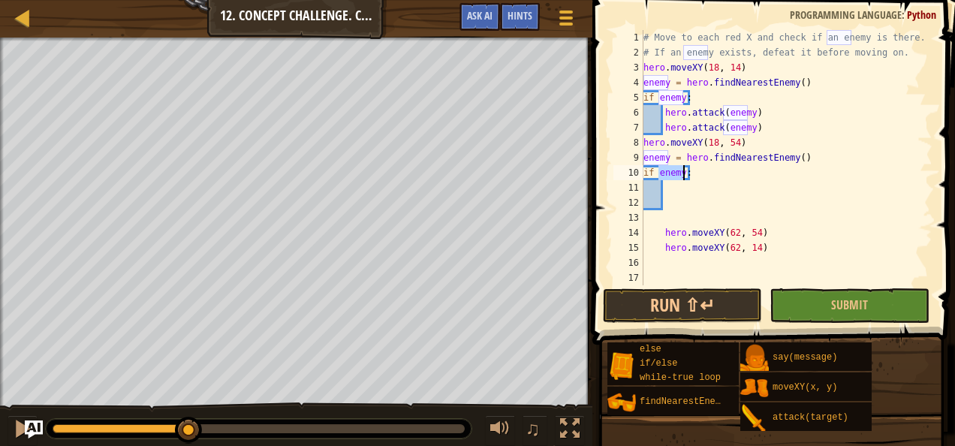
click at [671, 189] on div "# Move to each red X and check if an enemy is there. # If an enemy exists, defe…" at bounding box center [787, 172] width 292 height 285
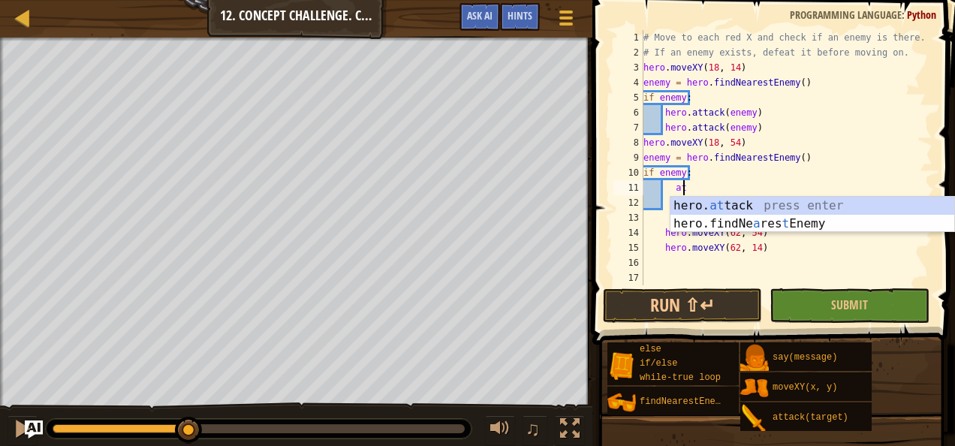
scroll to position [7, 3]
click at [702, 204] on div "hero. at tack press enter hero.findNe a res t Enemy press enter" at bounding box center [813, 233] width 285 height 72
type textarea "hero.attack(enemy)"
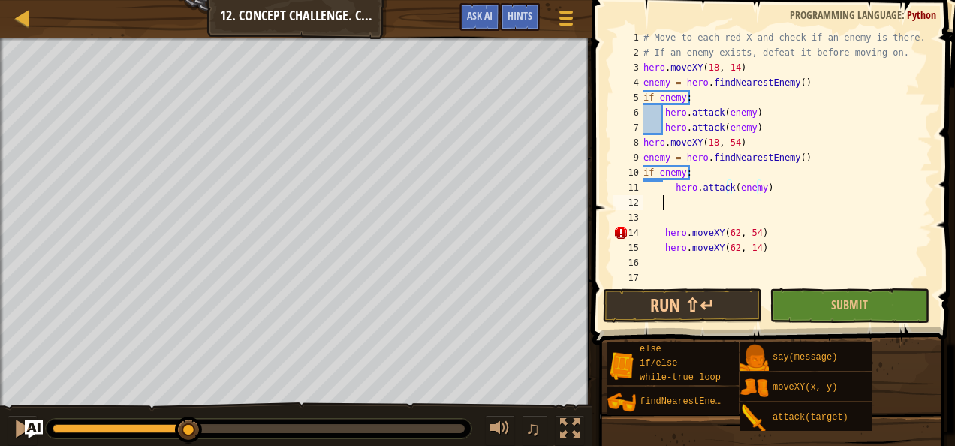
click at [680, 203] on div "# Move to each red X and check if an enemy is there. # If an enemy exists, defe…" at bounding box center [787, 172] width 292 height 285
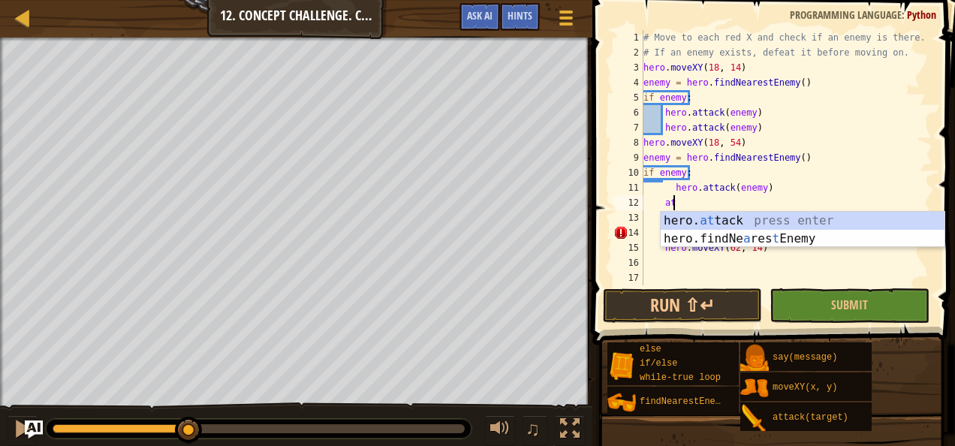
scroll to position [7, 2]
click at [704, 219] on div "hero. at tack press enter hero.findNe a res t Enemy press enter" at bounding box center [803, 248] width 285 height 72
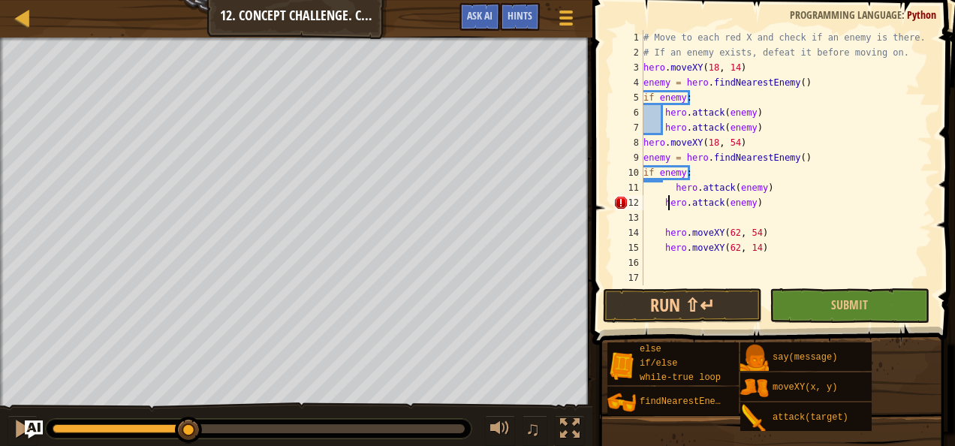
click at [668, 200] on div "# Move to each red X and check if an enemy is there. # If an enemy exists, defe…" at bounding box center [787, 172] width 292 height 285
click at [662, 203] on div "# Move to each red X and check if an enemy is there. # If an enemy exists, defe…" at bounding box center [787, 172] width 292 height 285
click at [673, 188] on div "# Move to each red X and check if an enemy is there. # If an enemy exists, defe…" at bounding box center [787, 172] width 292 height 285
type textarea "hero.attack(enemy)"
click at [757, 218] on div "# Move to each red X and check if an enemy is there. # If an enemy exists, defe…" at bounding box center [787, 172] width 292 height 285
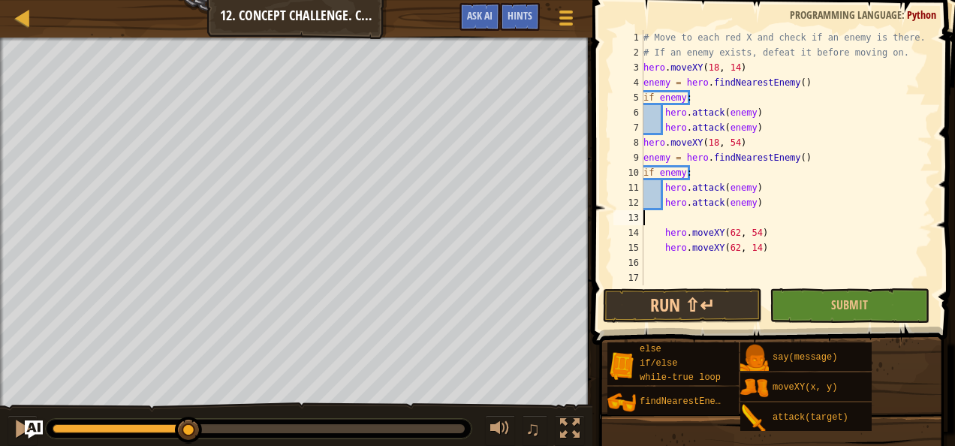
scroll to position [7, 0]
click at [662, 233] on div "# Move to each red X and check if an enemy is there. # If an enemy exists, defe…" at bounding box center [787, 172] width 292 height 285
click at [664, 231] on div "# Move to each red X and check if an enemy is there. # If an enemy exists, defe…" at bounding box center [787, 172] width 292 height 285
type textarea "hero.moveXY(62, 14)"
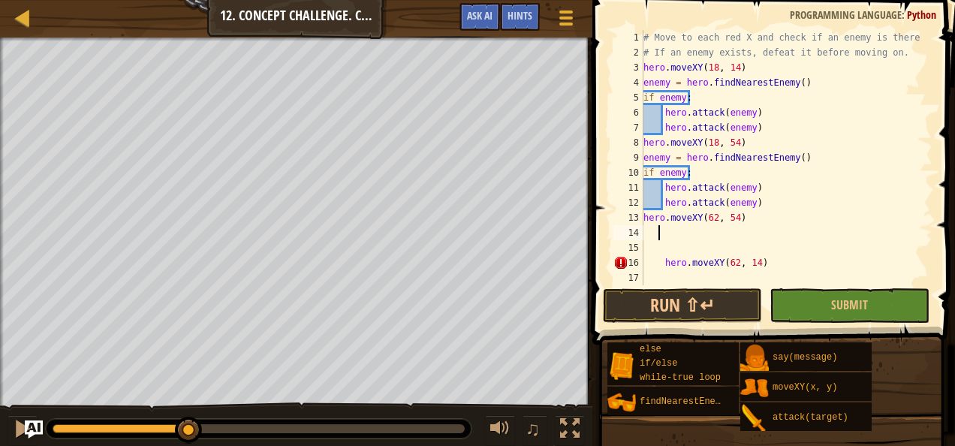
click at [658, 230] on div "# Move to each red X and check if an enemy is there. # If an enemy exists, defe…" at bounding box center [781, 172] width 281 height 285
click at [649, 227] on div "# Move to each red X and check if an enemy is there. # If an enemy exists, defe…" at bounding box center [781, 172] width 281 height 285
type textarea "h"
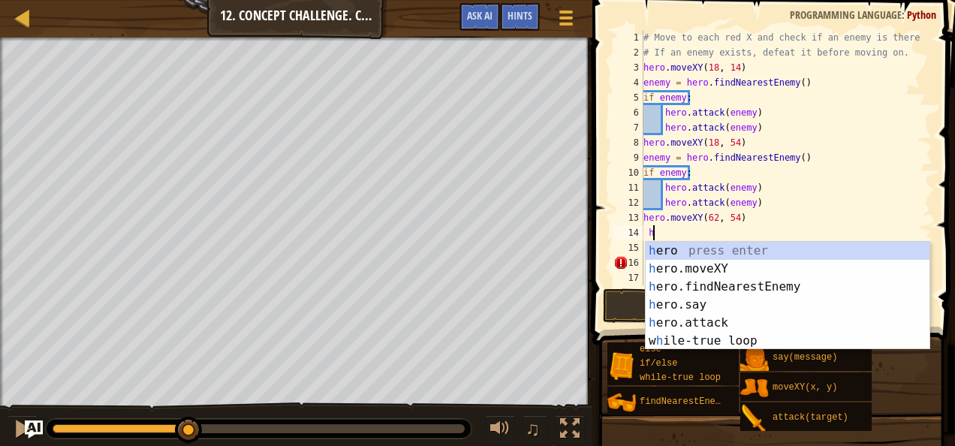
scroll to position [7, 1]
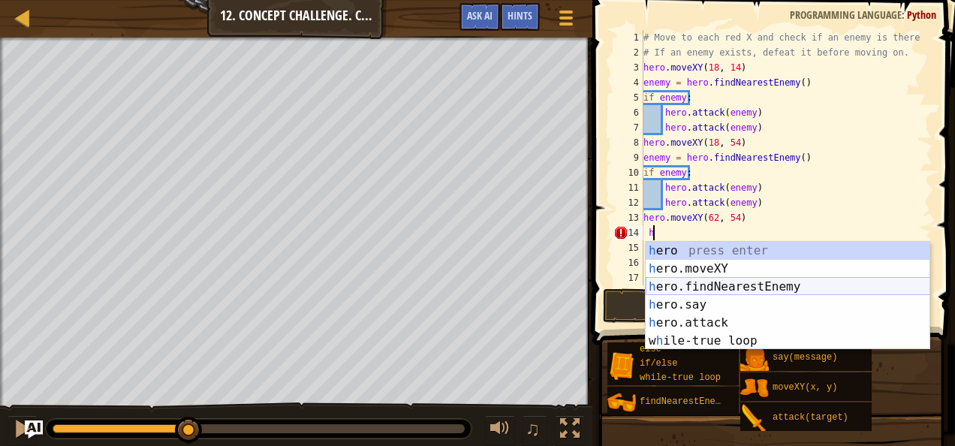
click at [690, 284] on div "h ero press enter h ero.moveXY press enter h ero.findNearestEnemy press enter h…" at bounding box center [788, 314] width 285 height 144
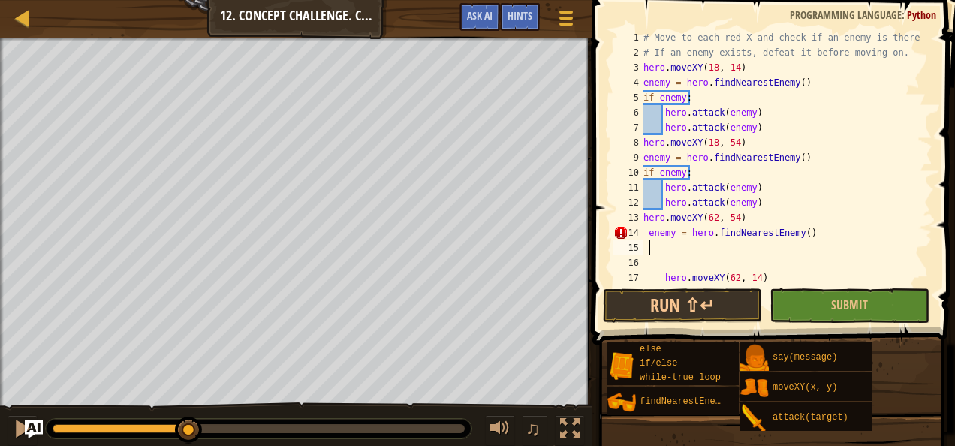
click at [650, 233] on div "# Move to each red X and check if an enemy is there. # If an enemy exists, defe…" at bounding box center [781, 172] width 281 height 285
type textarea "enemy = hero.findNearestEnemy()"
click at [673, 245] on div "# Move to each red X and check if an enemy is there. # If an enemy exists, defe…" at bounding box center [781, 172] width 281 height 285
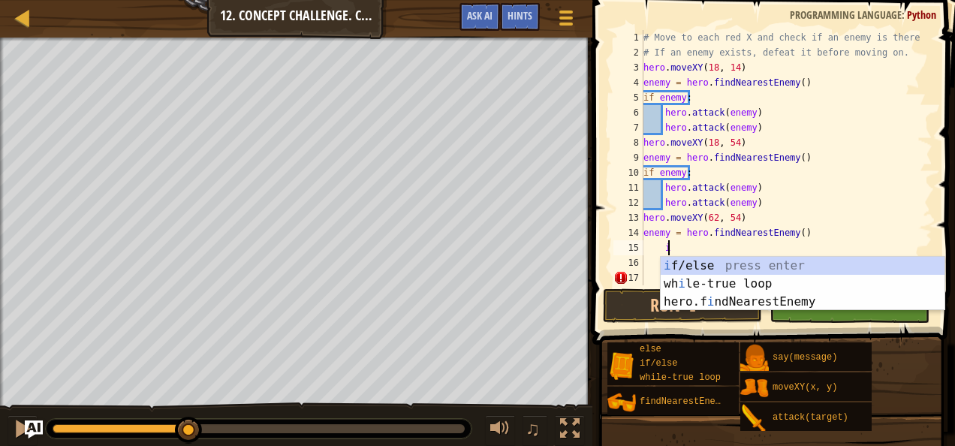
scroll to position [7, 2]
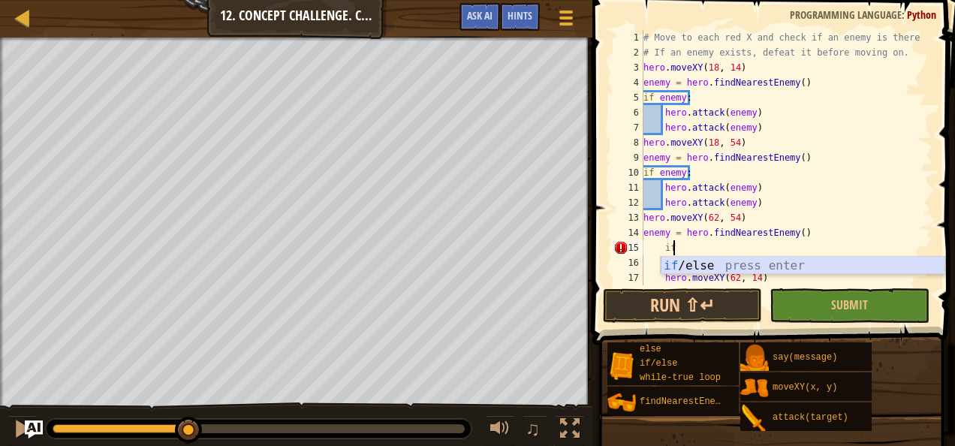
click at [679, 267] on div "if /else press enter" at bounding box center [803, 284] width 285 height 54
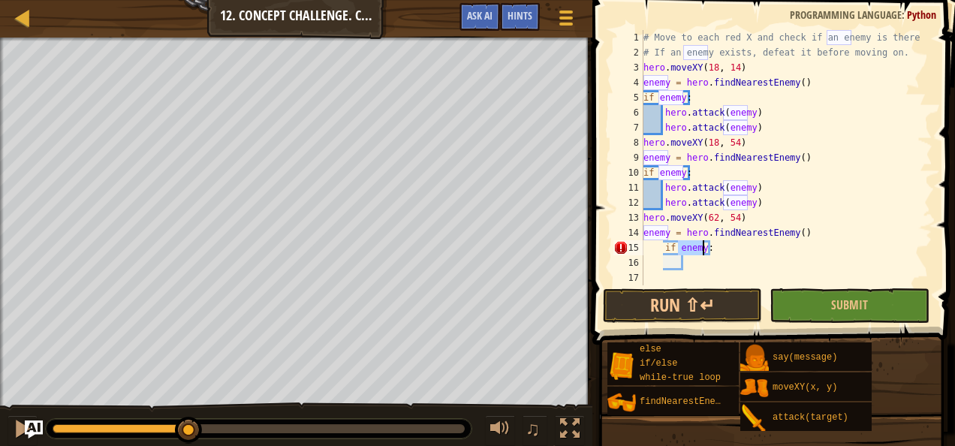
click at [662, 248] on div "# Move to each red X and check if an enemy is there. # If an enemy exists, defe…" at bounding box center [781, 172] width 281 height 285
type textarea "if enemy:"
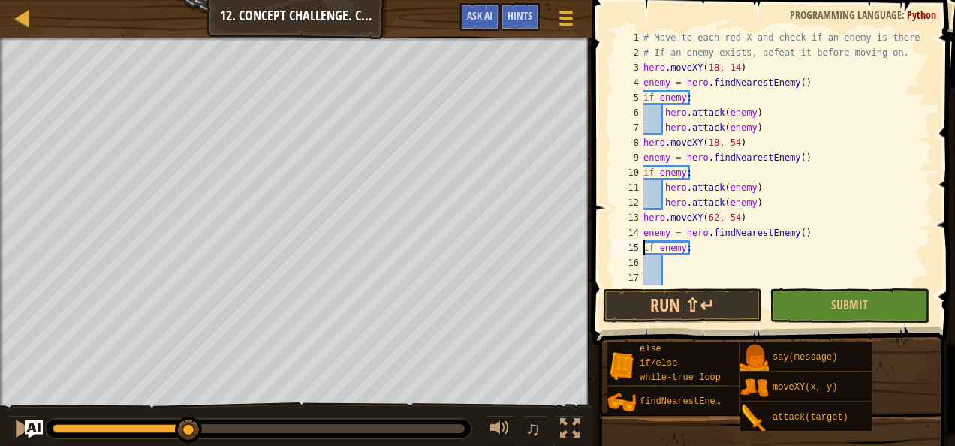
click at [673, 267] on div "# Move to each red X and check if an enemy is there. # If an enemy exists, defe…" at bounding box center [781, 172] width 281 height 285
click at [668, 263] on div "# Move to each red X and check if an enemy is there. # If an enemy exists, defe…" at bounding box center [781, 172] width 281 height 285
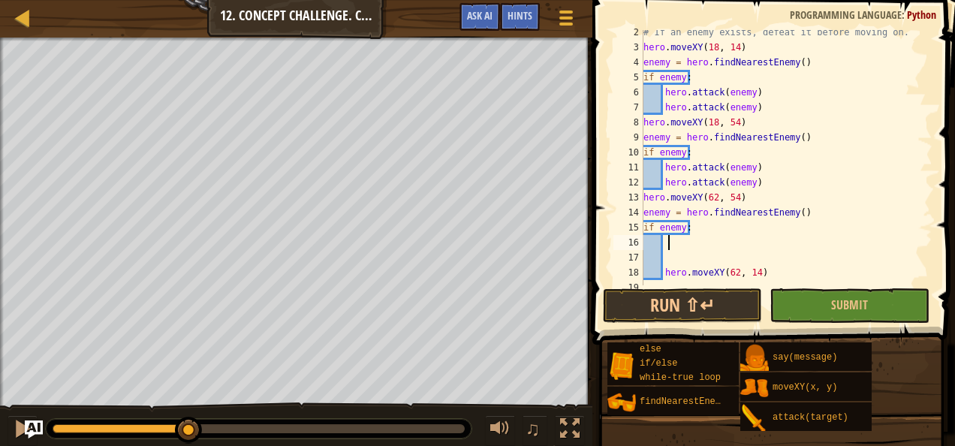
scroll to position [45, 0]
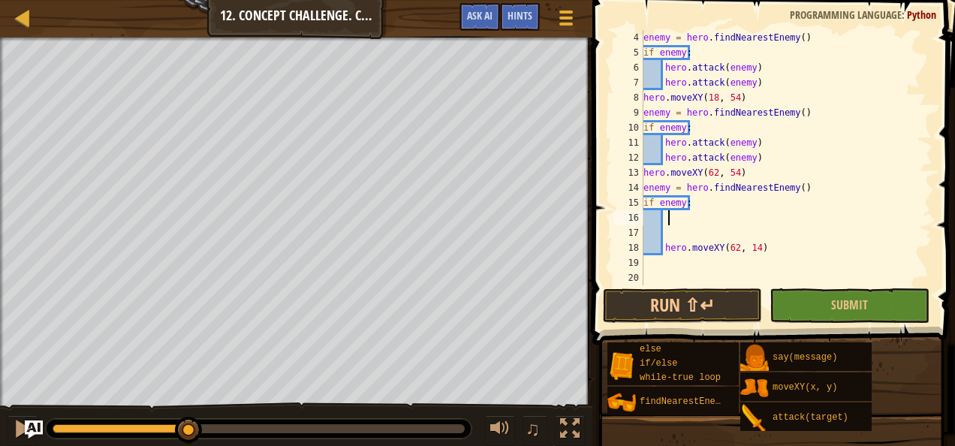
click at [663, 249] on div "enemy = hero . findNearestEnemy ( ) if enemy : hero . attack ( enemy ) hero . a…" at bounding box center [781, 172] width 281 height 285
type textarea "hero.moveXY(62, 14)"
click at [668, 219] on div "enemy = hero . findNearestEnemy ( ) if enemy : hero . attack ( enemy ) hero . a…" at bounding box center [781, 172] width 281 height 285
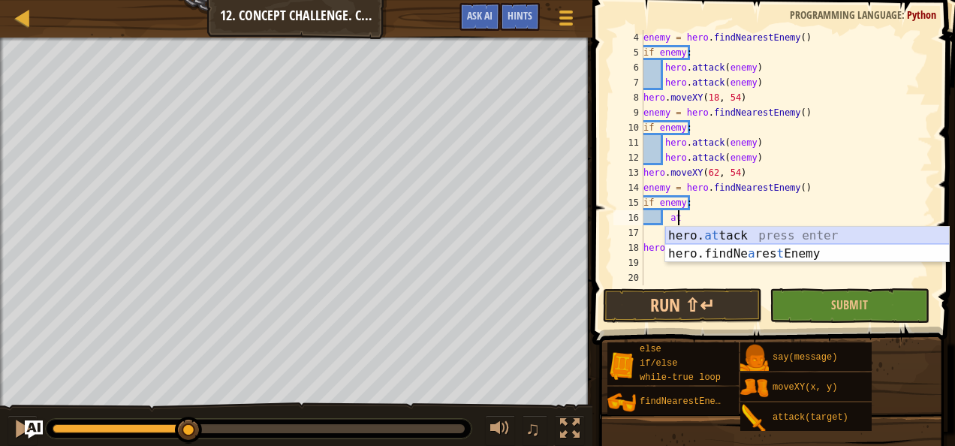
click at [697, 231] on div "hero. at tack press enter hero.findNe a res t Enemy press enter" at bounding box center [807, 263] width 285 height 72
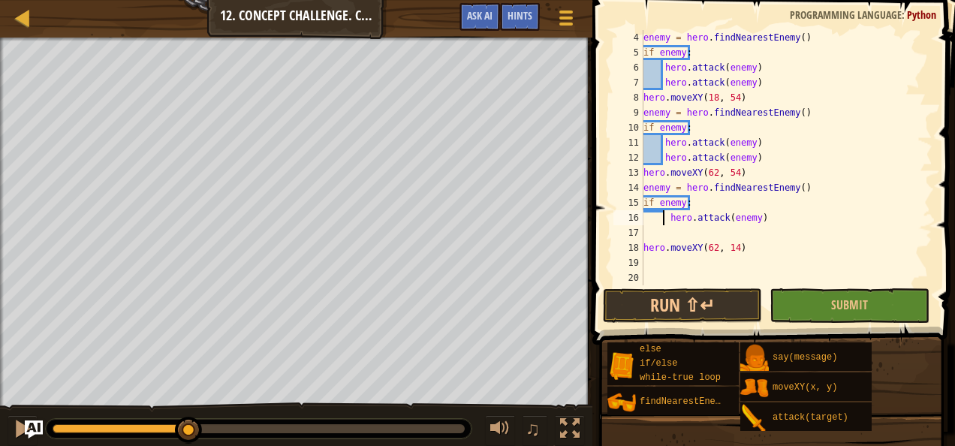
click at [666, 219] on div "enemy = hero . findNearestEnemy ( ) if enemy : hero . attack ( enemy ) hero . a…" at bounding box center [781, 172] width 281 height 285
type textarea "hero.attack(enemy)"
click at [670, 227] on div "enemy = hero . findNearestEnemy ( ) if enemy : hero . attack ( enemy ) hero . a…" at bounding box center [781, 172] width 281 height 285
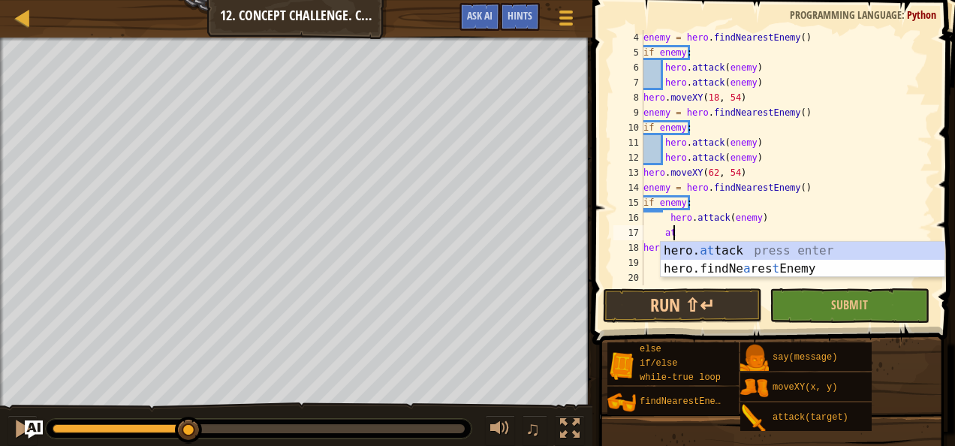
scroll to position [7, 2]
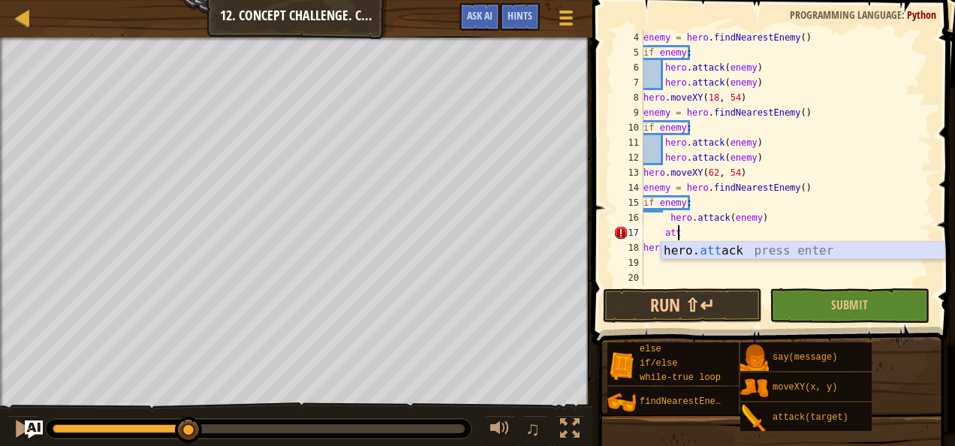
click at [692, 246] on div "hero. att ack press enter" at bounding box center [803, 269] width 285 height 54
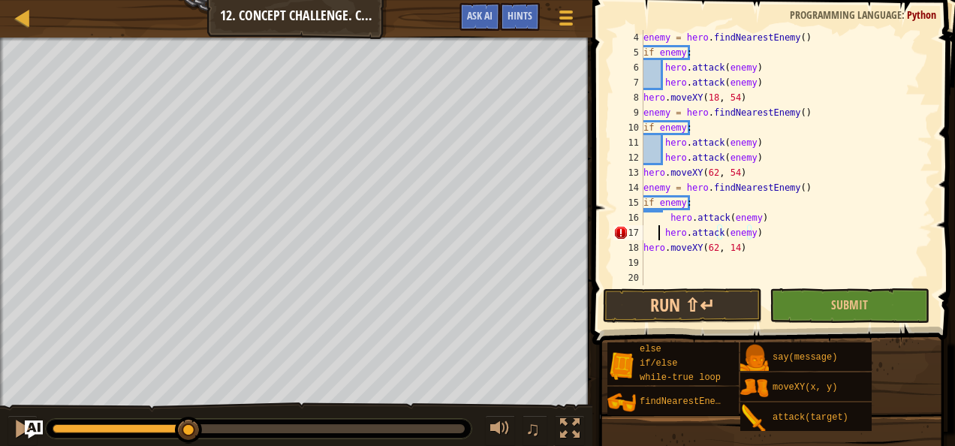
click at [657, 225] on div "enemy = hero . findNearestEnemy ( ) if enemy : hero . attack ( enemy ) hero . a…" at bounding box center [781, 172] width 281 height 285
click at [665, 219] on div "enemy = hero . findNearestEnemy ( ) if enemy : hero . attack ( enemy ) hero . a…" at bounding box center [781, 172] width 281 height 285
click at [668, 219] on div "enemy = hero . findNearestEnemy ( ) if enemy : hero . attack ( enemy ) hero . a…" at bounding box center [781, 172] width 281 height 285
type textarea "hero.attack(enemy)"
click at [692, 257] on div "enemy = hero . findNearestEnemy ( ) if enemy : hero . attack ( enemy ) hero . a…" at bounding box center [781, 172] width 281 height 285
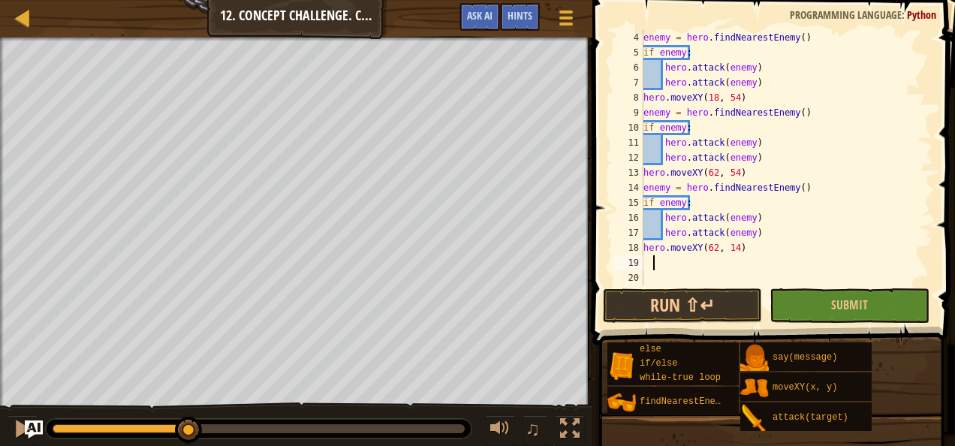
scroll to position [7, 0]
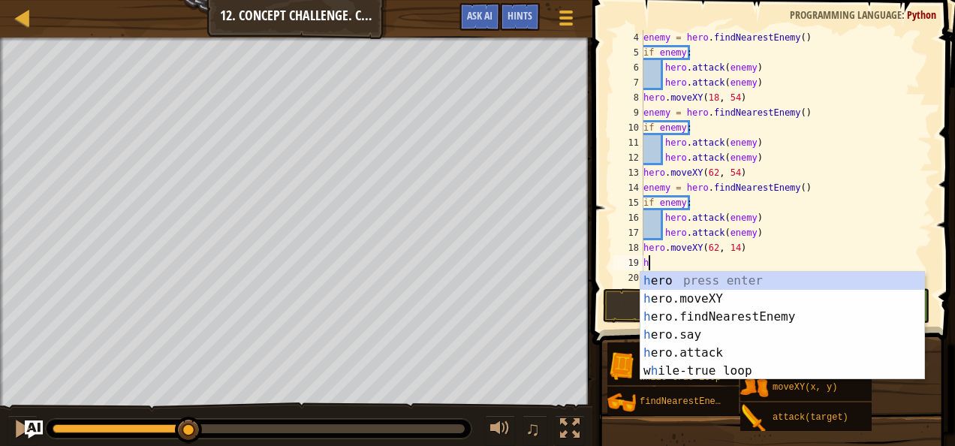
type textarea "he"
click at [691, 315] on div "he ro press enter he ro.moveXY press enter he ro.findNearestEnemy press enter h…" at bounding box center [783, 344] width 285 height 144
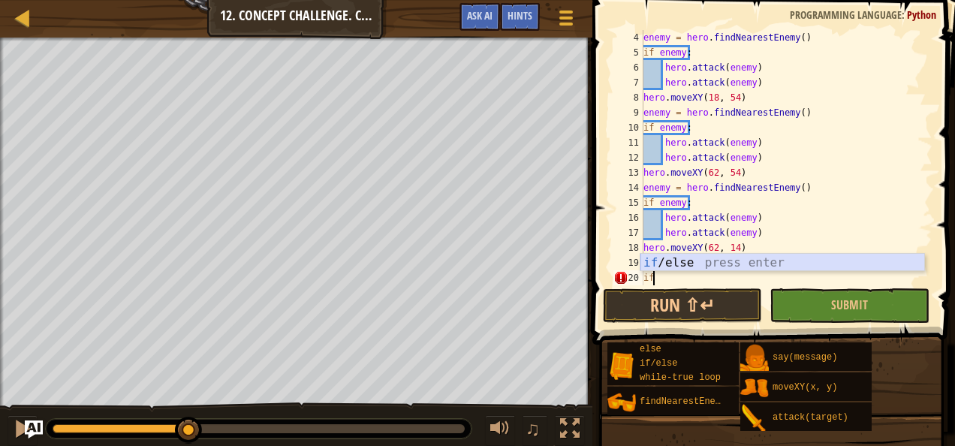
click at [662, 264] on div "if /else press enter" at bounding box center [783, 281] width 285 height 54
type textarea "if enemy:"
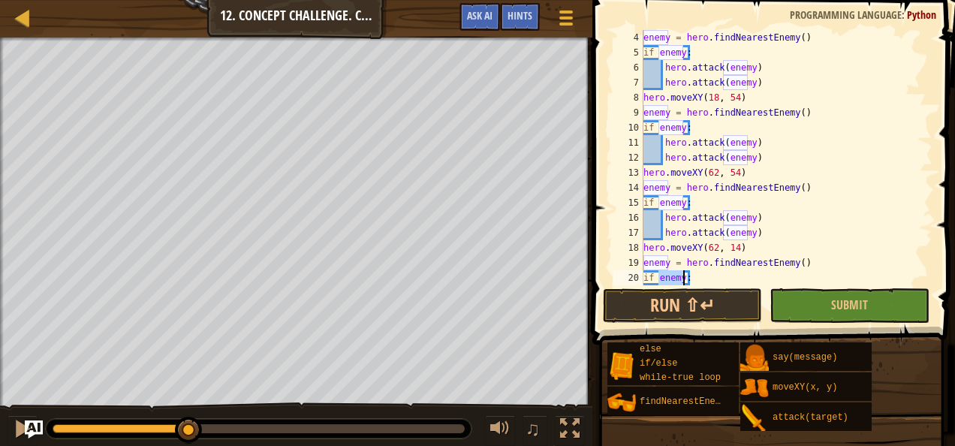
scroll to position [75, 0]
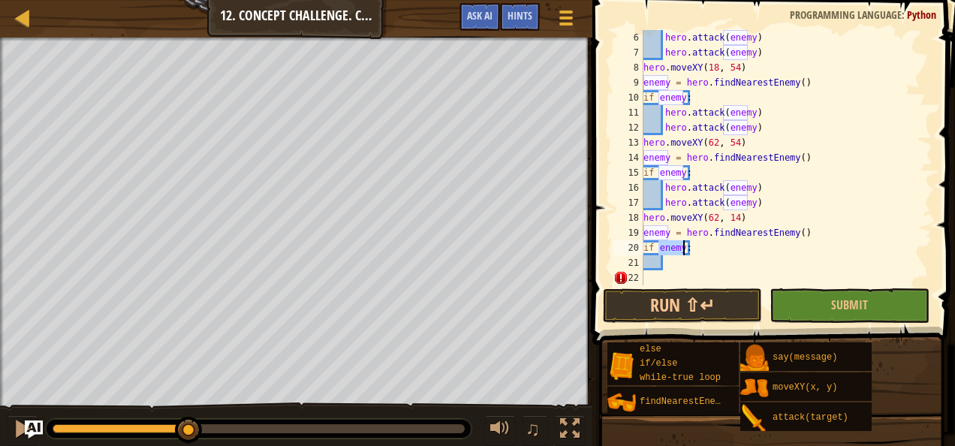
click at [704, 260] on div "hero . attack ( enemy ) hero . attack ( enemy ) hero . moveXY ( 18 , 54 ) enemy…" at bounding box center [781, 172] width 281 height 285
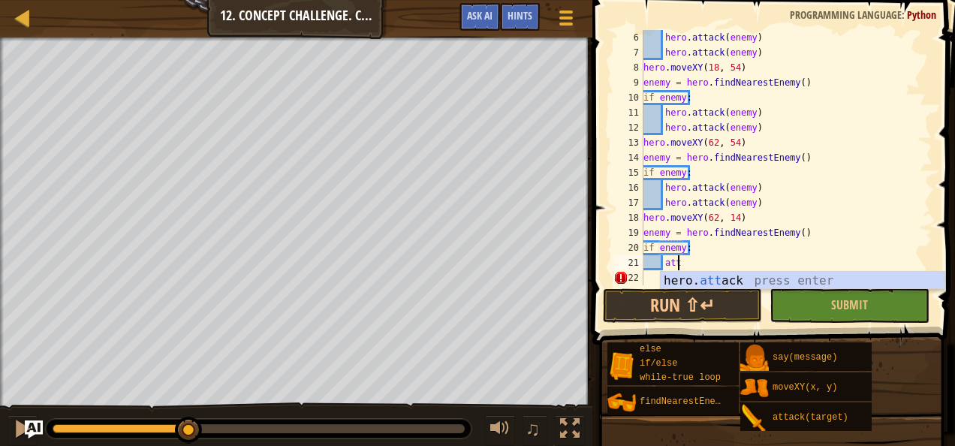
scroll to position [7, 2]
click at [699, 287] on div "hero. att ack press enter" at bounding box center [803, 299] width 285 height 54
type textarea "hero.attack(enemy)"
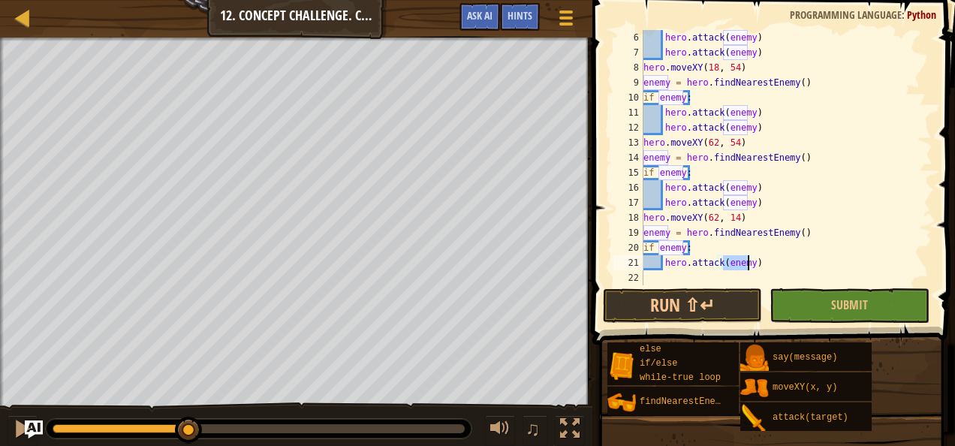
click at [699, 276] on div "hero . attack ( enemy ) hero . attack ( enemy ) hero . moveXY ( 18 , 54 ) enemy…" at bounding box center [781, 172] width 281 height 285
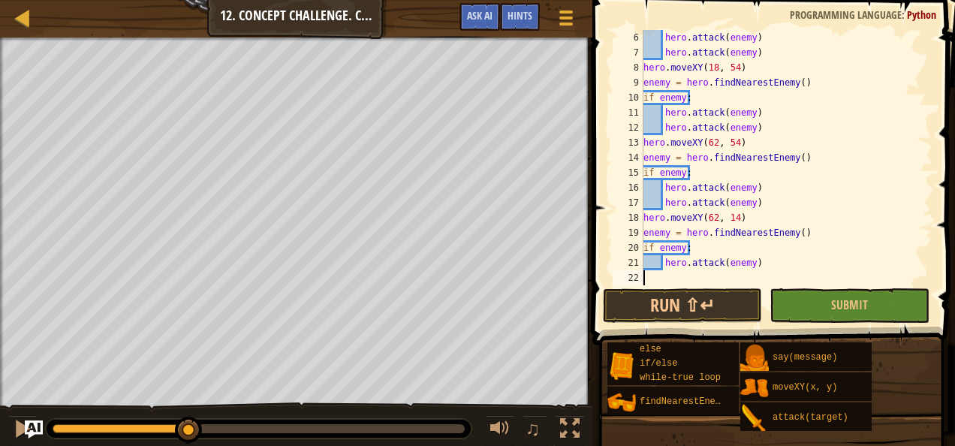
scroll to position [7, 0]
click at [671, 272] on div "hero . attack ( enemy ) hero . attack ( enemy ) hero . moveXY ( 18 , 54 ) enemy…" at bounding box center [781, 172] width 281 height 285
click at [661, 272] on div "hero . attack ( enemy ) hero . attack ( enemy ) hero . moveXY ( 18 , 54 ) enemy…" at bounding box center [781, 172] width 281 height 285
click at [666, 272] on div "hero . attack ( enemy ) hero . attack ( enemy ) hero . moveXY ( 18 , 54 ) enemy…" at bounding box center [781, 172] width 281 height 285
click at [669, 270] on div "hero . attack ( enemy ) hero . attack ( enemy ) hero . moveXY ( 18 , 54 ) enemy…" at bounding box center [781, 172] width 281 height 285
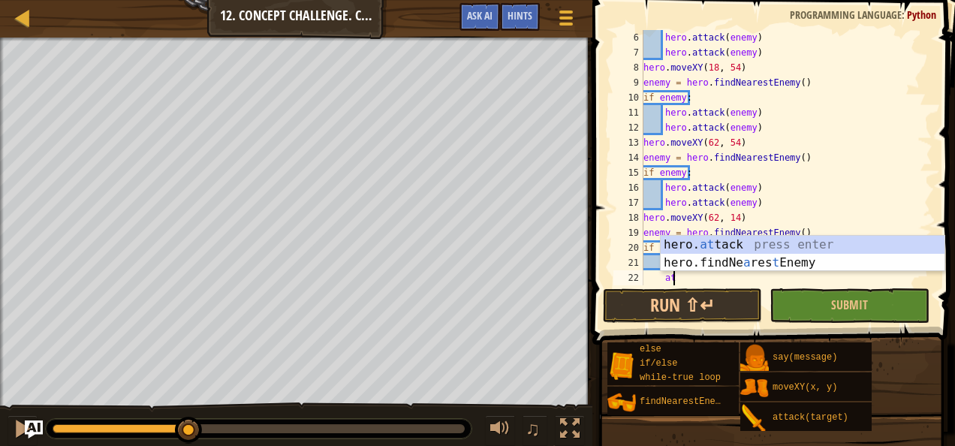
scroll to position [7, 2]
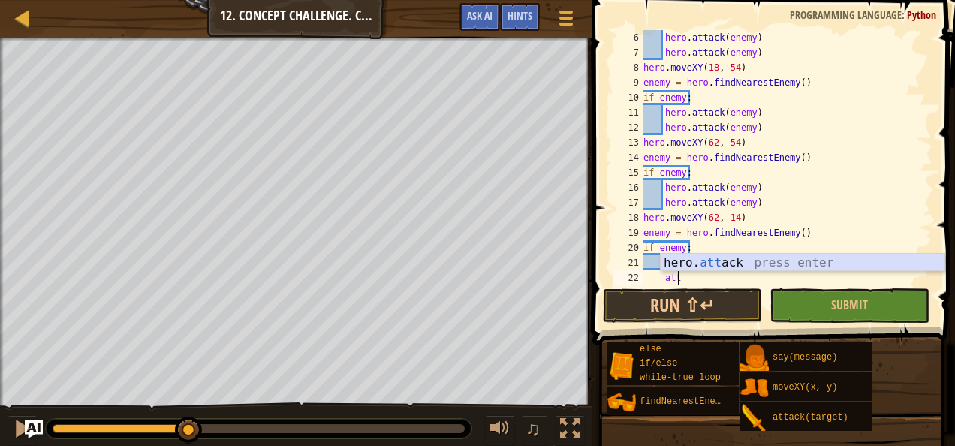
click at [676, 258] on div "hero. att ack press enter" at bounding box center [803, 281] width 285 height 54
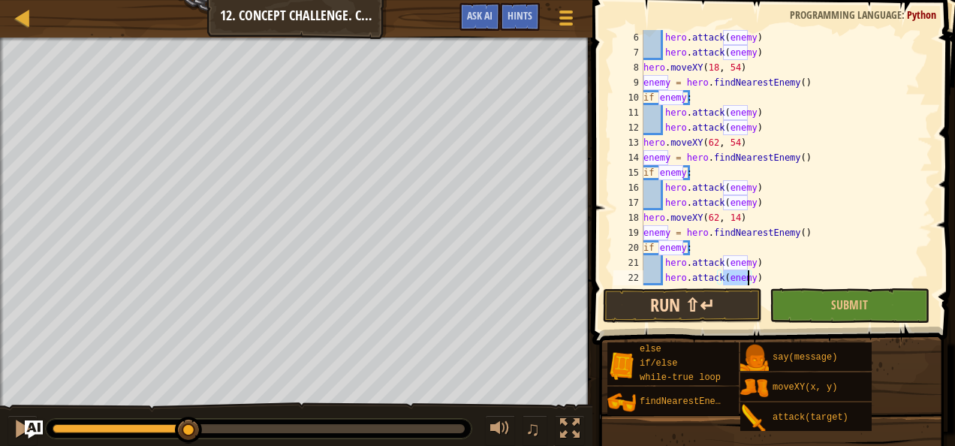
type textarea "hero.attack(enemy)"
click at [719, 309] on button "Run ⇧↵" at bounding box center [682, 305] width 159 height 35
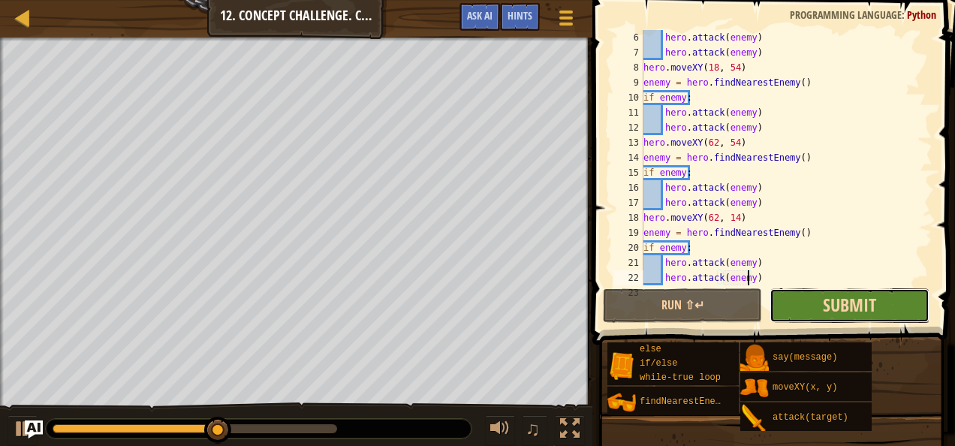
click at [823, 315] on button "Submit" at bounding box center [849, 305] width 159 height 35
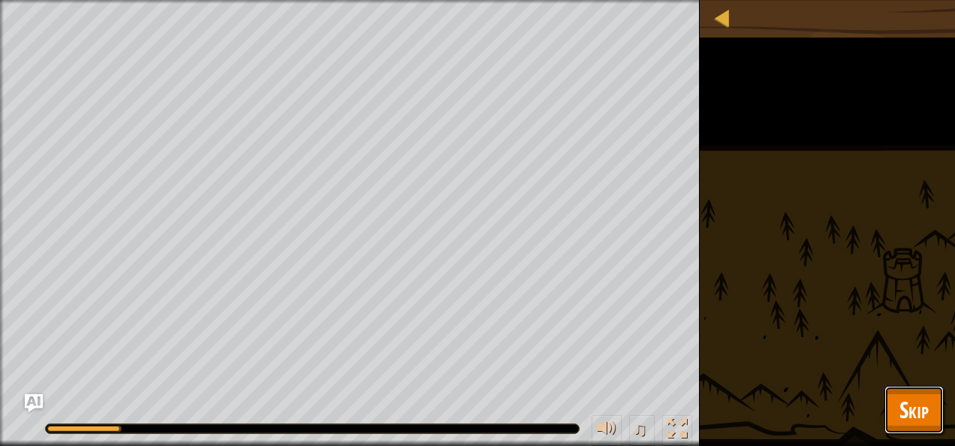
click at [917, 415] on span "Skip" at bounding box center [914, 409] width 29 height 31
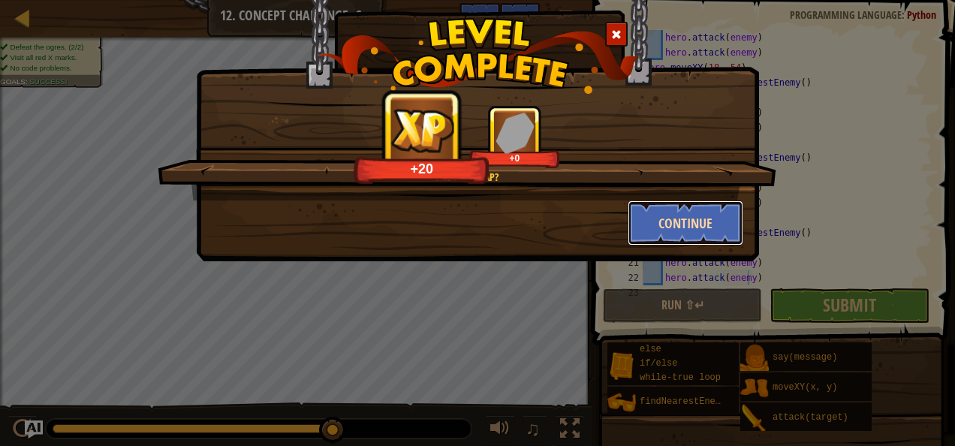
click at [670, 237] on button "Continue" at bounding box center [686, 222] width 116 height 45
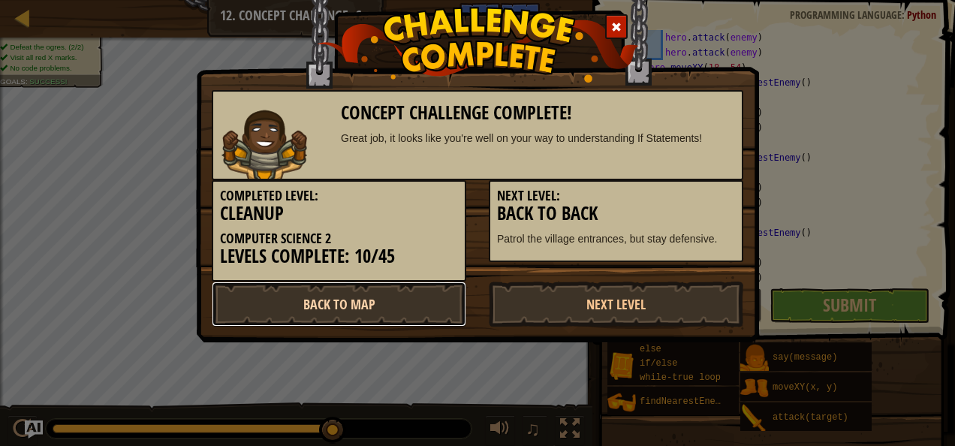
click at [365, 305] on link "Back to Map" at bounding box center [339, 304] width 255 height 45
